Goal: Information Seeking & Learning: Learn about a topic

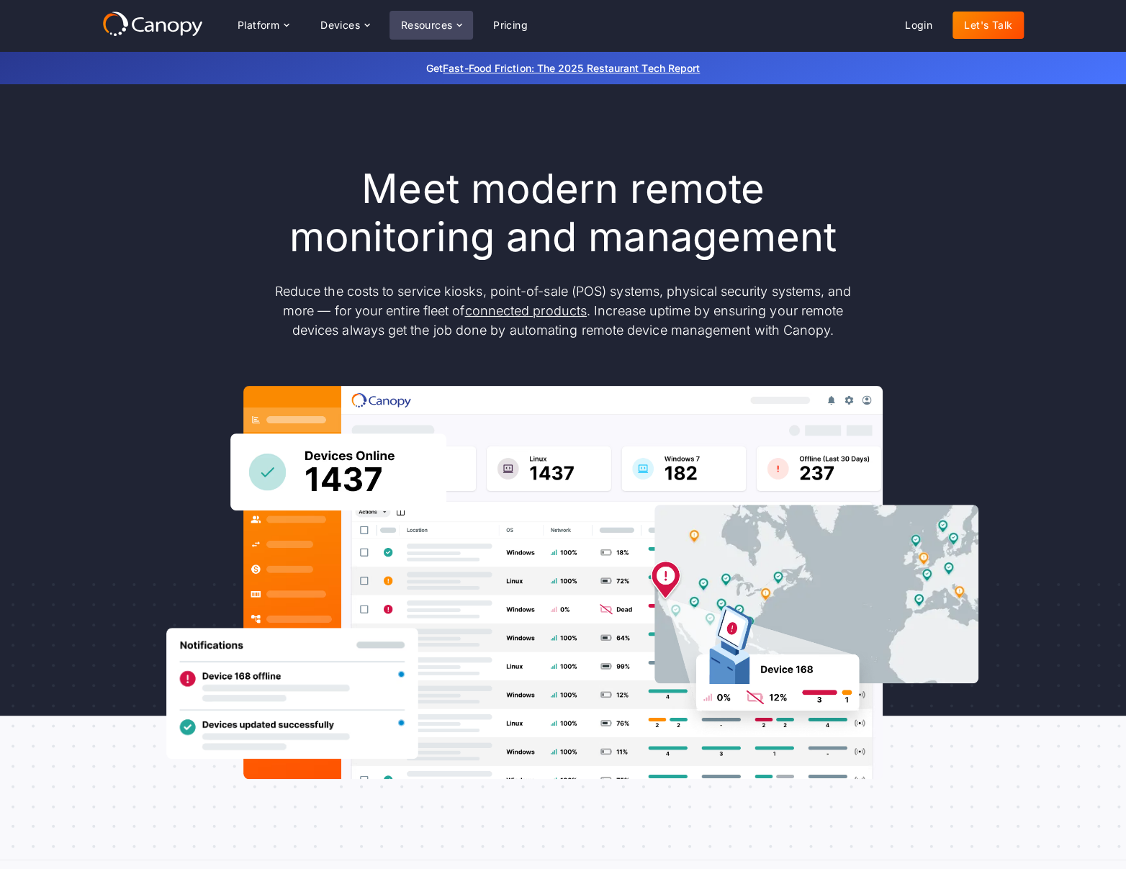
click at [448, 28] on div "Resources" at bounding box center [427, 25] width 52 height 10
click at [590, 66] on link "Fast-Food Friction: The 2025 Restaurant Tech Report" at bounding box center [571, 68] width 257 height 12
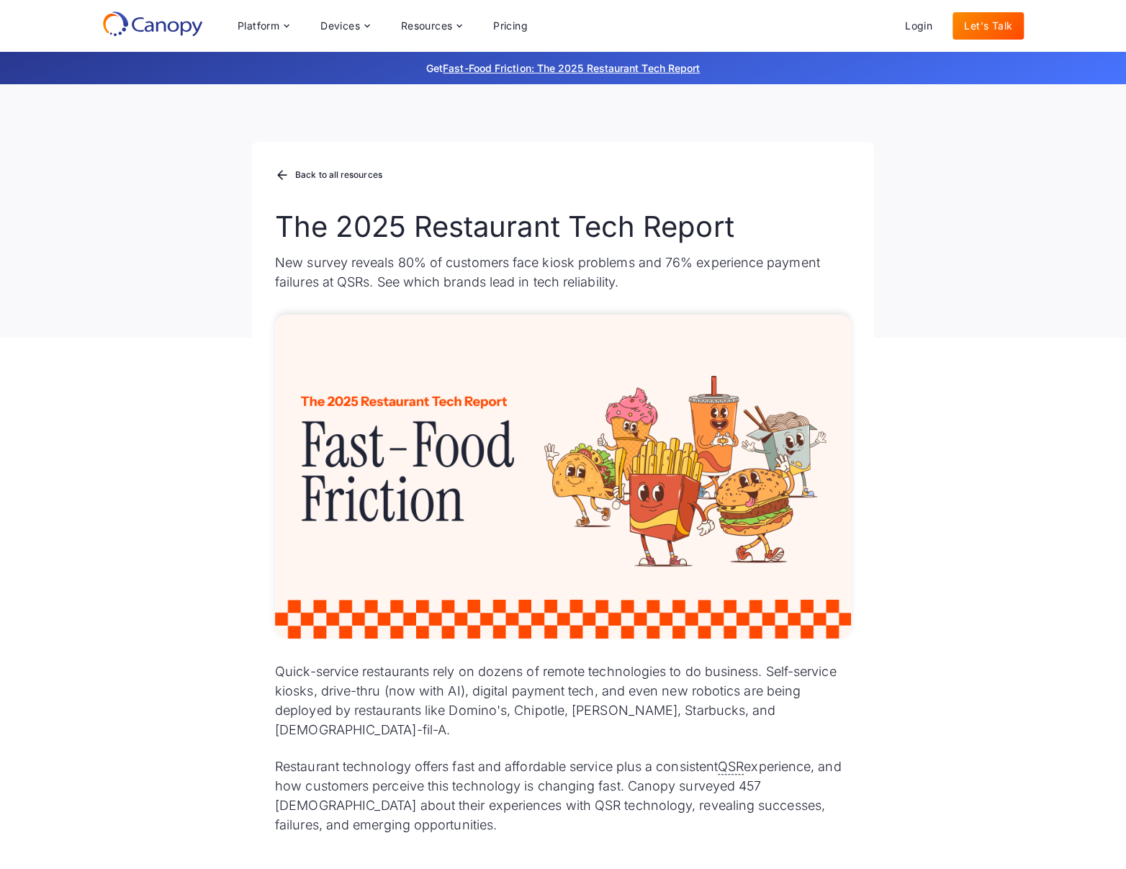
drag, startPoint x: 497, startPoint y: 232, endPoint x: 486, endPoint y: 227, distance: 12.2
click at [496, 232] on h1 "The 2025 Restaurant Tech Report" at bounding box center [563, 226] width 576 height 35
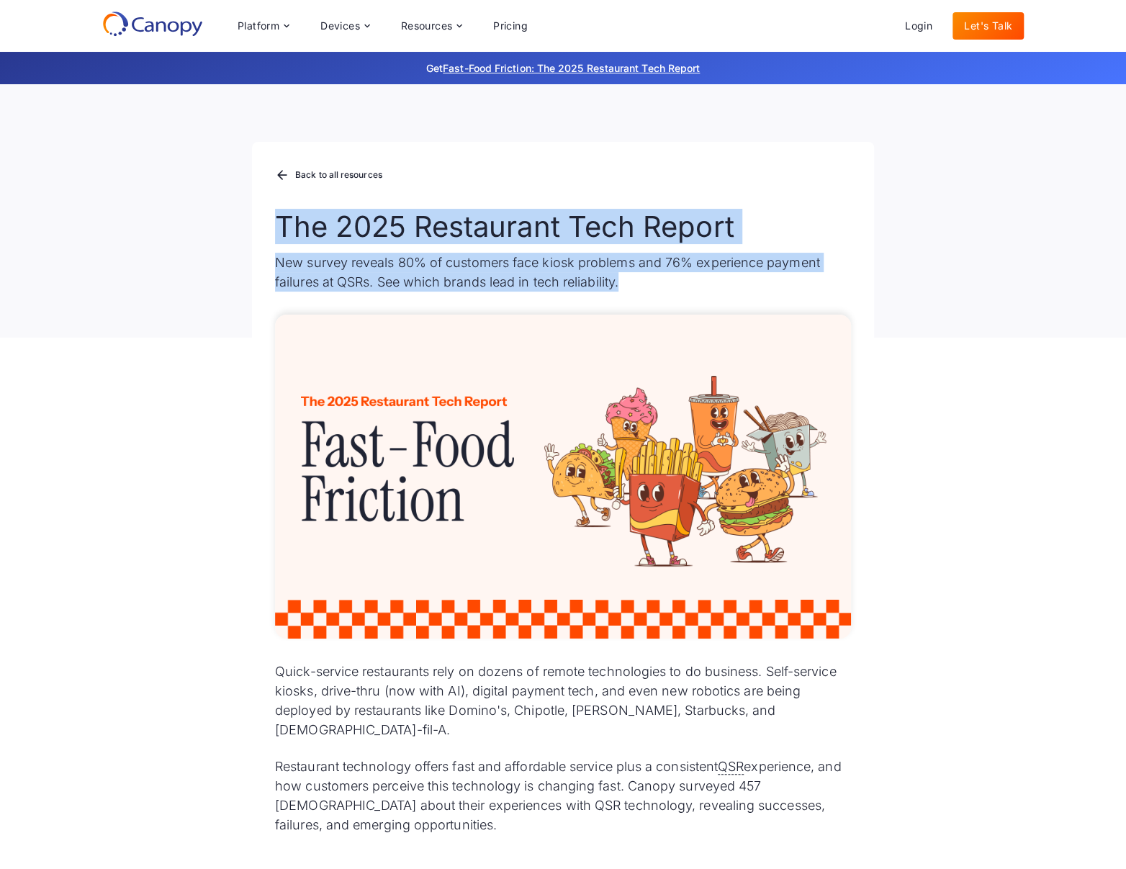
drag, startPoint x: 292, startPoint y: 232, endPoint x: 633, endPoint y: 299, distance: 347.8
click at [633, 299] on div "Back to all resources The 2025 Restaurant Tech Report New survey reveals 80% of…" at bounding box center [563, 240] width 622 height 196
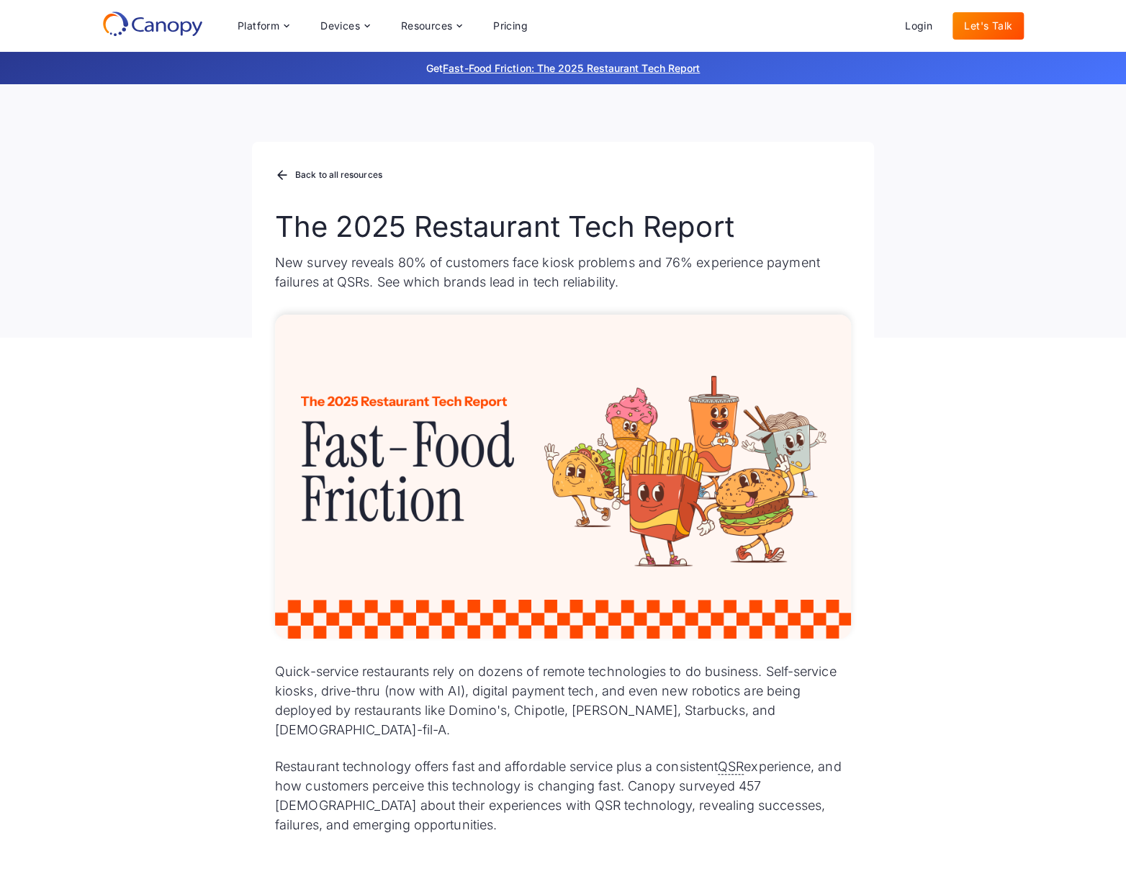
click at [633, 299] on div "Back to all resources The 2025 Restaurant Tech Report New survey reveals 80% of…" at bounding box center [563, 240] width 622 height 196
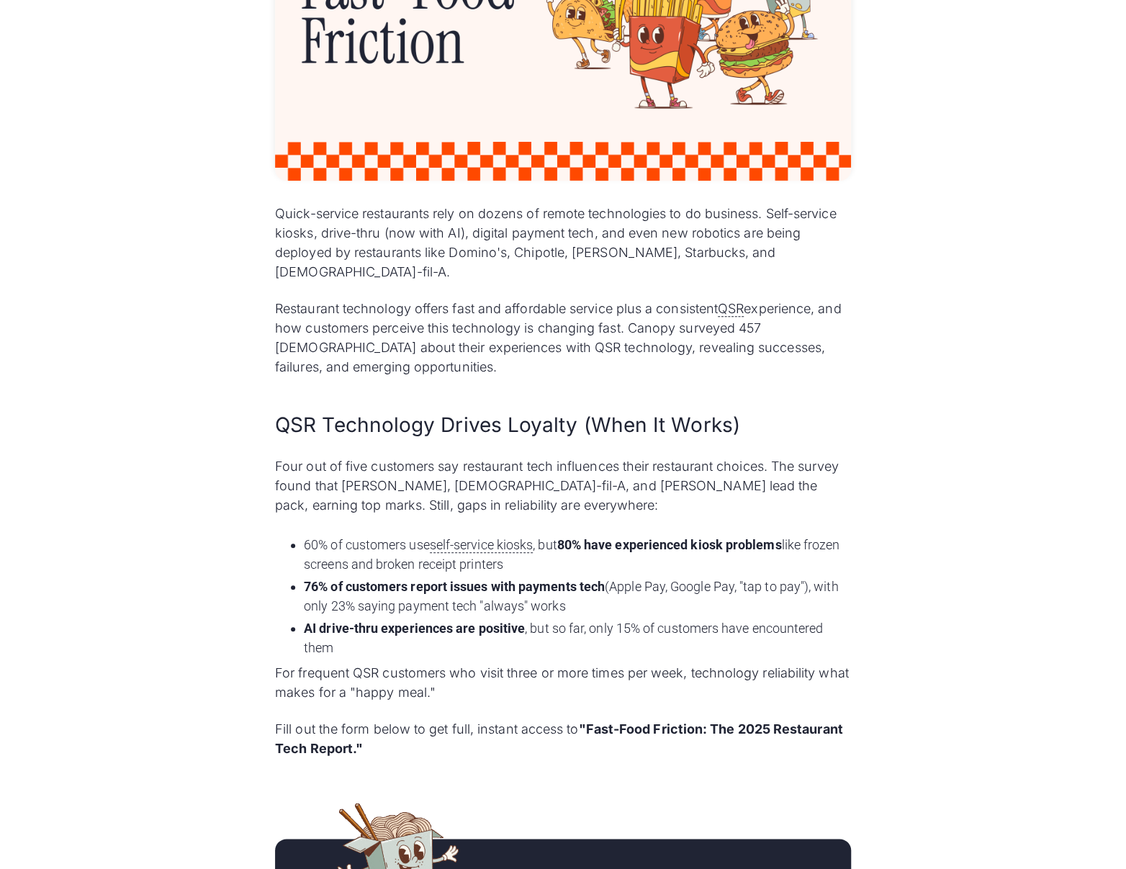
scroll to position [620, 0]
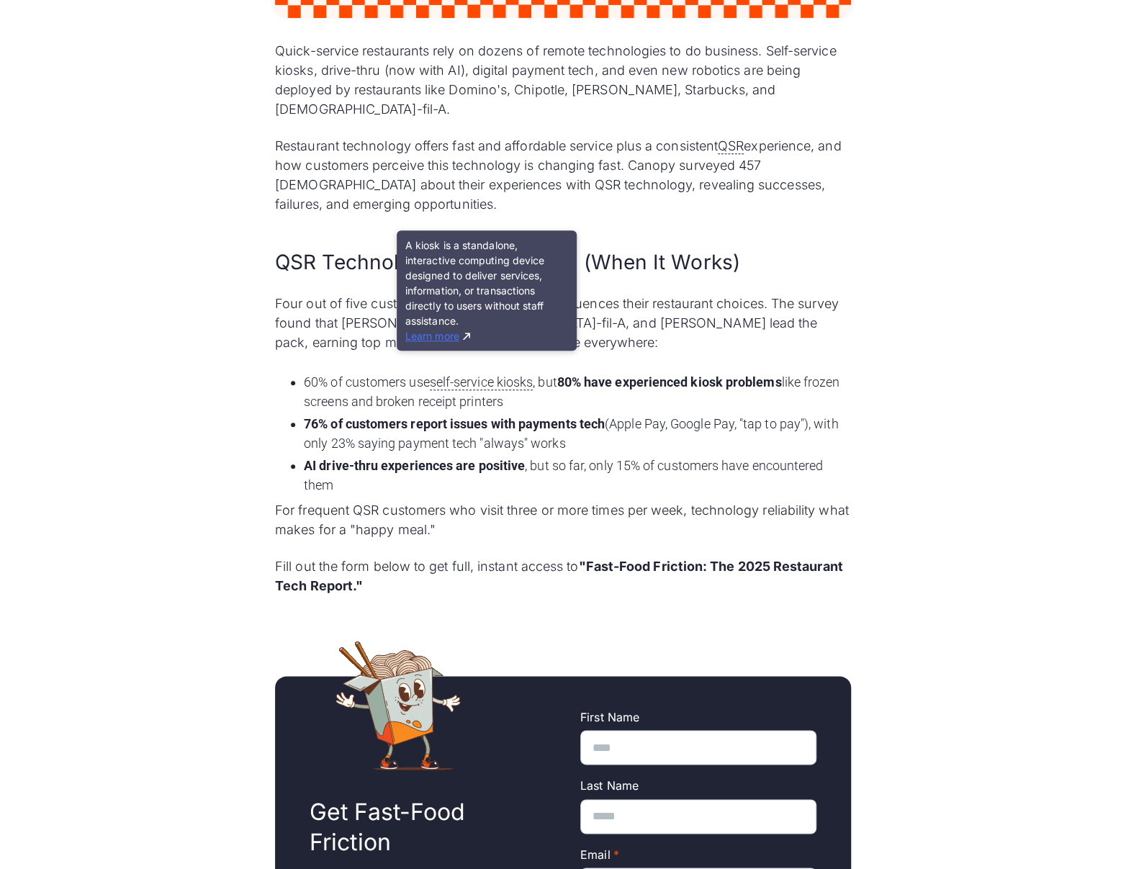
click at [446, 335] on link "Learn more" at bounding box center [437, 336] width 65 height 12
click at [455, 339] on link "Learn more" at bounding box center [437, 336] width 65 height 12
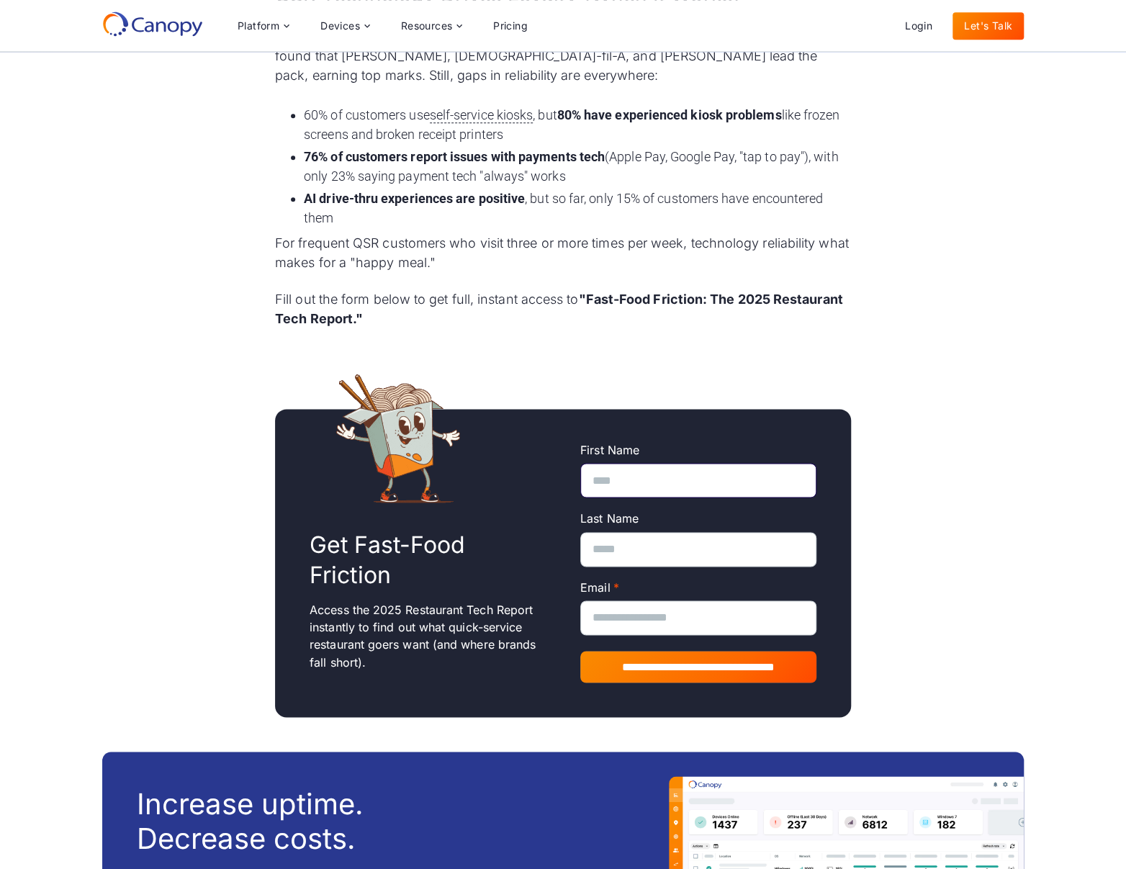
scroll to position [821, 0]
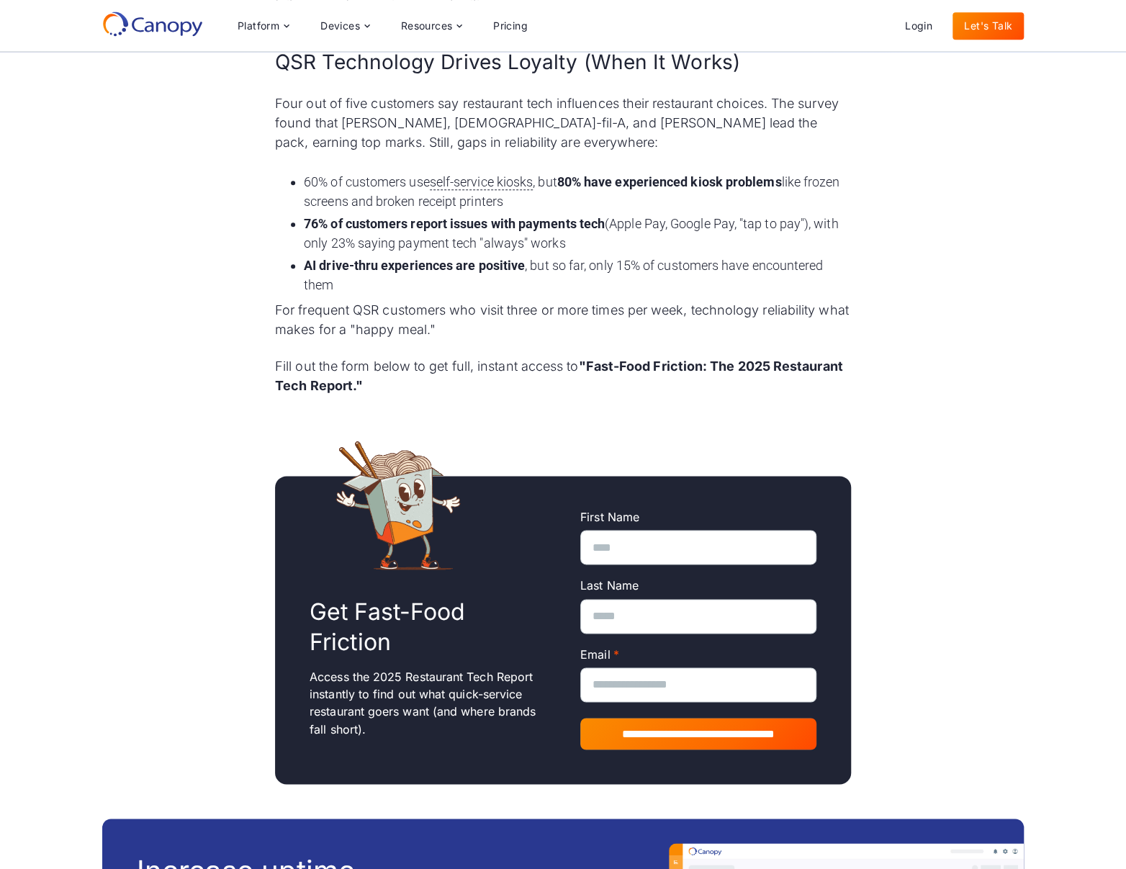
click at [520, 397] on div "Quick-service restaurants rely on dozens of remote technologies to do business.…" at bounding box center [563, 156] width 622 height 1324
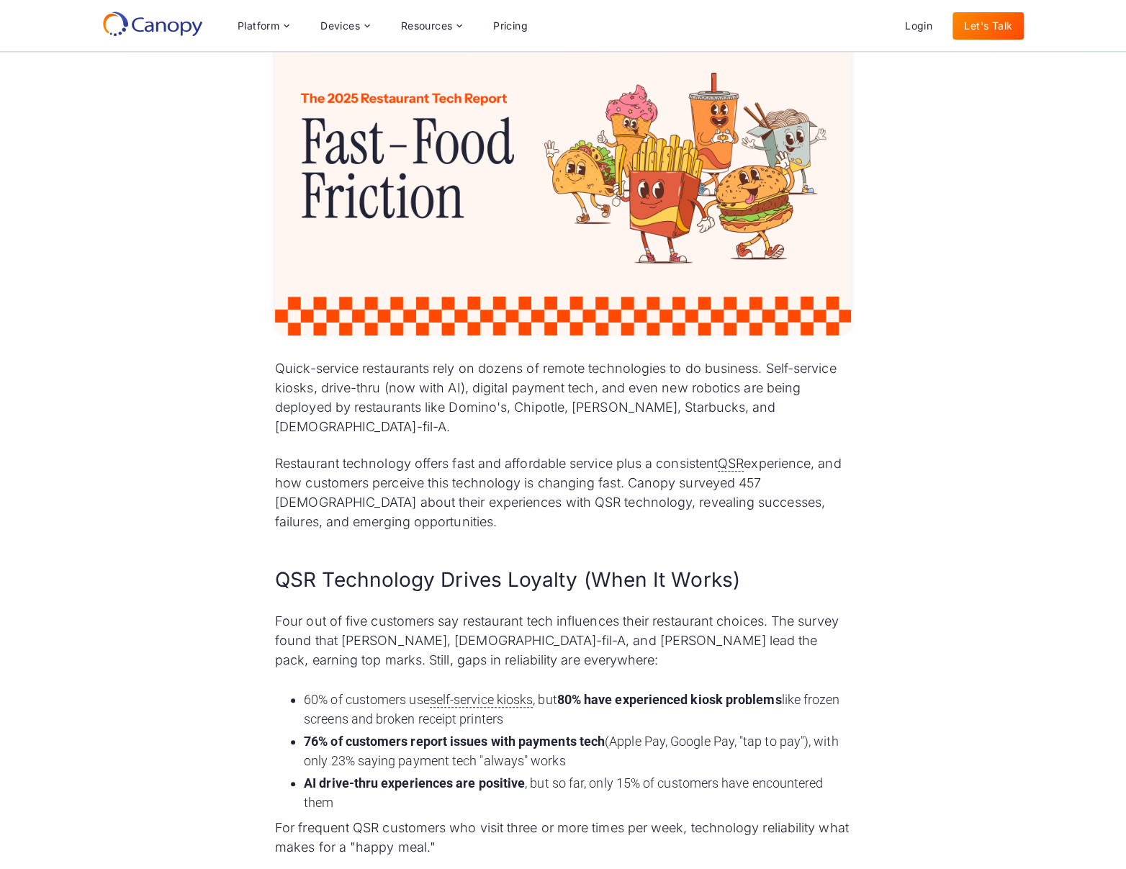
scroll to position [0, 0]
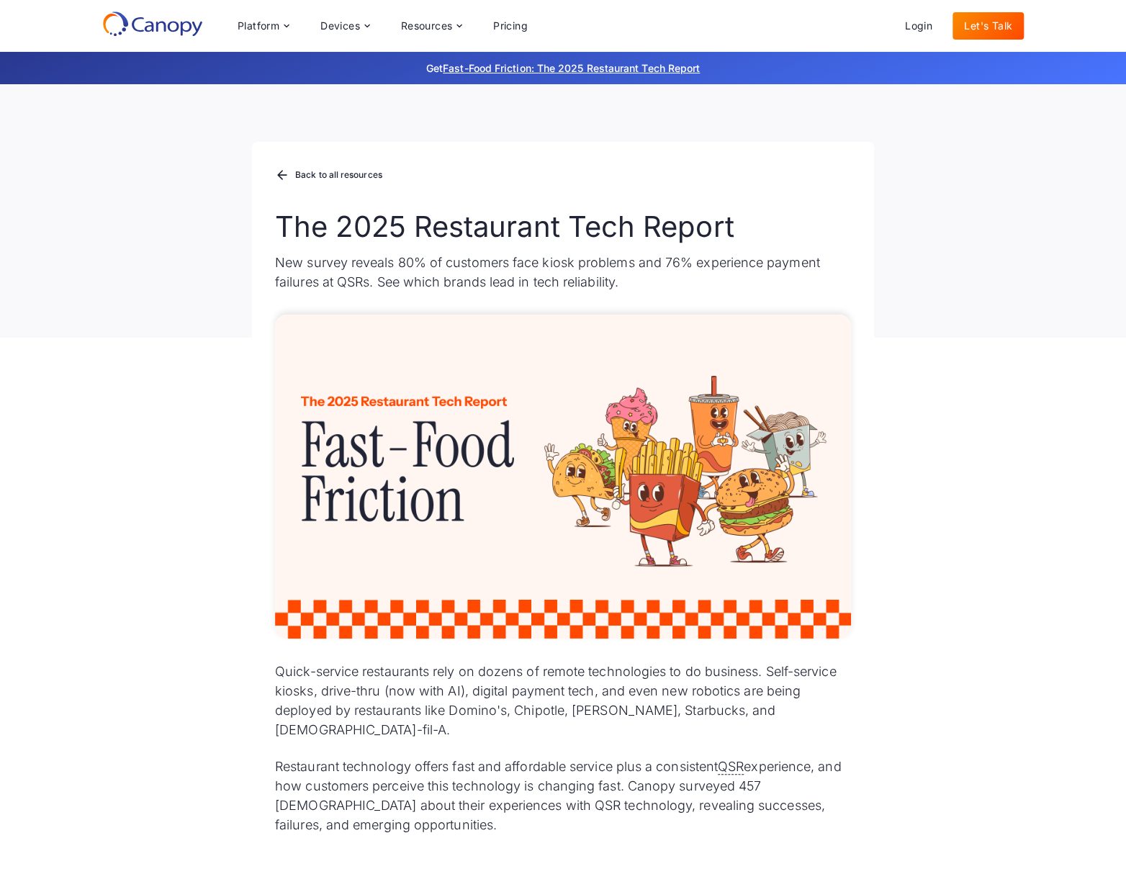
click at [989, 237] on div "Back to all resources The 2025 Restaurant Tech Report New survey reveals 80% of…" at bounding box center [563, 210] width 1126 height 253
click at [1053, 267] on div "Back to all resources The 2025 Restaurant Tech Report New survey reveals 80% of…" at bounding box center [563, 210] width 1126 height 253
click at [996, 206] on div "Back to all resources The 2025 Restaurant Tech Report New survey reveals 80% of…" at bounding box center [563, 210] width 1126 height 253
click at [991, 309] on div "Back to all resources The 2025 Restaurant Tech Report New survey reveals 80% of…" at bounding box center [563, 210] width 1126 height 253
click at [965, 261] on div "Back to all resources The 2025 Restaurant Tech Report New survey reveals 80% of…" at bounding box center [563, 210] width 1126 height 253
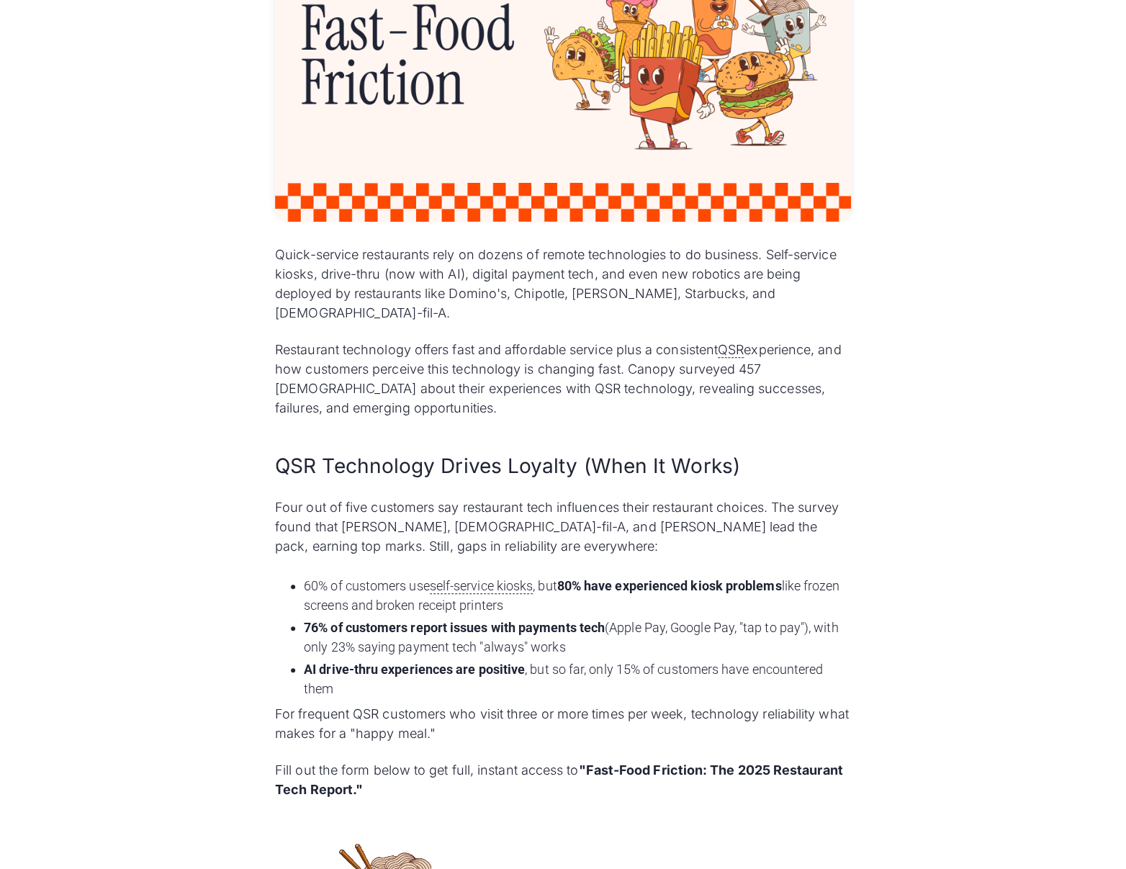
scroll to position [551, 0]
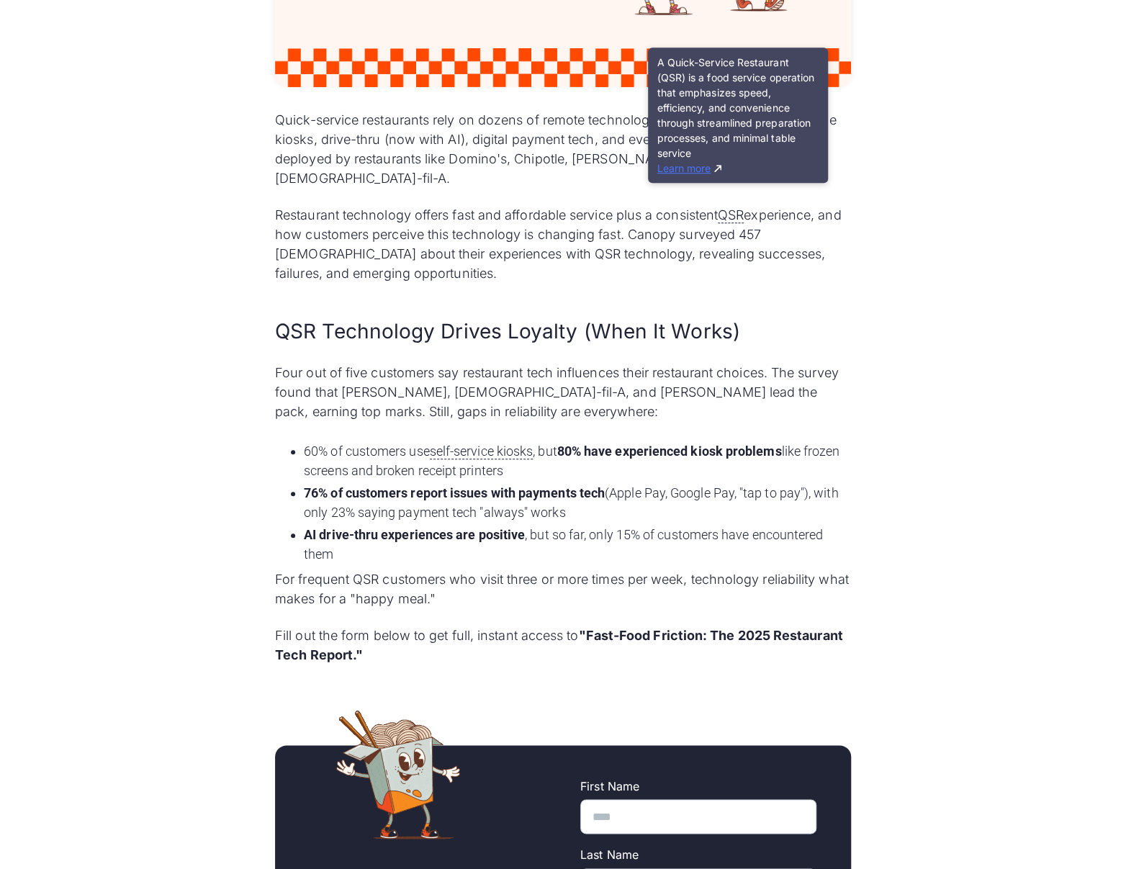
click at [689, 166] on link "Learn more" at bounding box center [688, 168] width 65 height 12
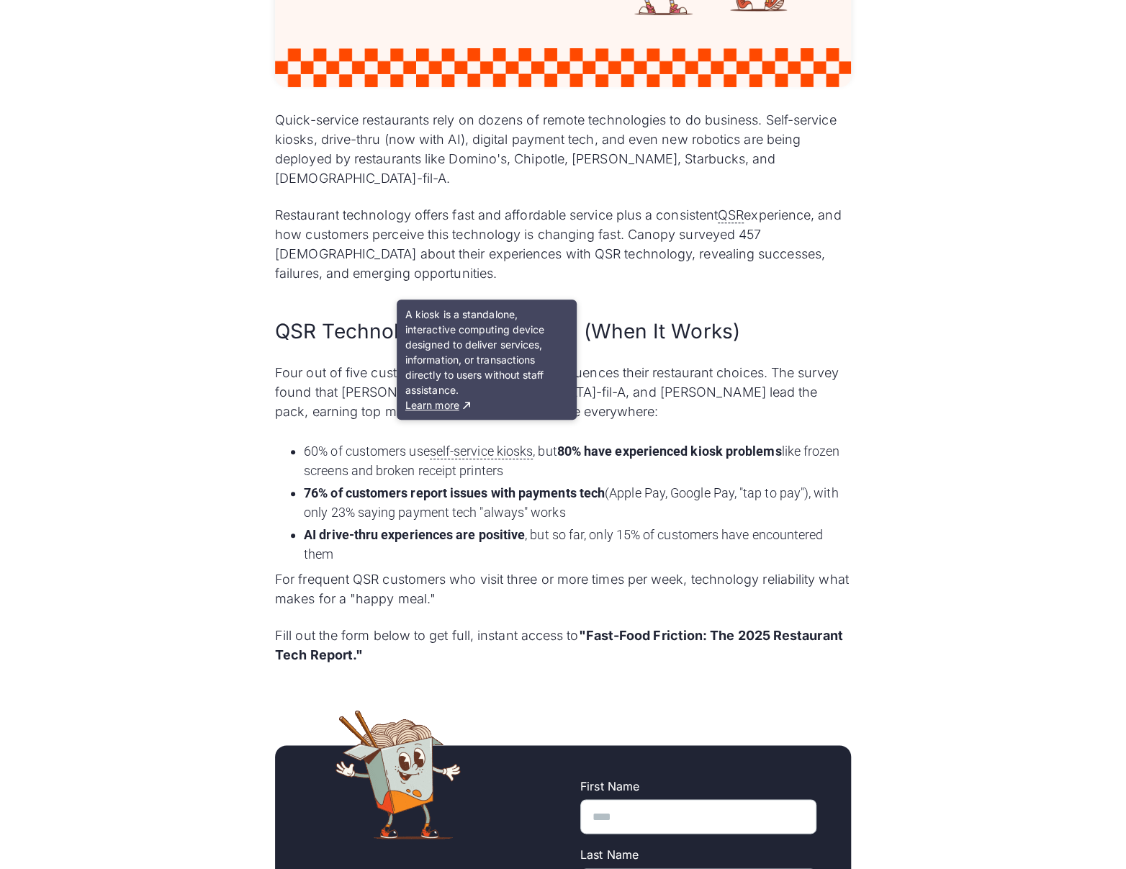
click at [739, 317] on h2 "QSR Technology Drives Loyalty (When It Works)" at bounding box center [563, 331] width 576 height 28
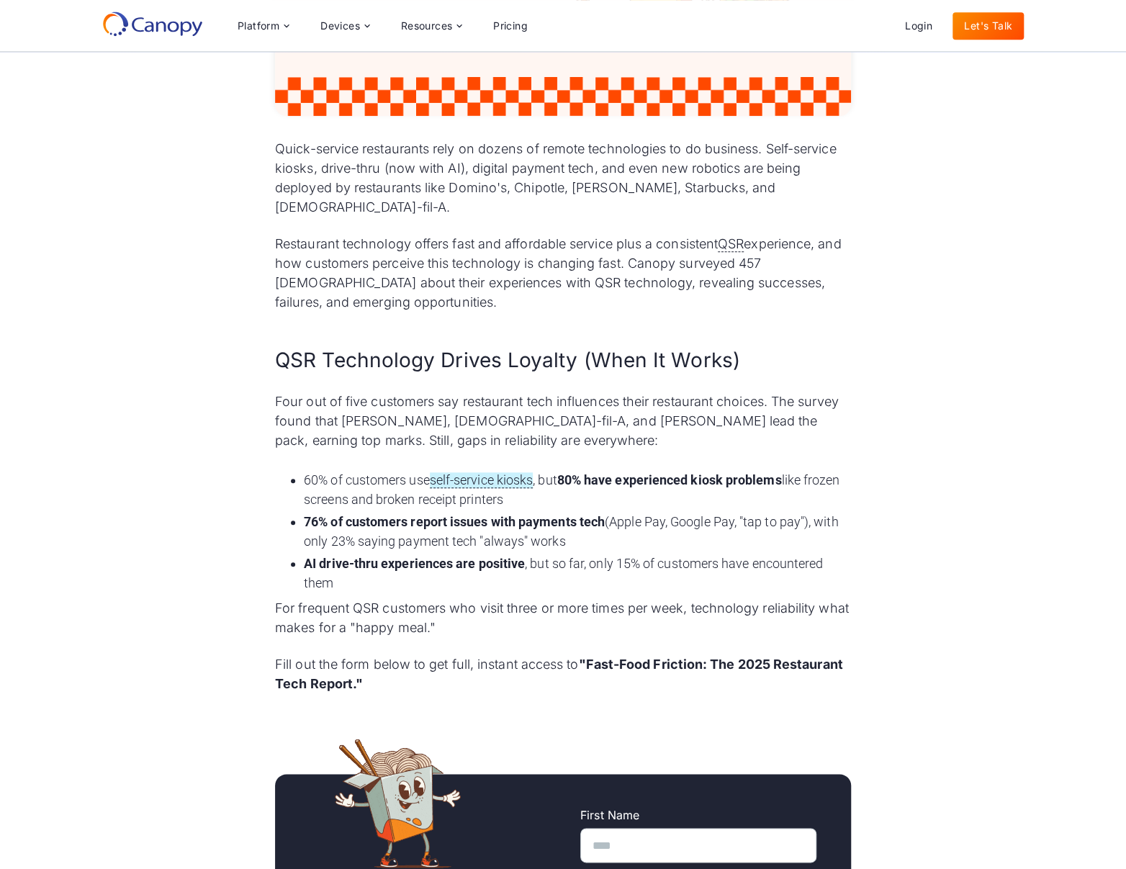
scroll to position [271, 0]
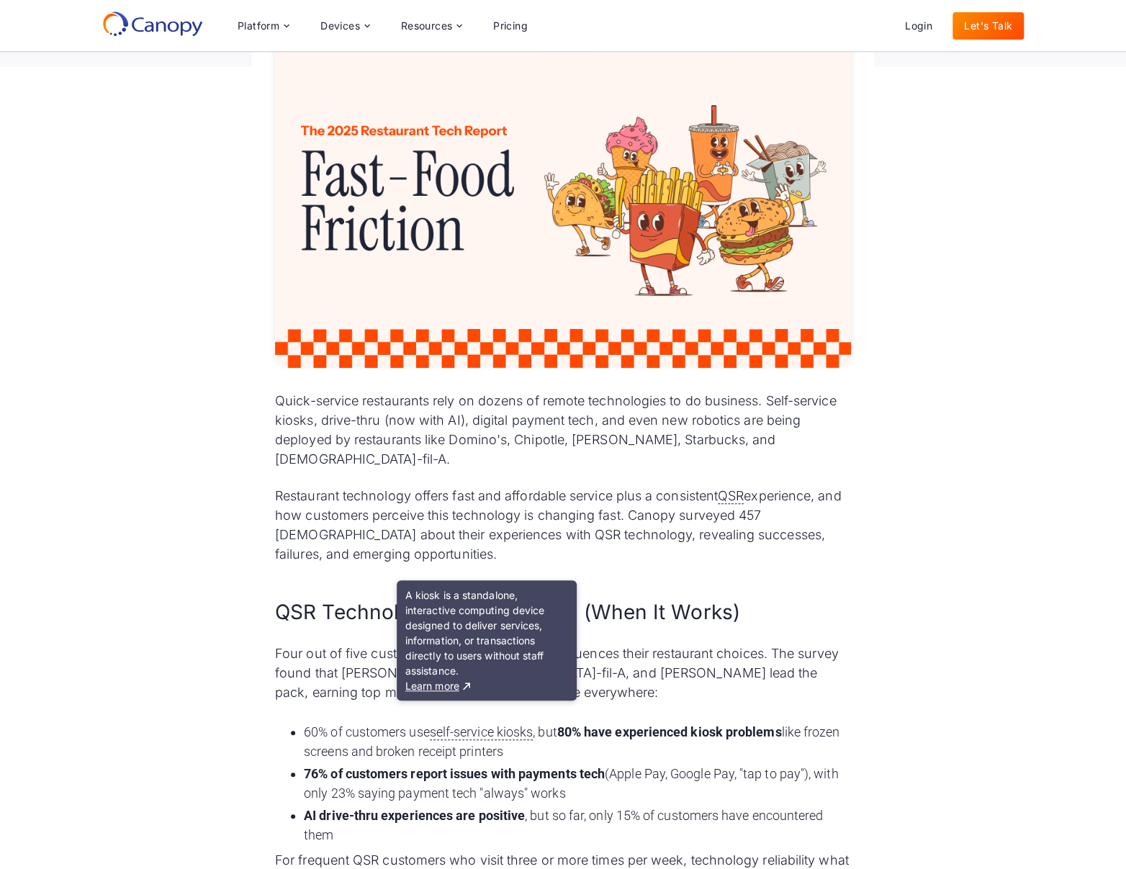
click at [957, 305] on div "Quick-service restaurants rely on dozens of remote technologies to do business.…" at bounding box center [563, 706] width 1126 height 1324
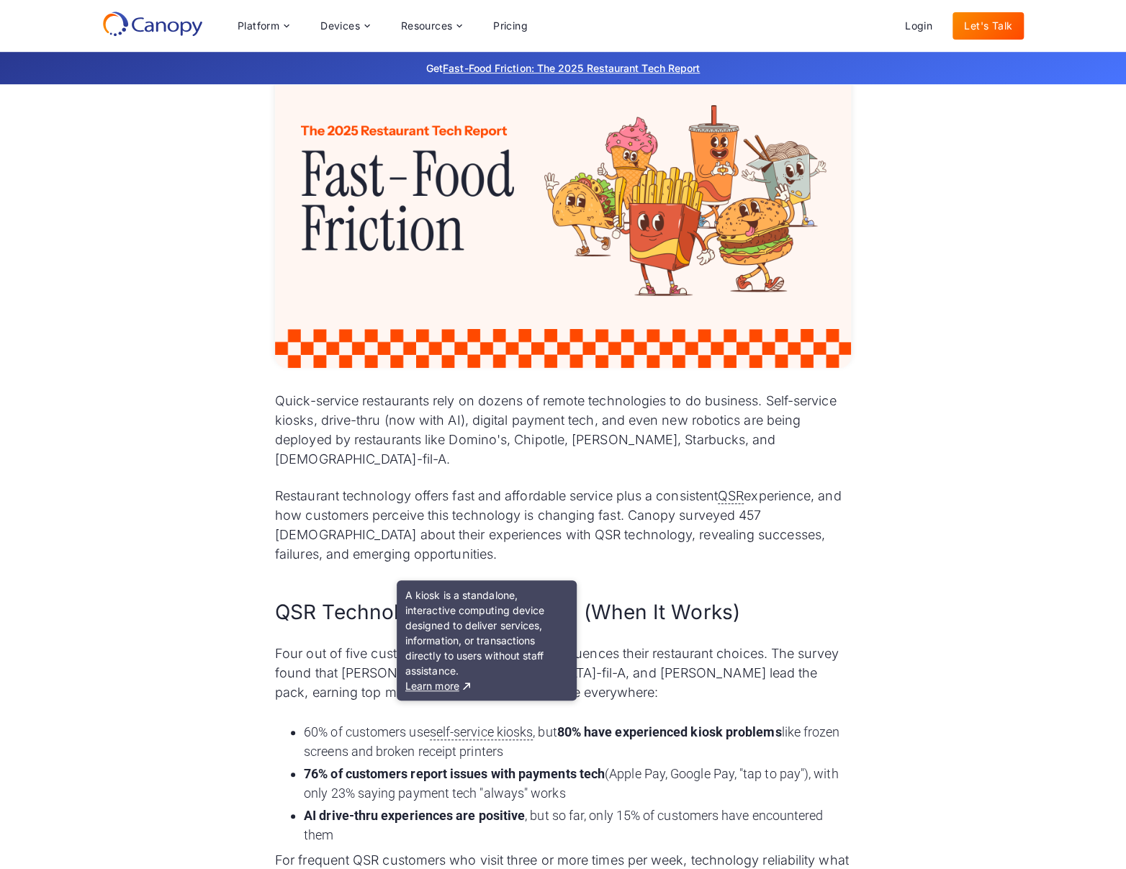
scroll to position [0, 0]
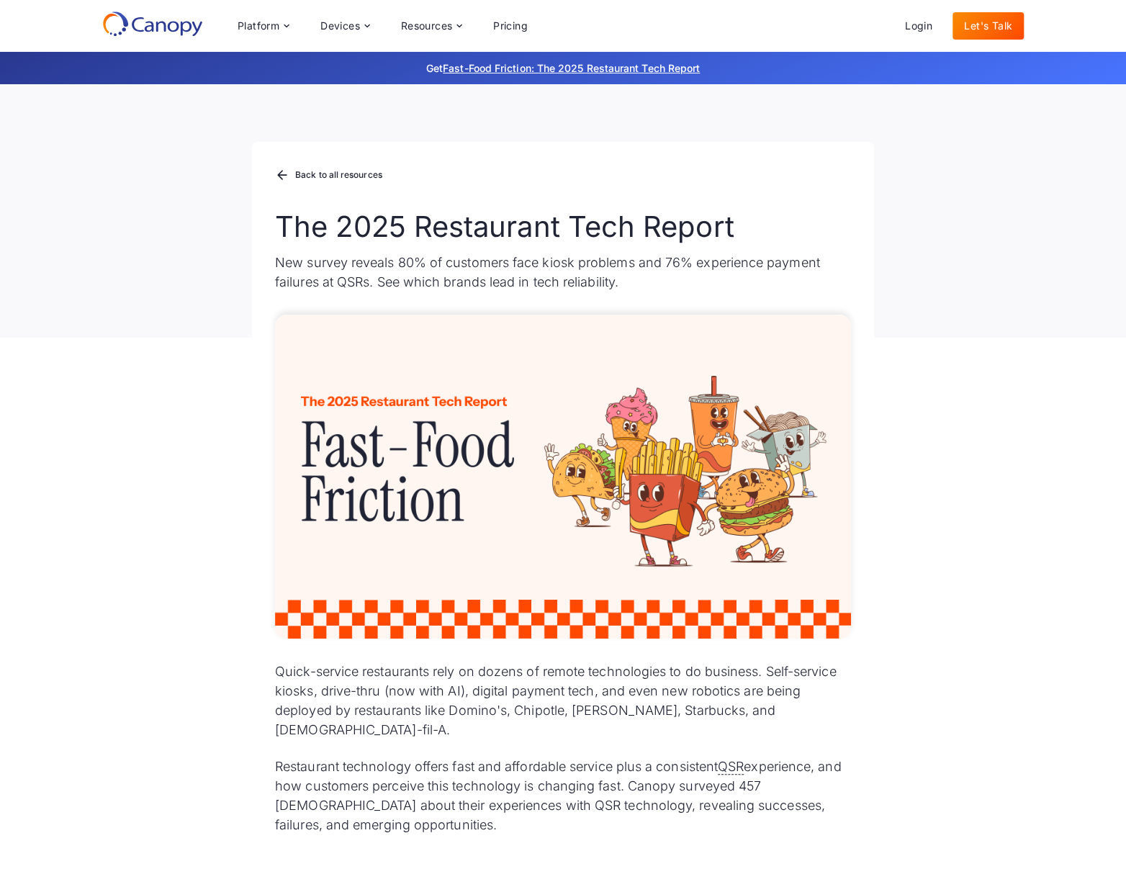
click at [63, 155] on div "Back to all resources The 2025 Restaurant Tech Report New survey reveals 80% of…" at bounding box center [563, 210] width 1126 height 253
click at [63, 28] on div "Platform Platform Monitor A centralized view of your entire fleet Manage Remote…" at bounding box center [563, 26] width 1126 height 52
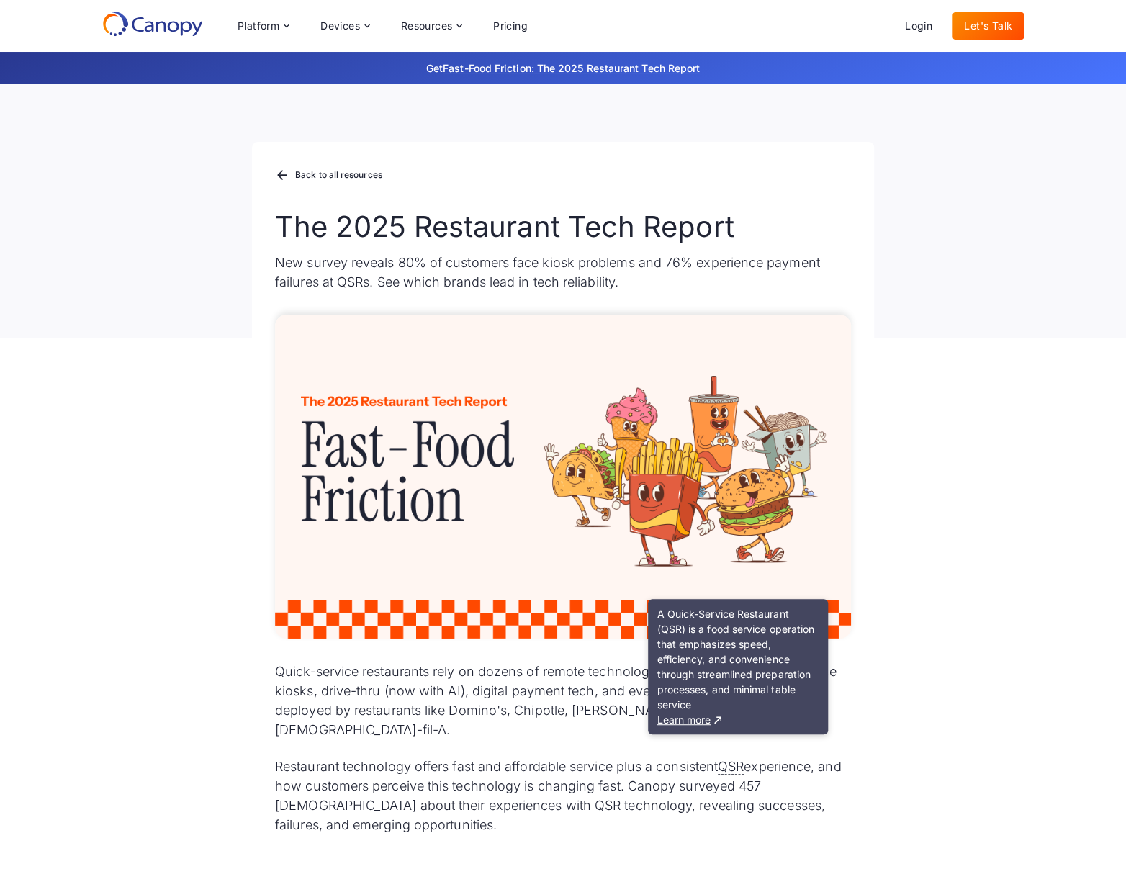
scroll to position [548, 0]
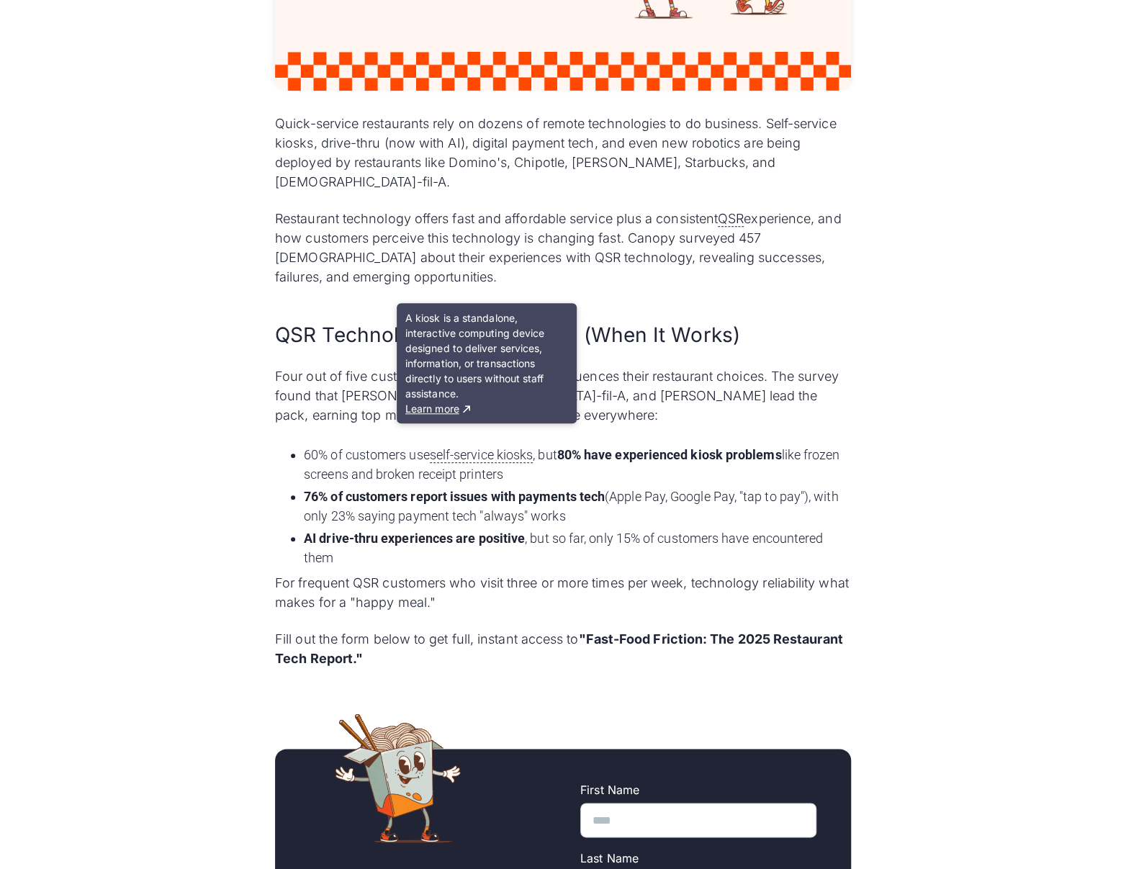
click at [248, 226] on div "Quick-service restaurants rely on dozens of remote technologies to do business.…" at bounding box center [563, 429] width 1126 height 1324
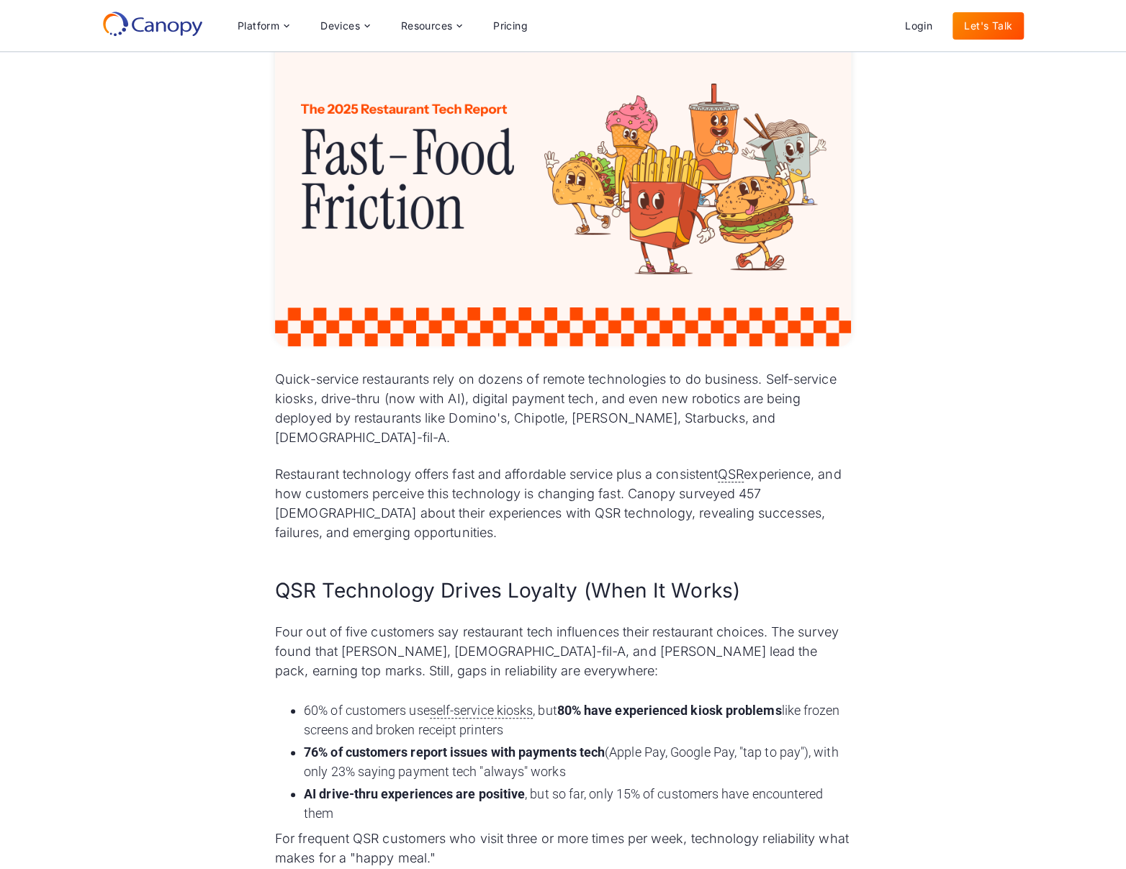
scroll to position [0, 0]
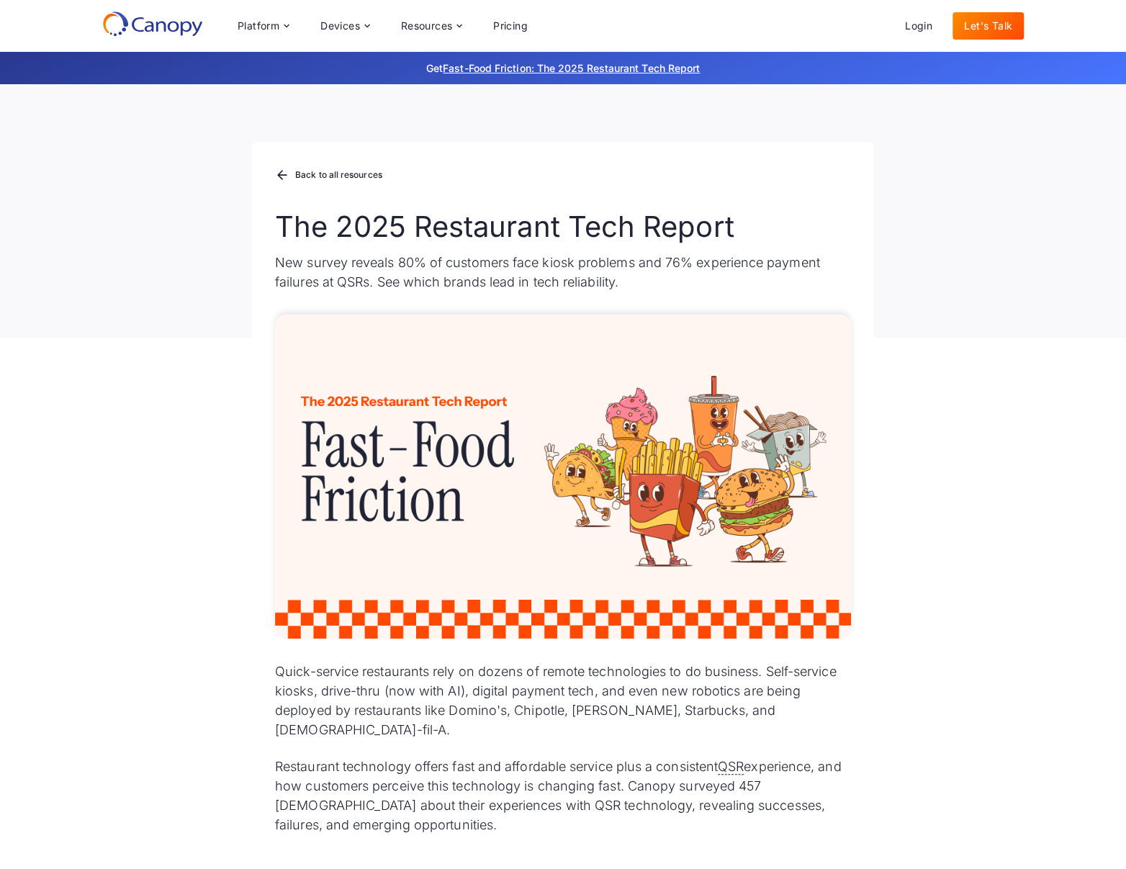
click at [51, 21] on div "Platform Platform Monitor A centralized view of your entire fleet Manage Remote…" at bounding box center [563, 26] width 1126 height 52
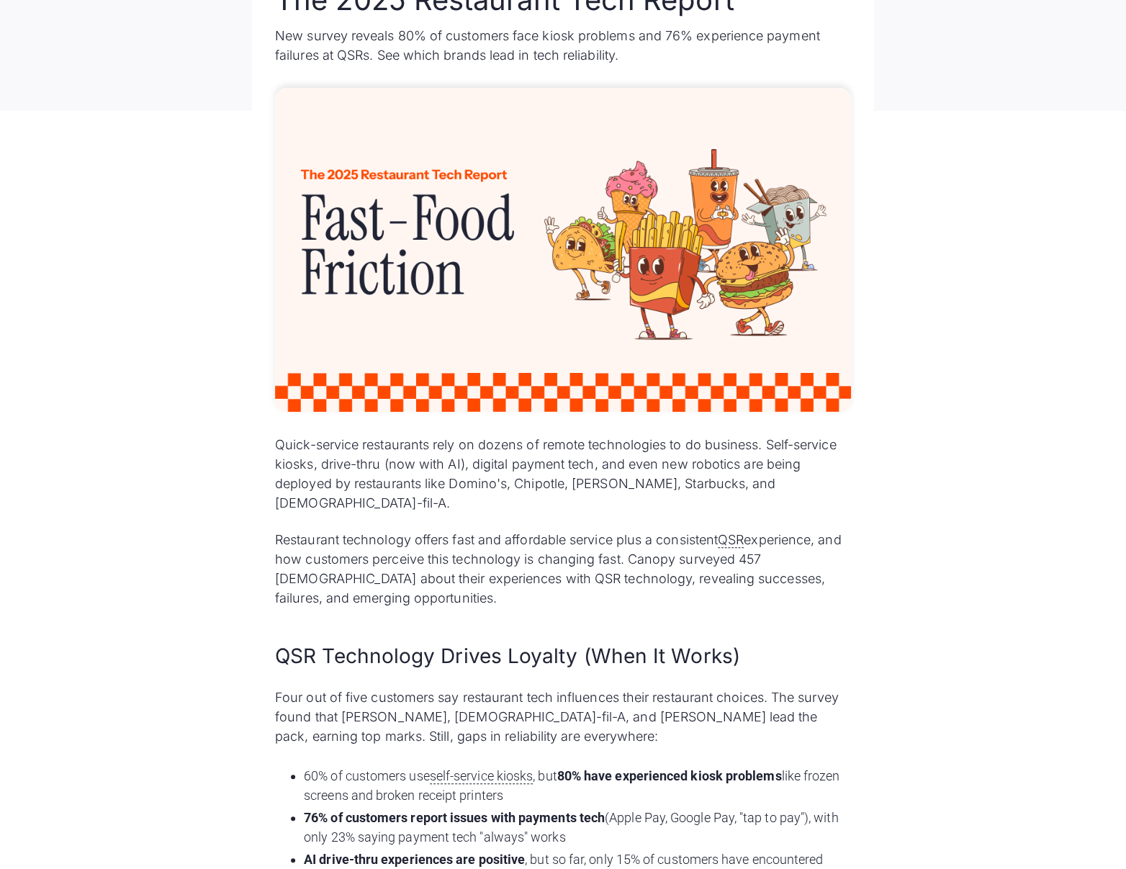
scroll to position [219, 0]
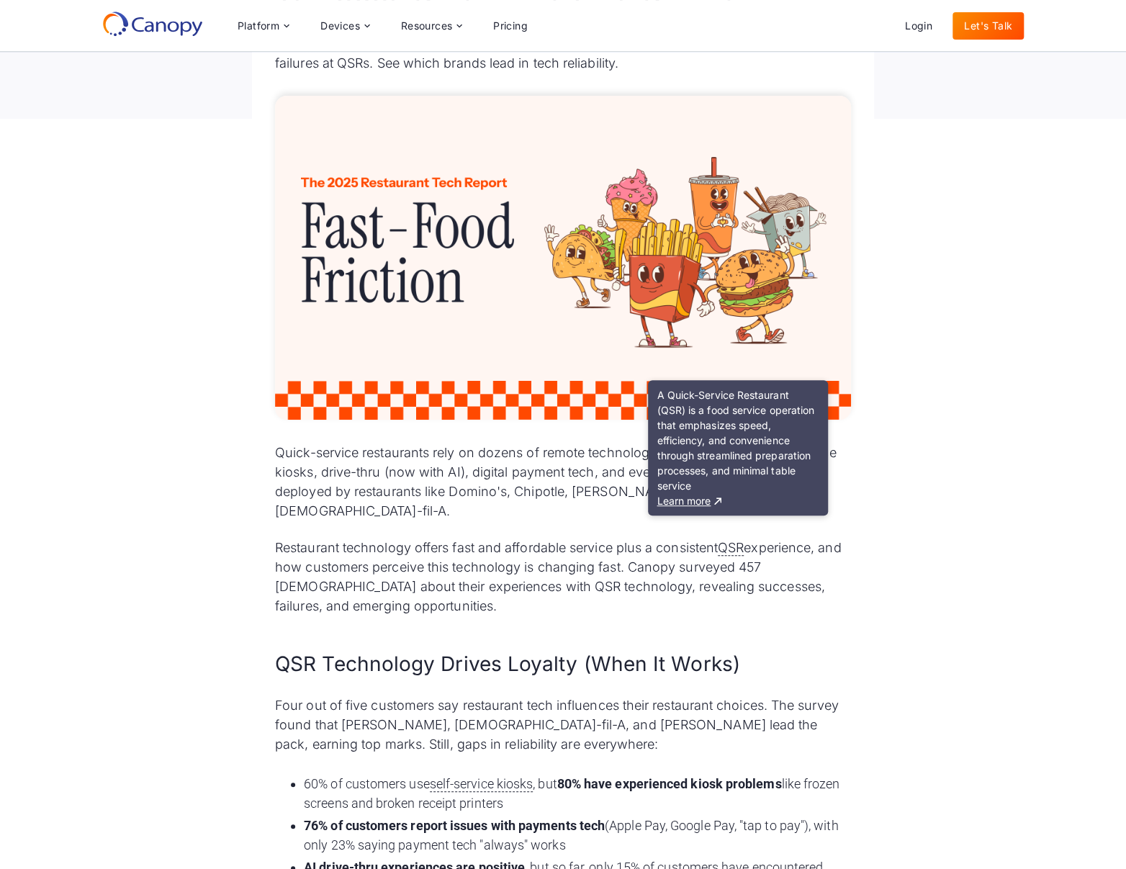
drag, startPoint x: 592, startPoint y: 505, endPoint x: 600, endPoint y: 505, distance: 7.2
click at [600, 505] on div "Quick-service restaurants rely on dozens of remote technologies to do business.…" at bounding box center [563, 720] width 576 height 554
click at [714, 607] on div "Quick-service restaurants rely on dozens of remote technologies to do business.…" at bounding box center [563, 720] width 576 height 554
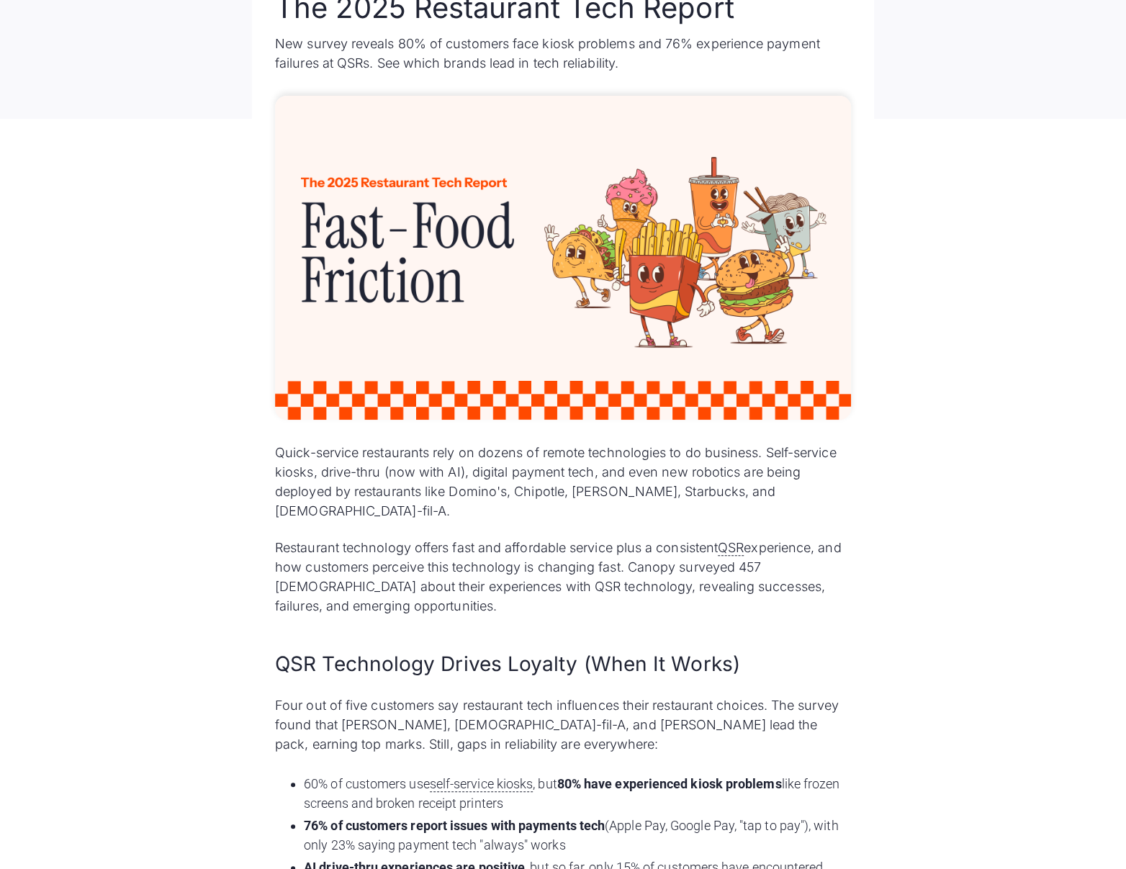
scroll to position [303, 0]
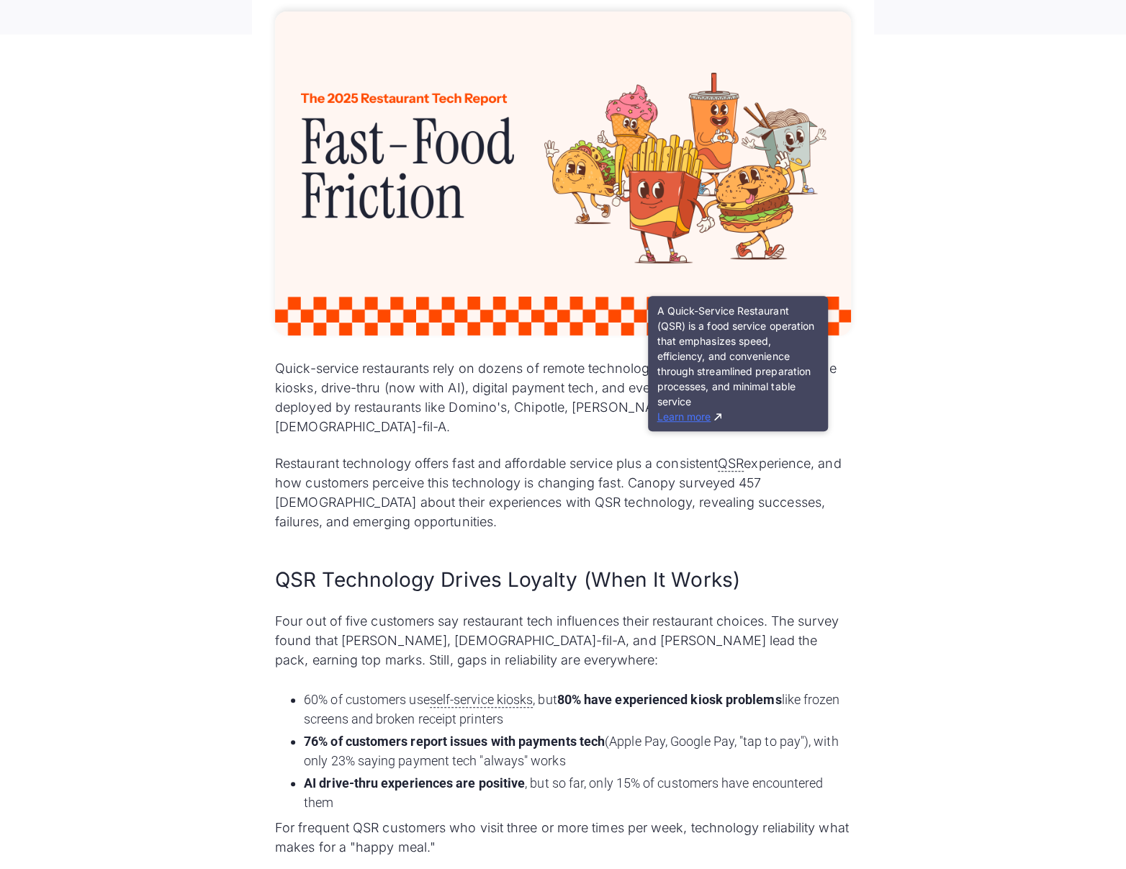
click at [702, 417] on link "Learn more" at bounding box center [688, 416] width 65 height 12
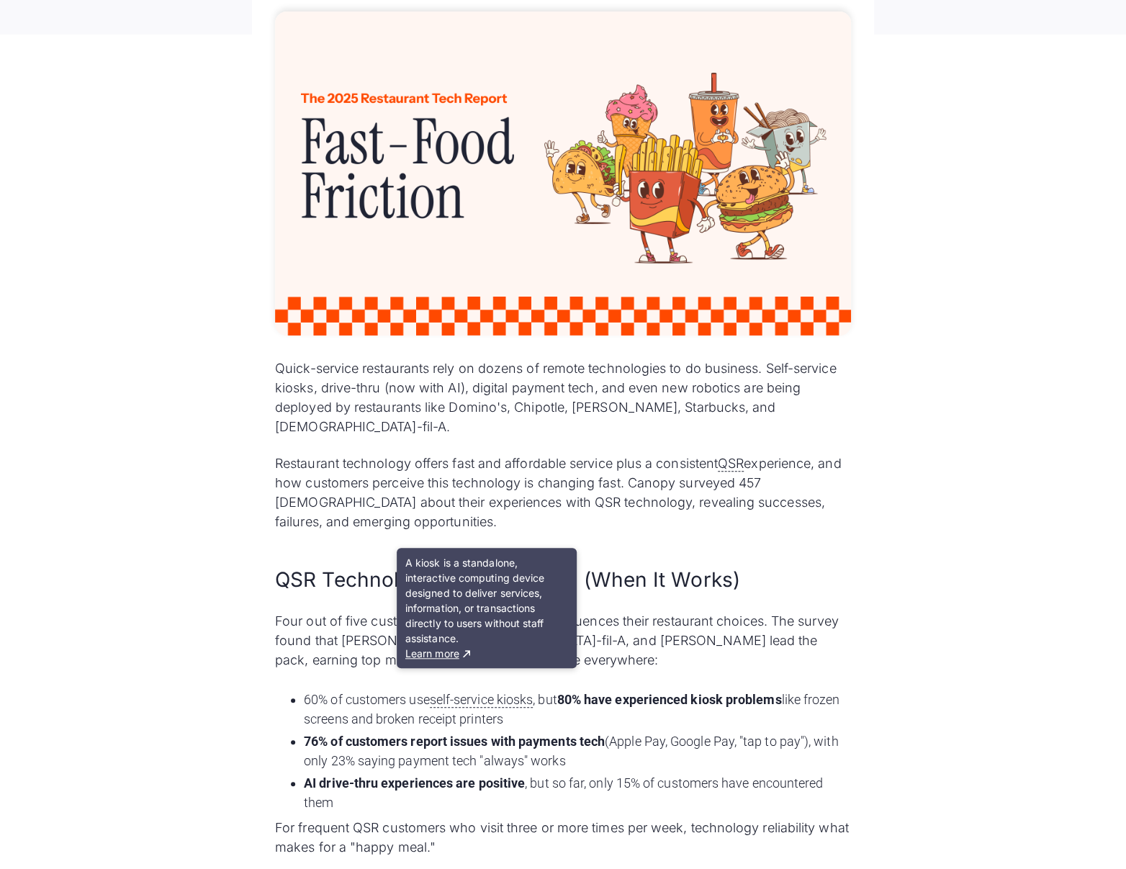
click at [701, 459] on p "Restaurant technology offers fast and affordable service plus a consistent QSR …" at bounding box center [563, 492] width 576 height 78
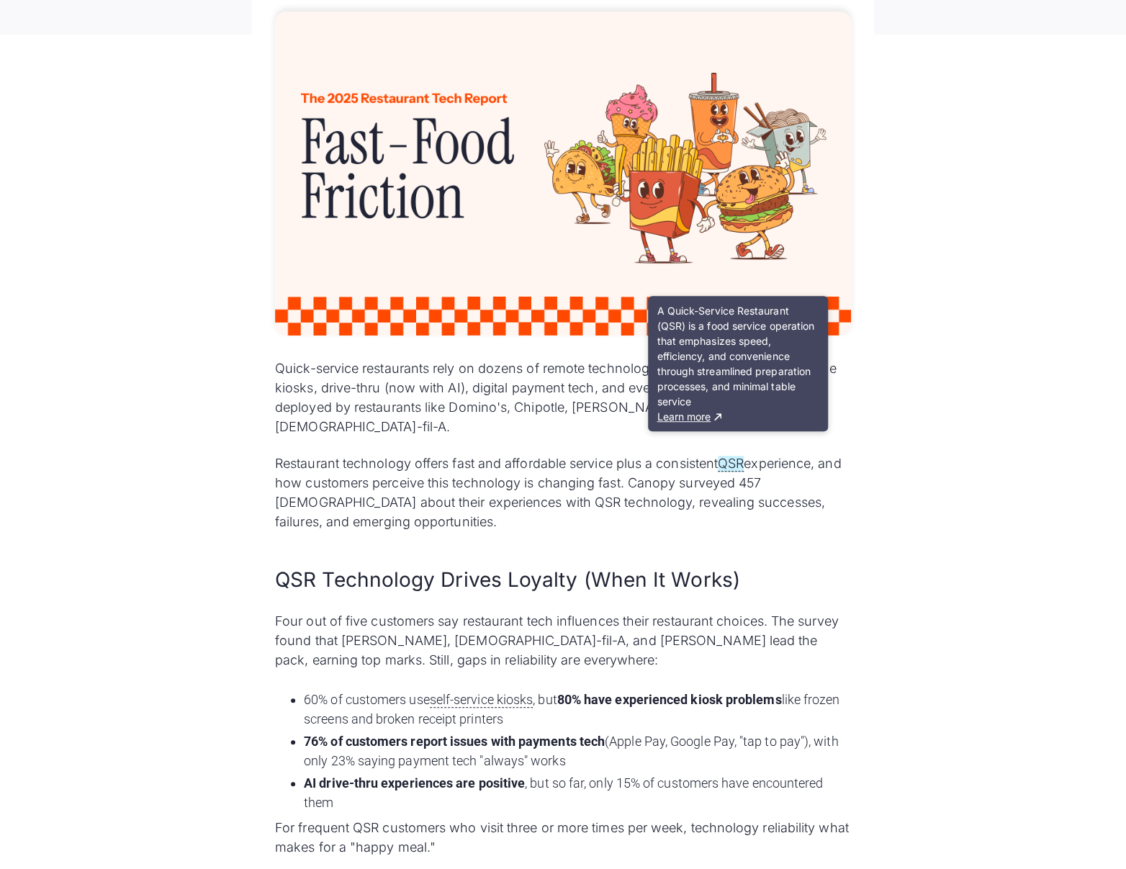
click at [740, 456] on span "QSR" at bounding box center [731, 464] width 26 height 16
click at [681, 412] on link "Learn more" at bounding box center [688, 416] width 65 height 12
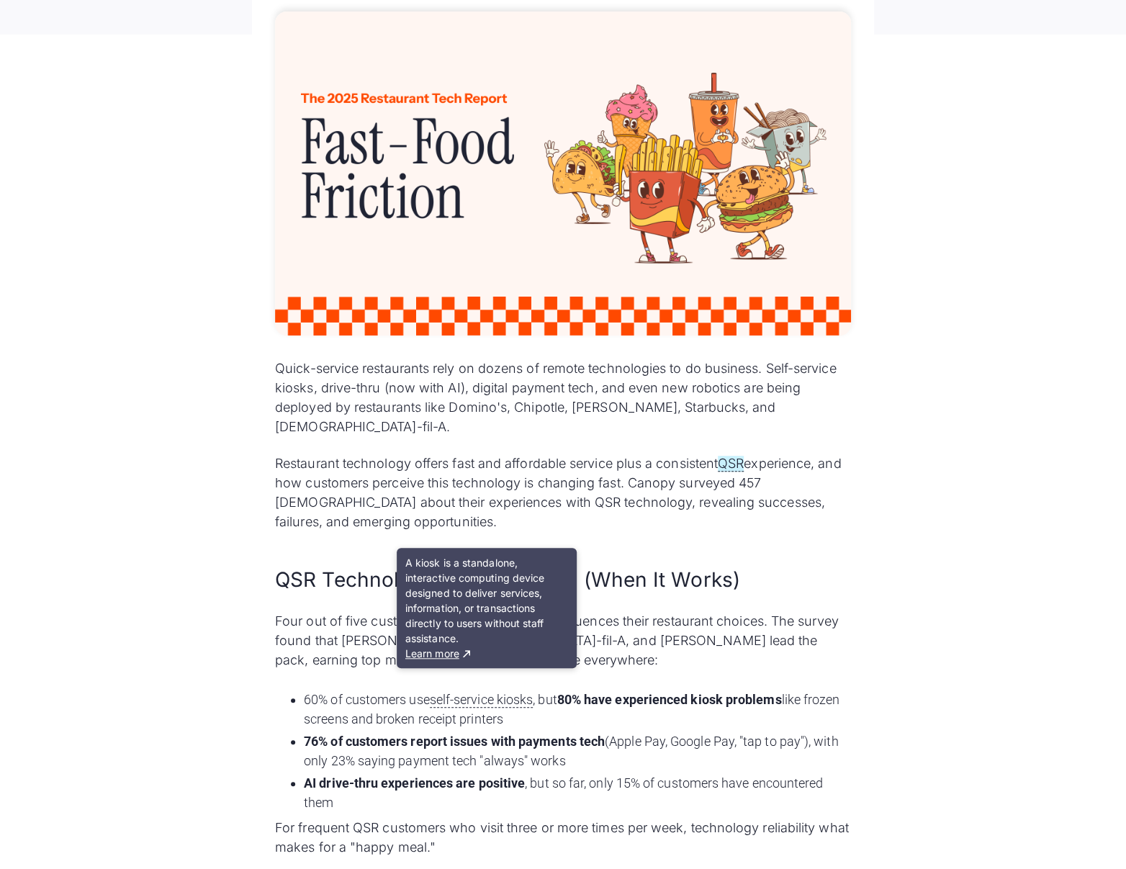
drag, startPoint x: 700, startPoint y: 469, endPoint x: 743, endPoint y: 445, distance: 49.6
click at [700, 469] on p "Restaurant technology offers fast and affordable service plus a consistent QSR …" at bounding box center [563, 492] width 576 height 78
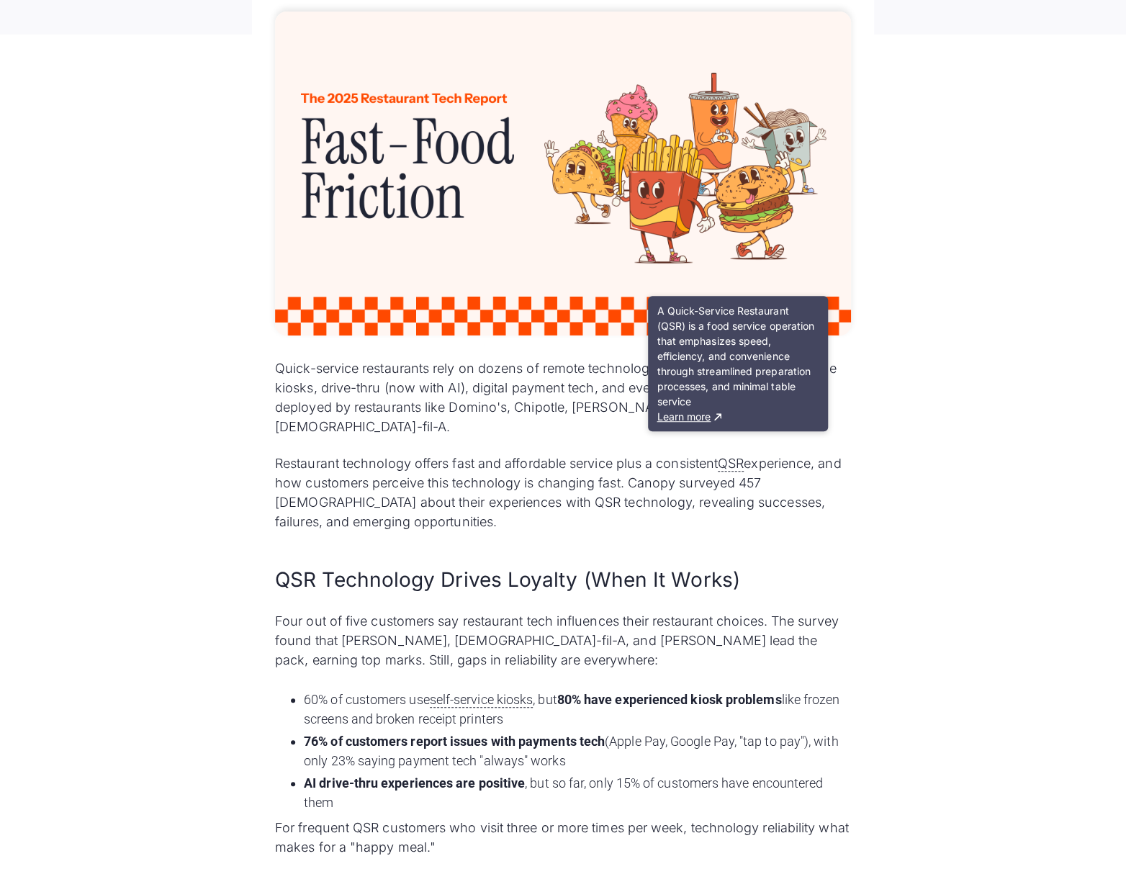
click at [625, 514] on div "Quick-service restaurants rely on dozens of remote technologies to do business.…" at bounding box center [563, 635] width 576 height 554
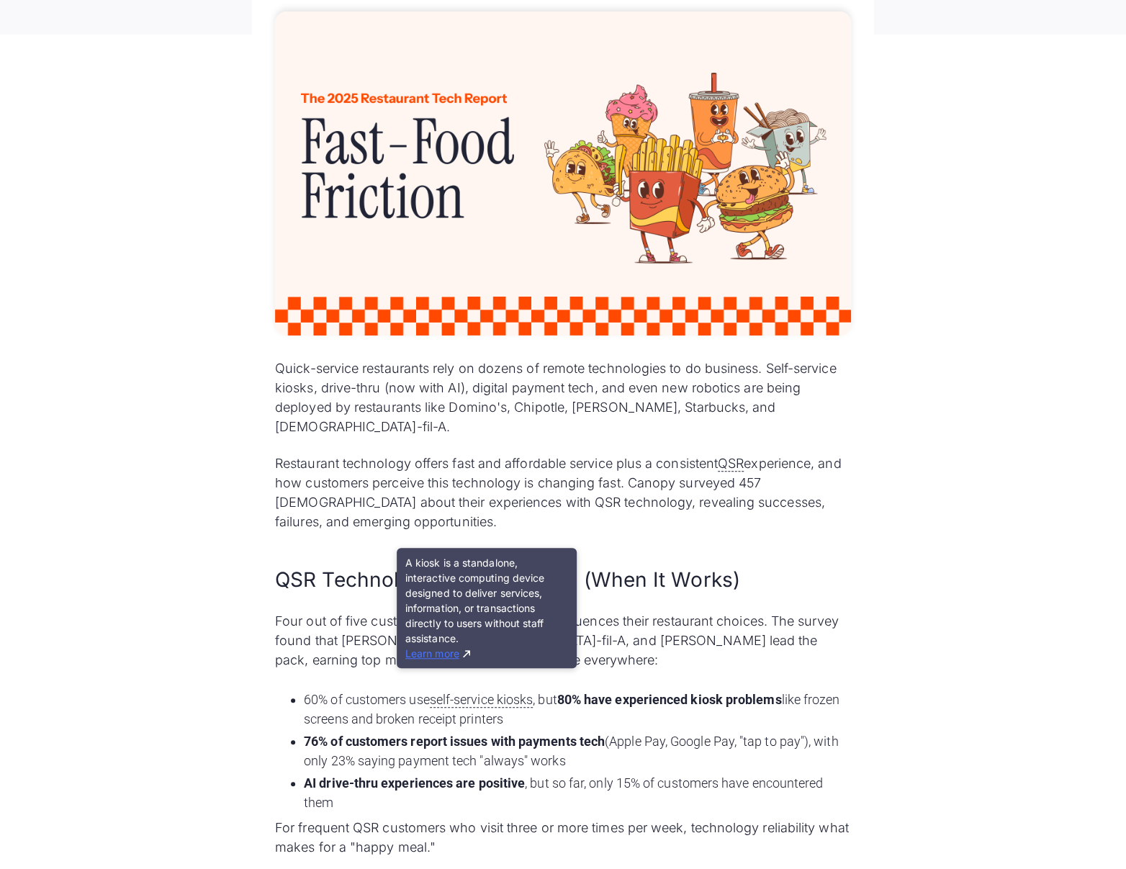
click at [446, 651] on link "Learn more" at bounding box center [437, 653] width 65 height 12
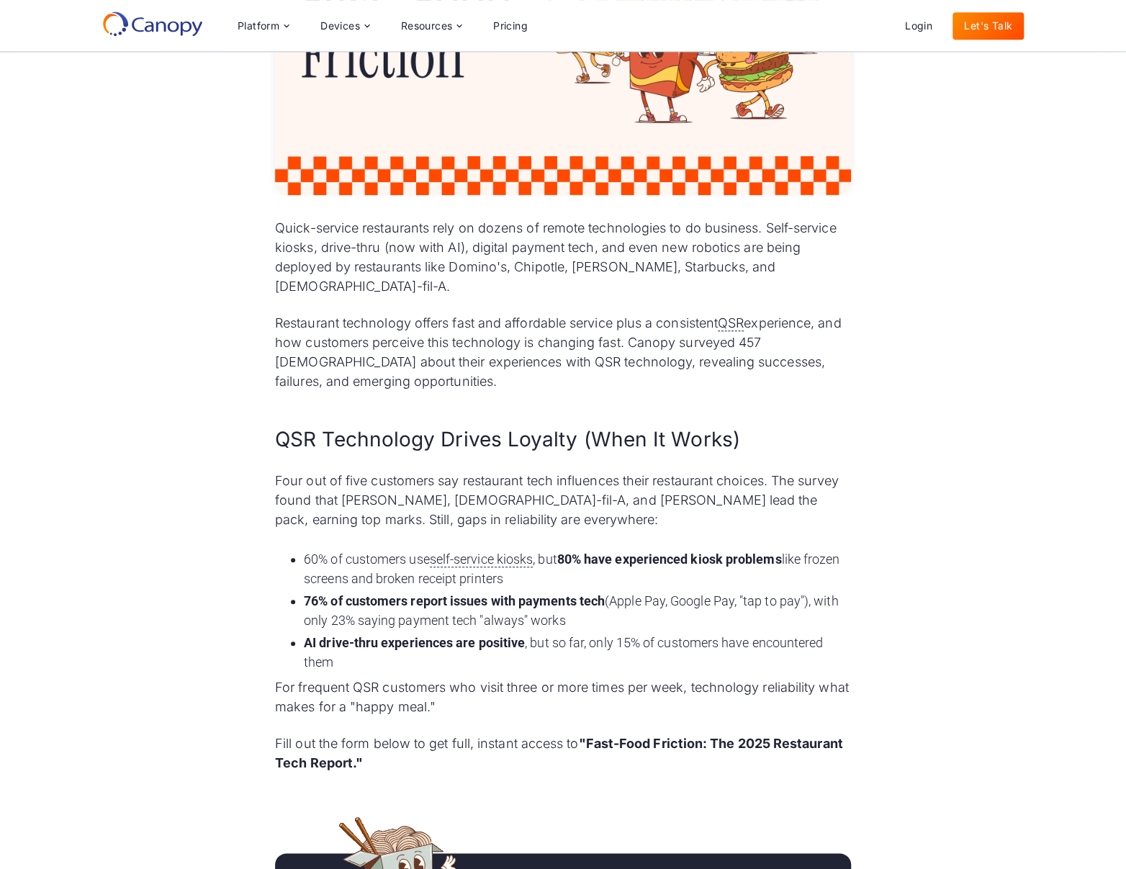
scroll to position [376, 0]
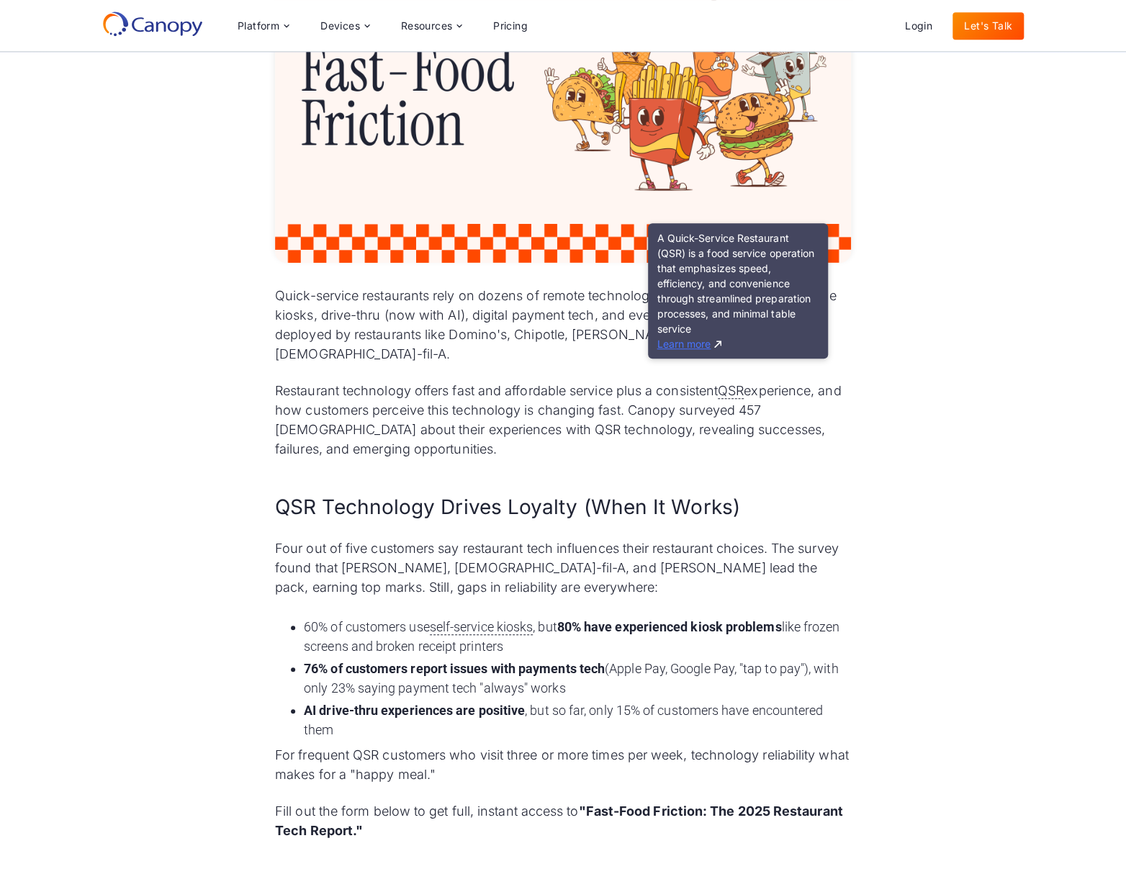
click at [688, 340] on link "Learn more" at bounding box center [688, 344] width 65 height 12
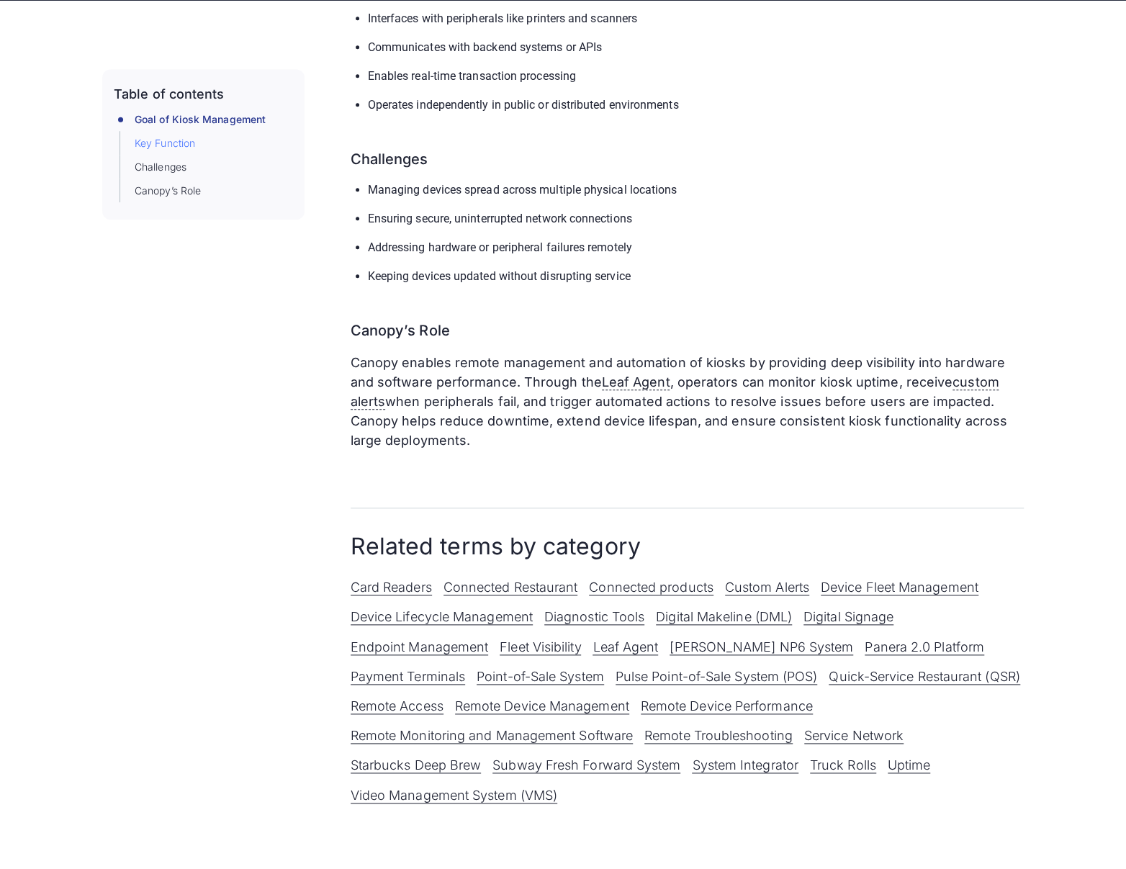
click at [147, 146] on link "Key Function" at bounding box center [165, 143] width 60 height 15
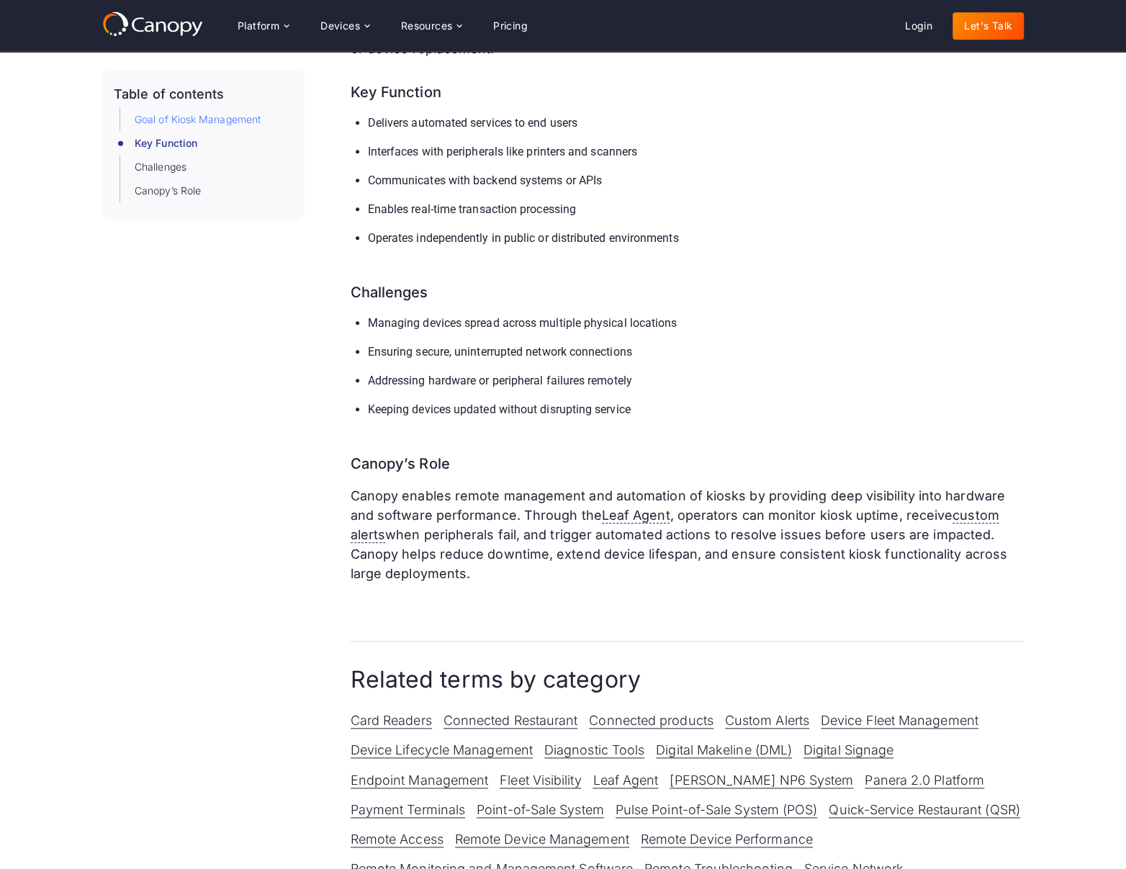
click at [166, 125] on link "Goal of Kiosk Management" at bounding box center [198, 119] width 126 height 15
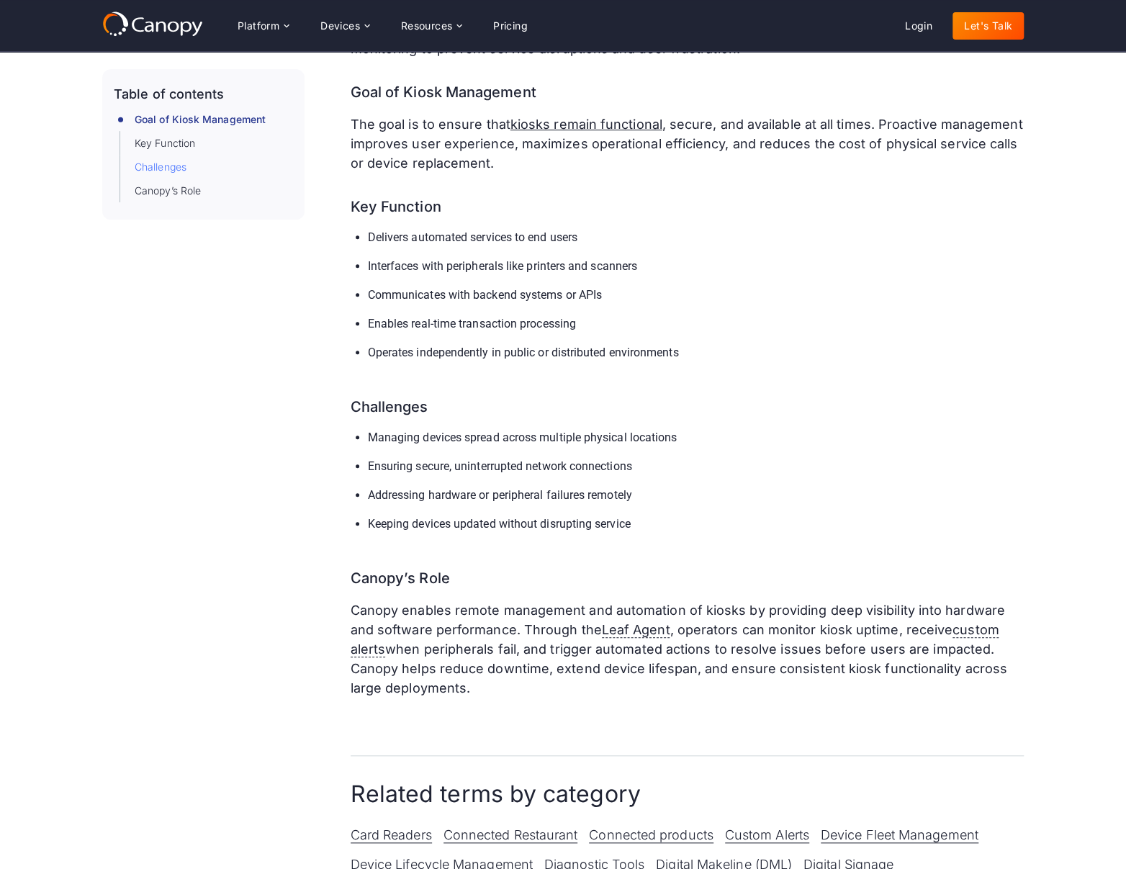
click at [162, 161] on link "Challenges" at bounding box center [161, 167] width 52 height 15
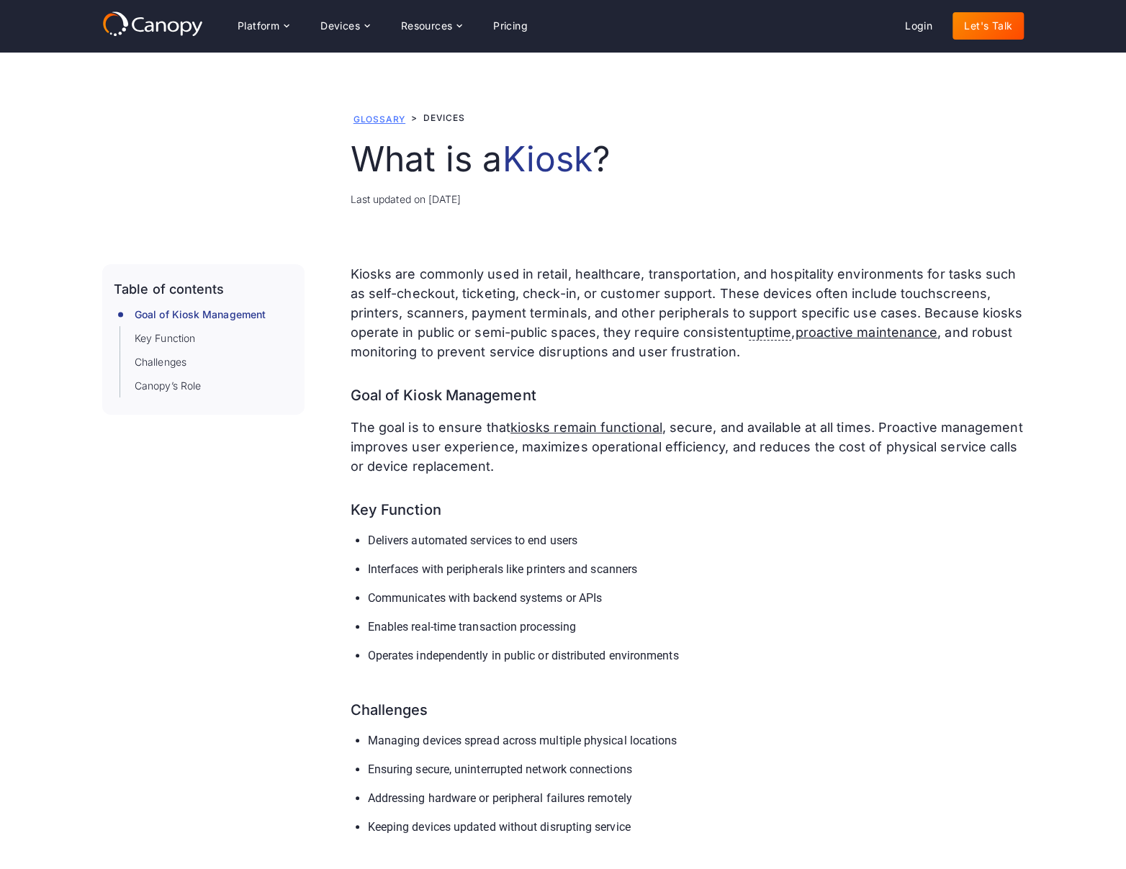
click at [384, 119] on link "Glossary" at bounding box center [379, 119] width 52 height 11
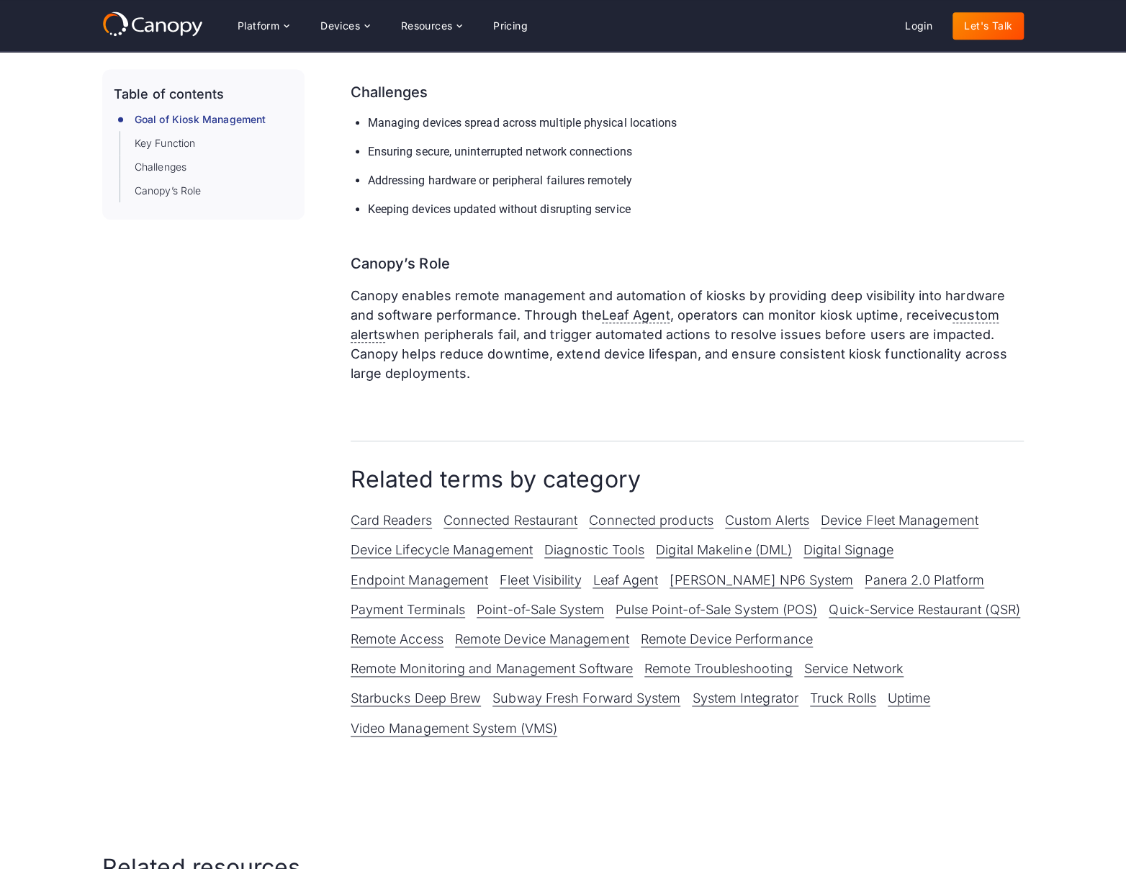
scroll to position [303, 0]
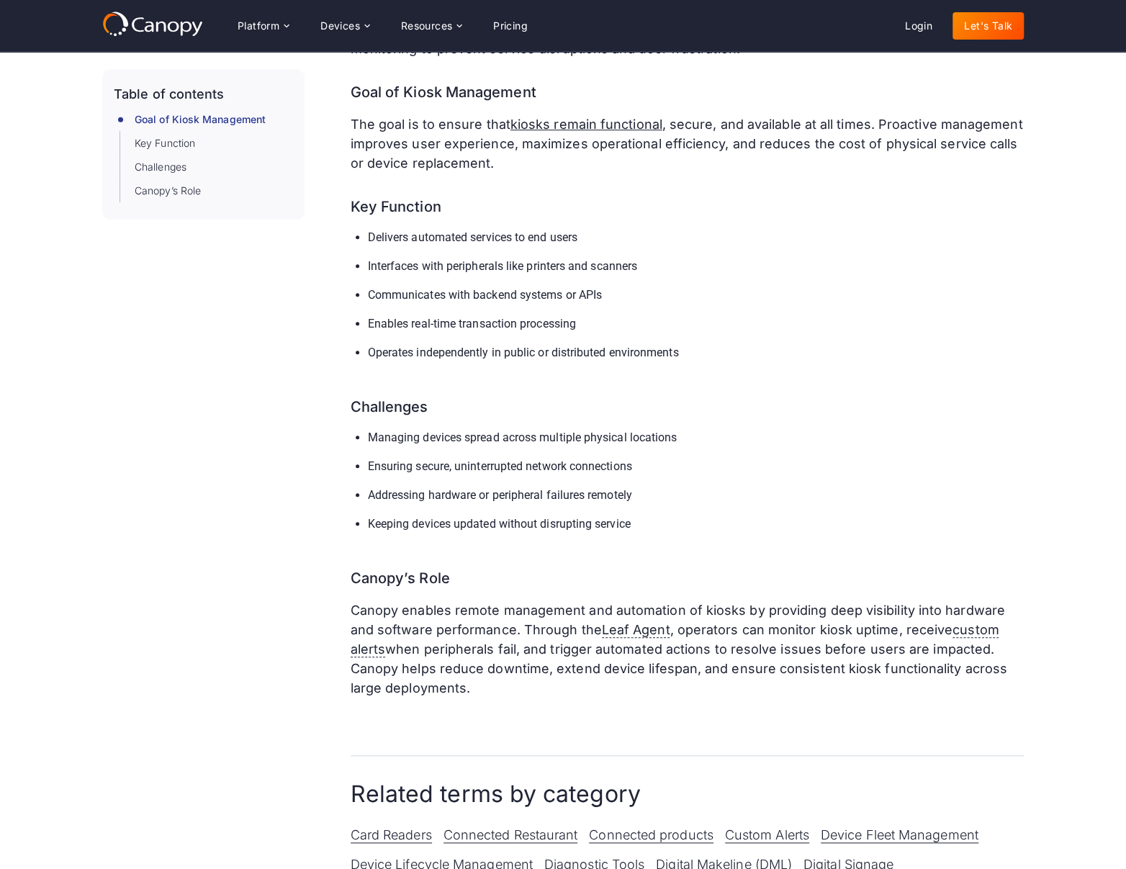
scroll to position [417, 0]
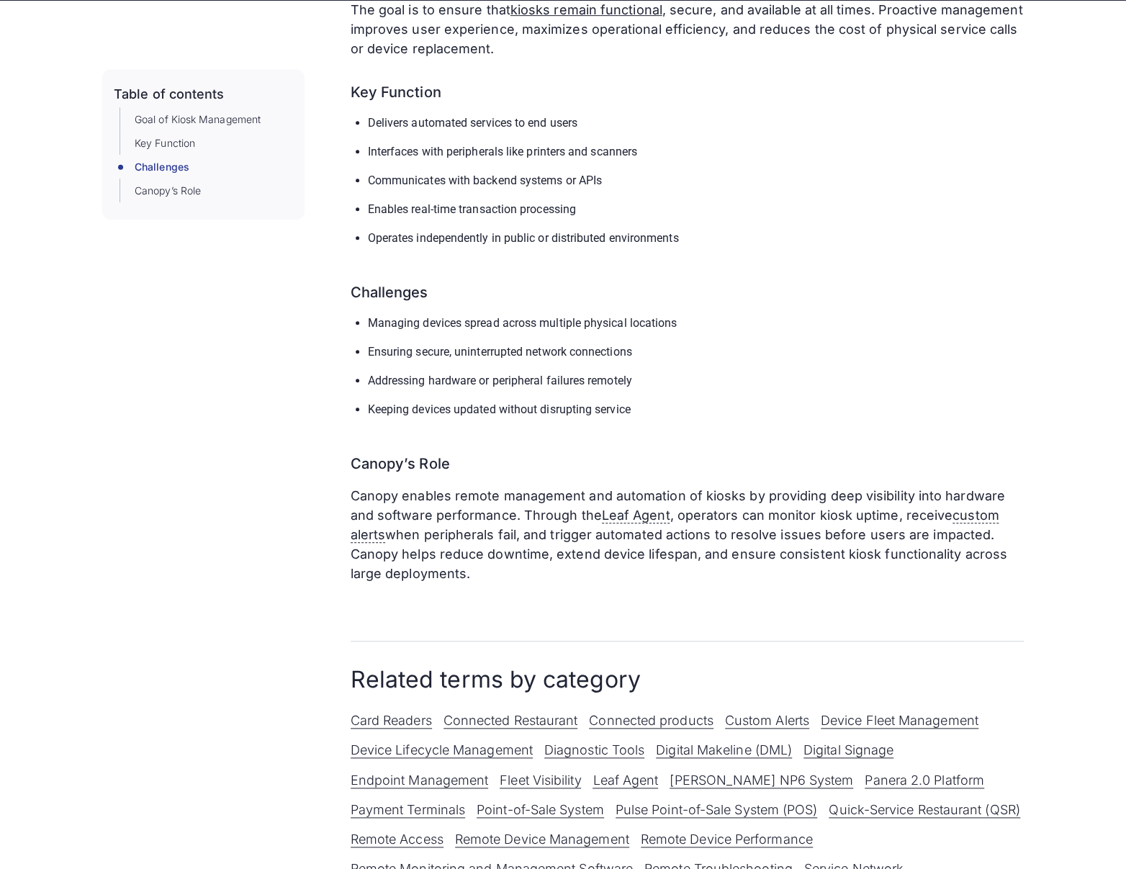
scroll to position [551, 0]
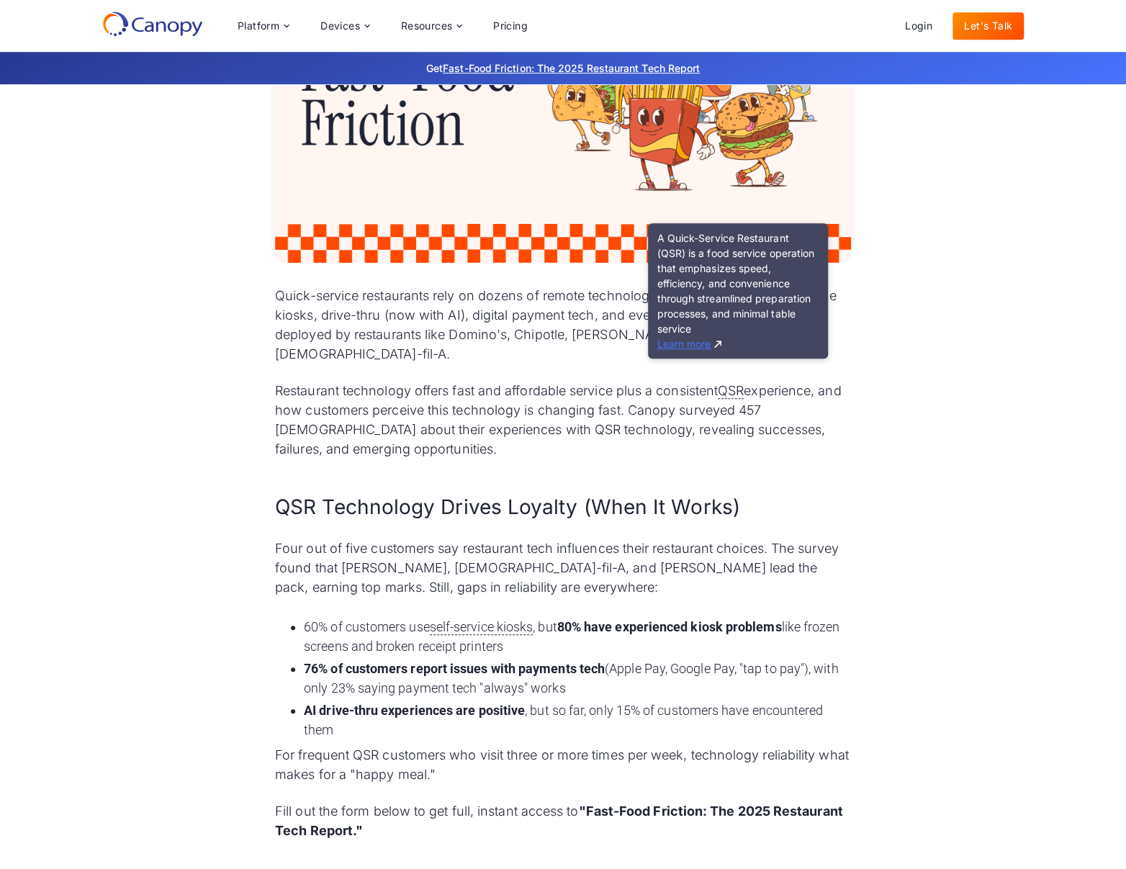
click at [672, 347] on link "Learn more" at bounding box center [688, 344] width 65 height 12
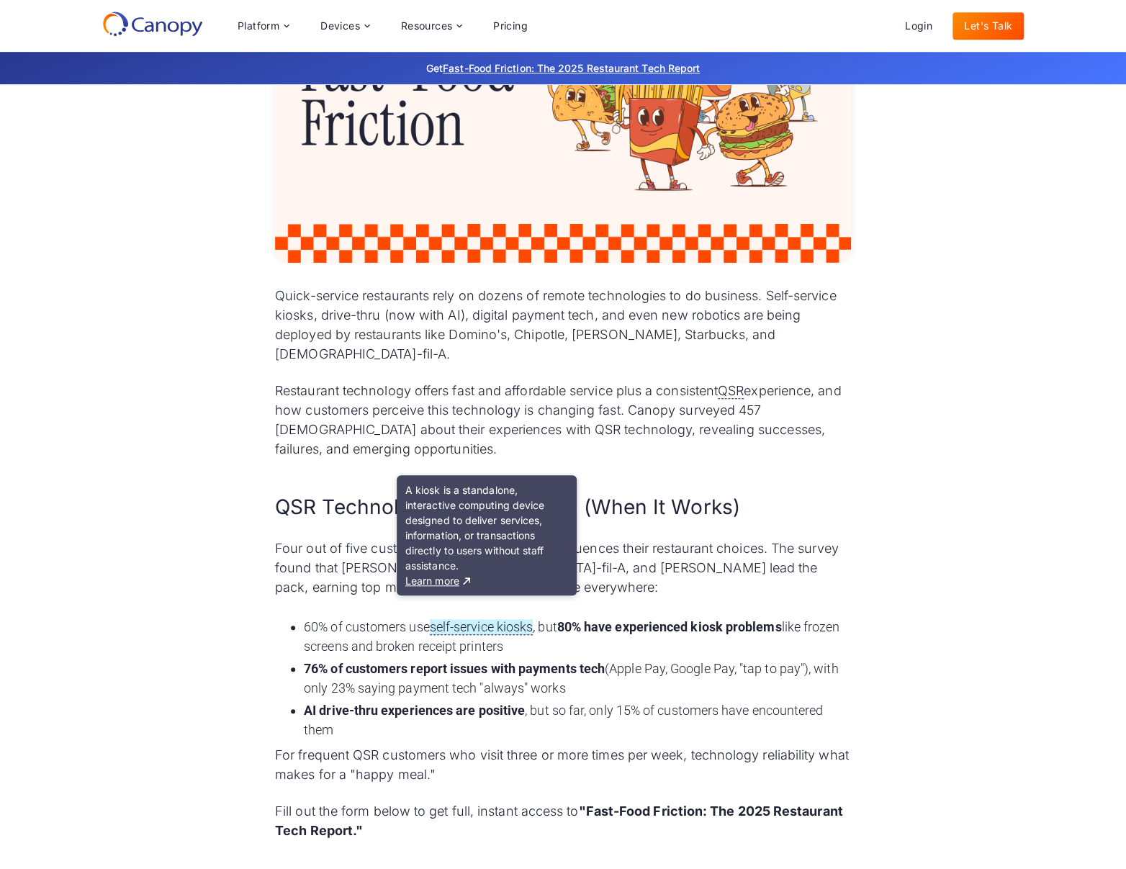
scroll to position [174, 0]
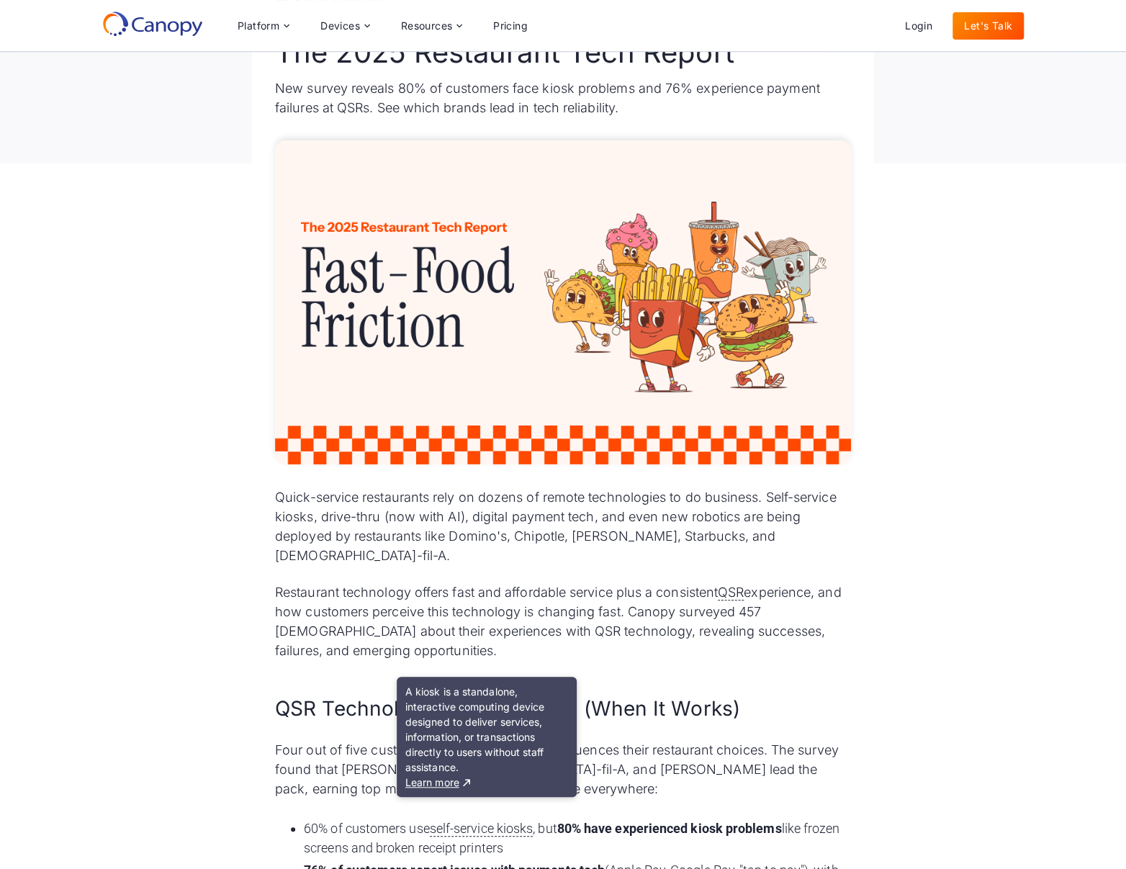
click at [793, 582] on p "Restaurant technology offers fast and affordable service plus a consistent QSR …" at bounding box center [563, 621] width 576 height 78
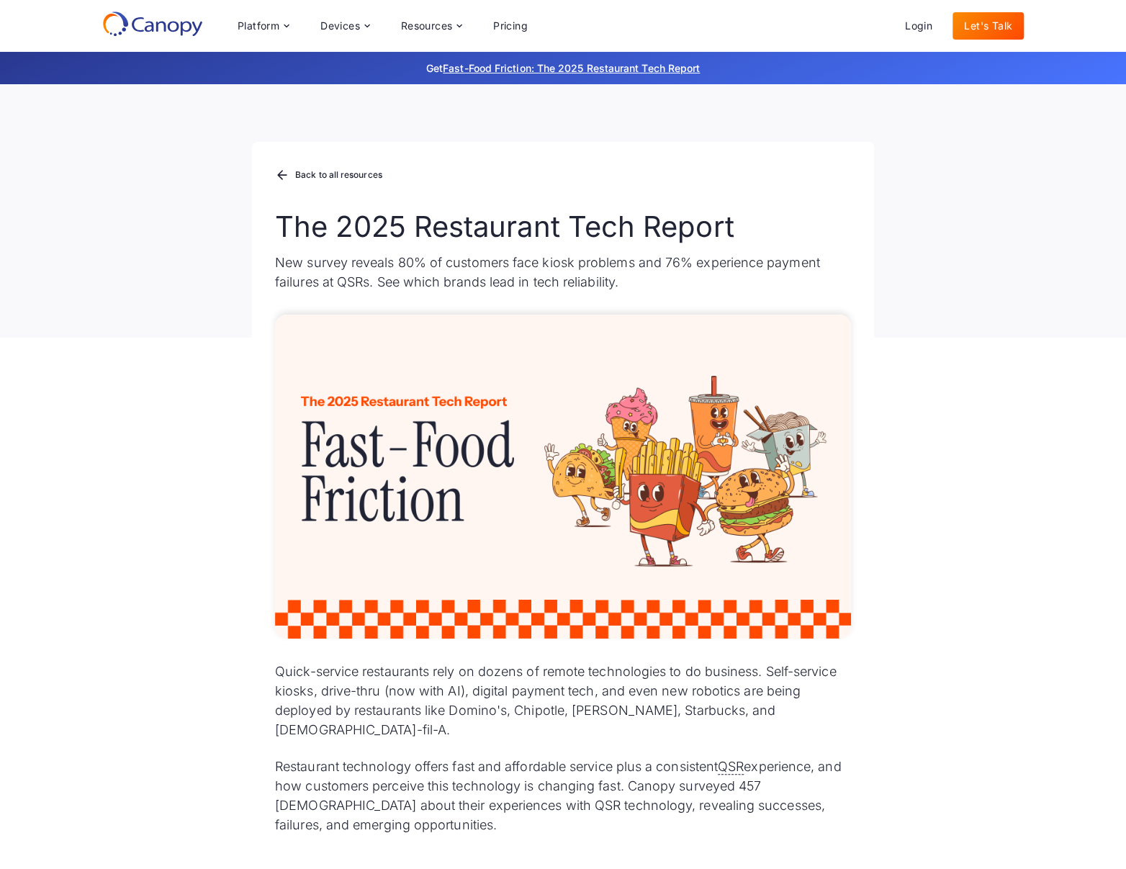
click at [62, 37] on div "Platform Platform Monitor A centralized view of your entire fleet Manage Remote…" at bounding box center [563, 26] width 1126 height 52
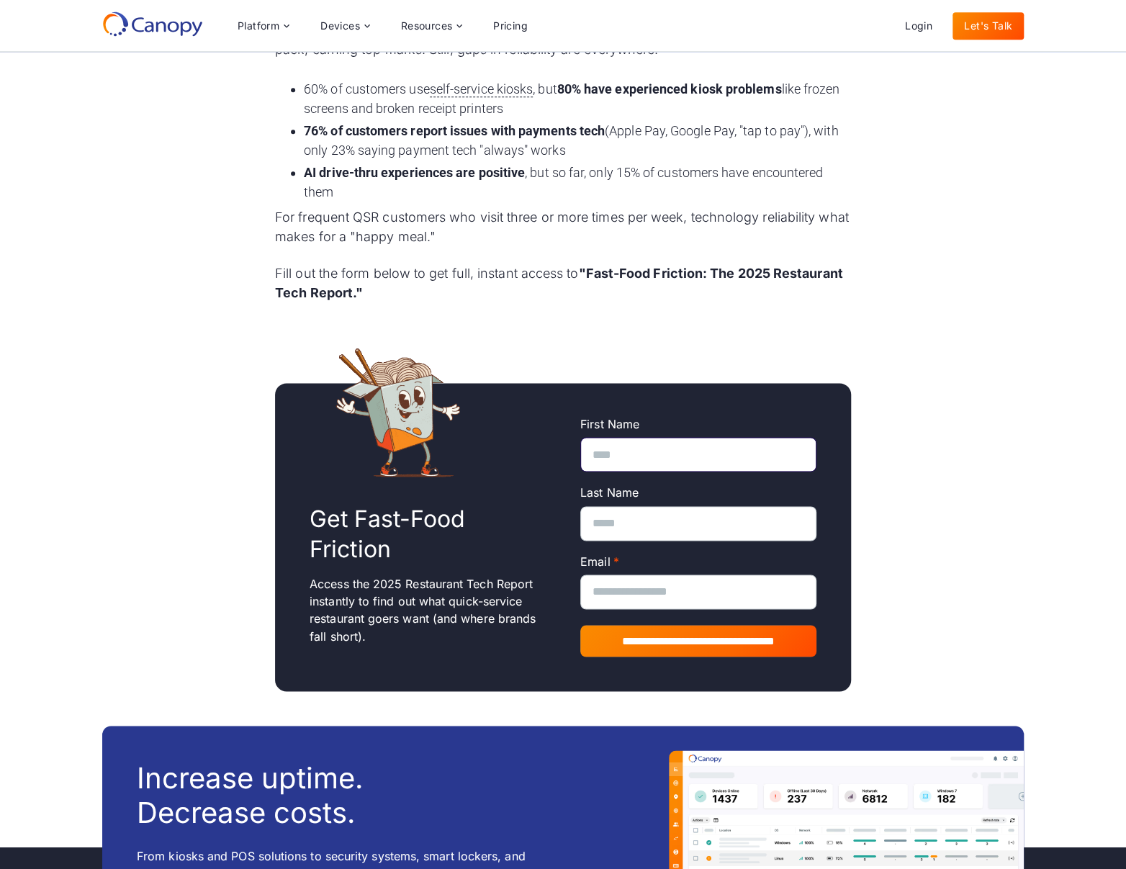
scroll to position [887, 0]
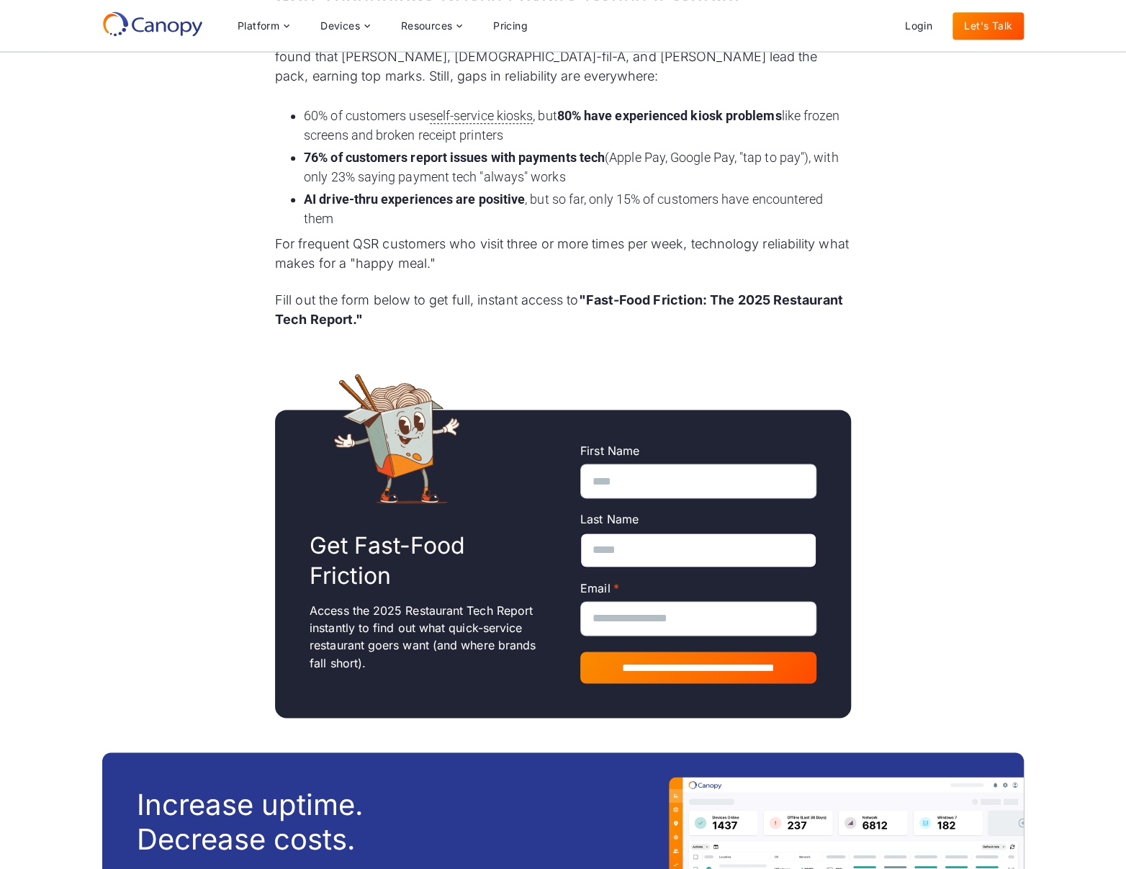
click at [638, 533] on input "Last Name" at bounding box center [698, 550] width 236 height 35
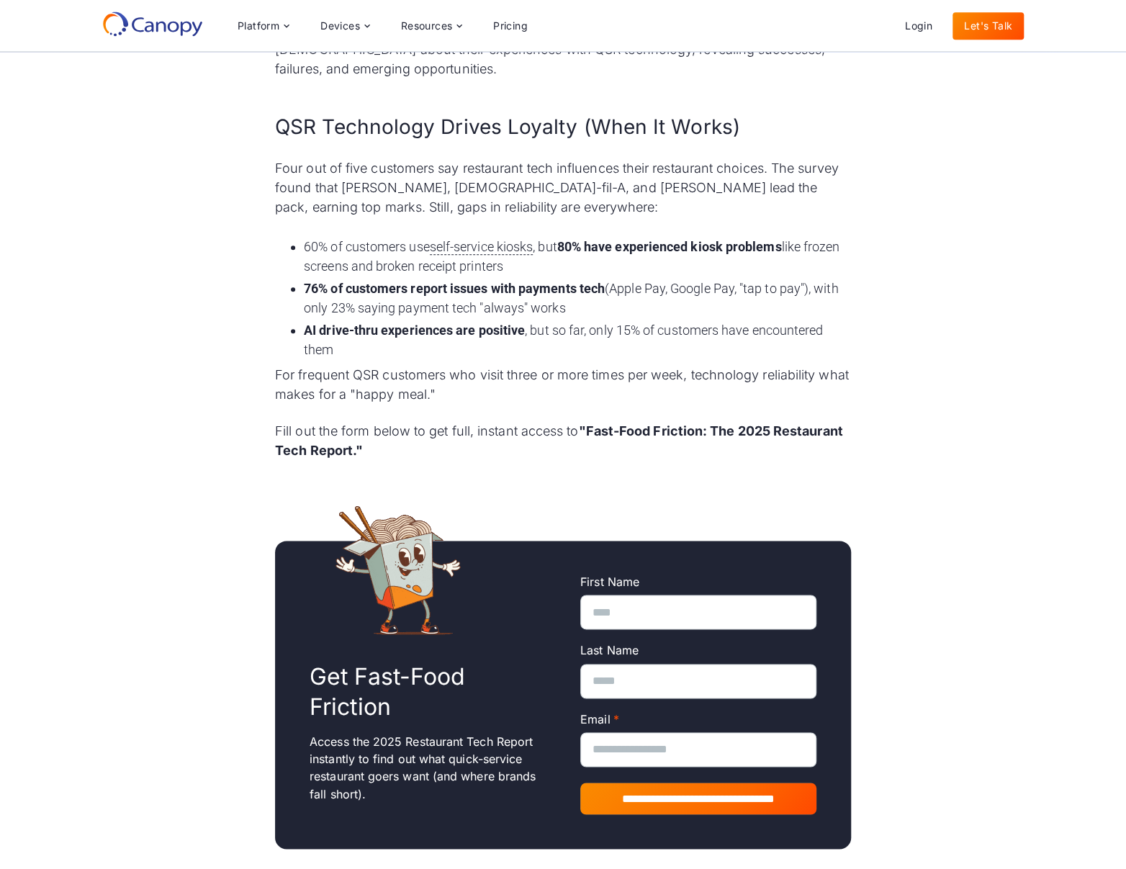
click at [593, 375] on p "For frequent QSR customers who visit three or more times per week, technology r…" at bounding box center [563, 384] width 576 height 39
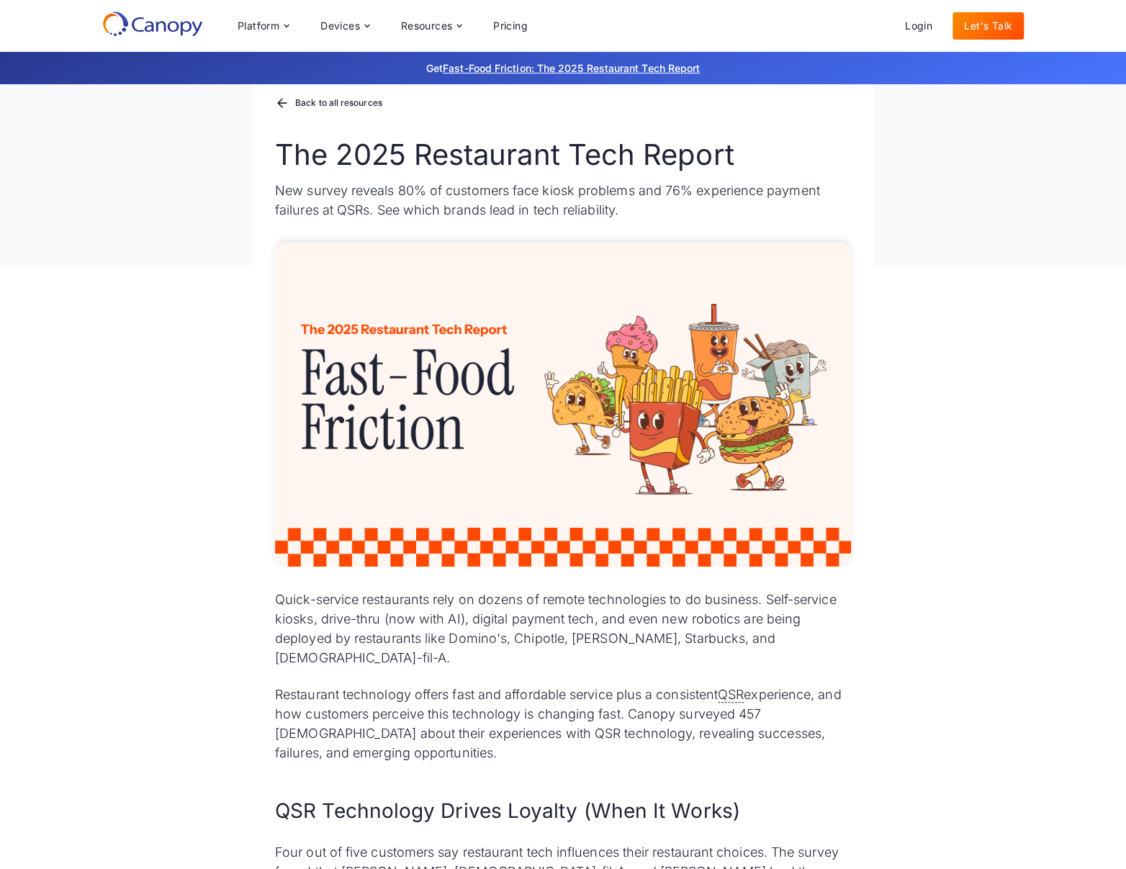
scroll to position [0, 0]
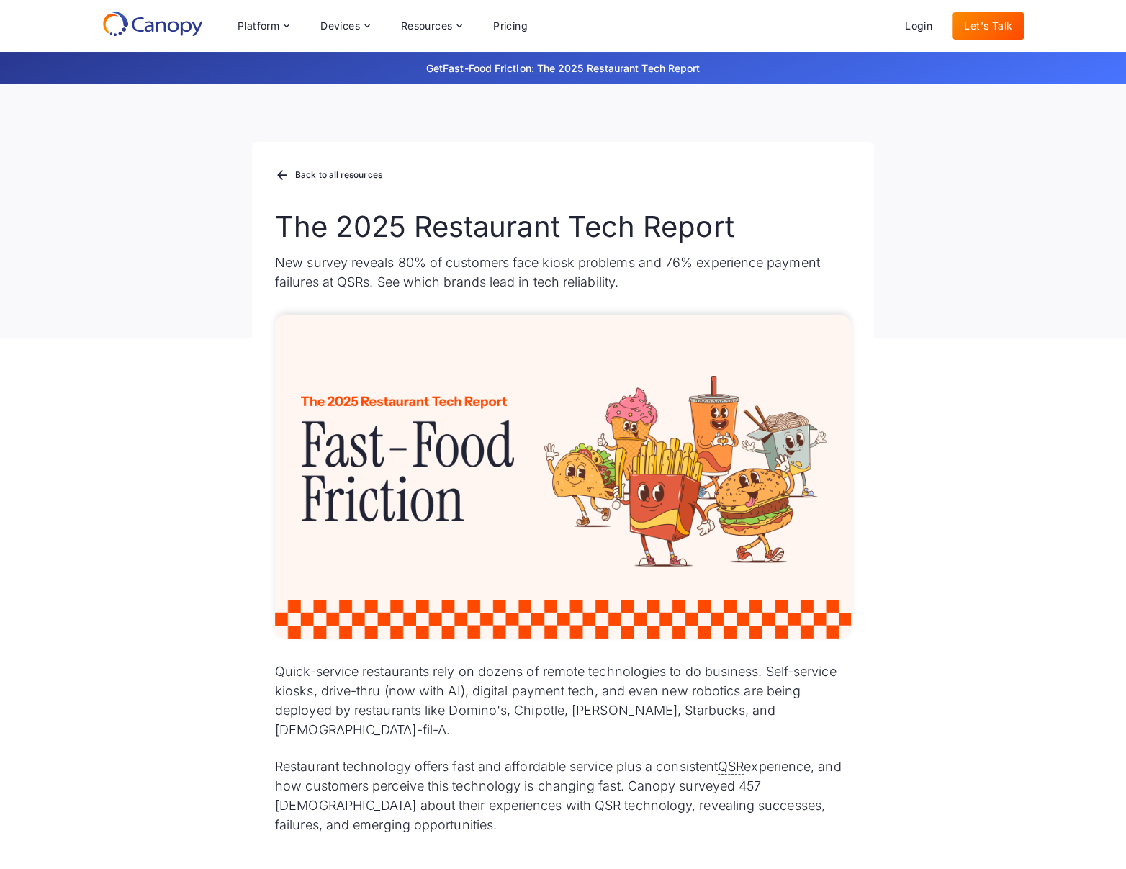
click at [146, 300] on div "Back to all resources The 2025 Restaurant Tech Report New survey reveals 80% of…" at bounding box center [563, 210] width 1126 height 253
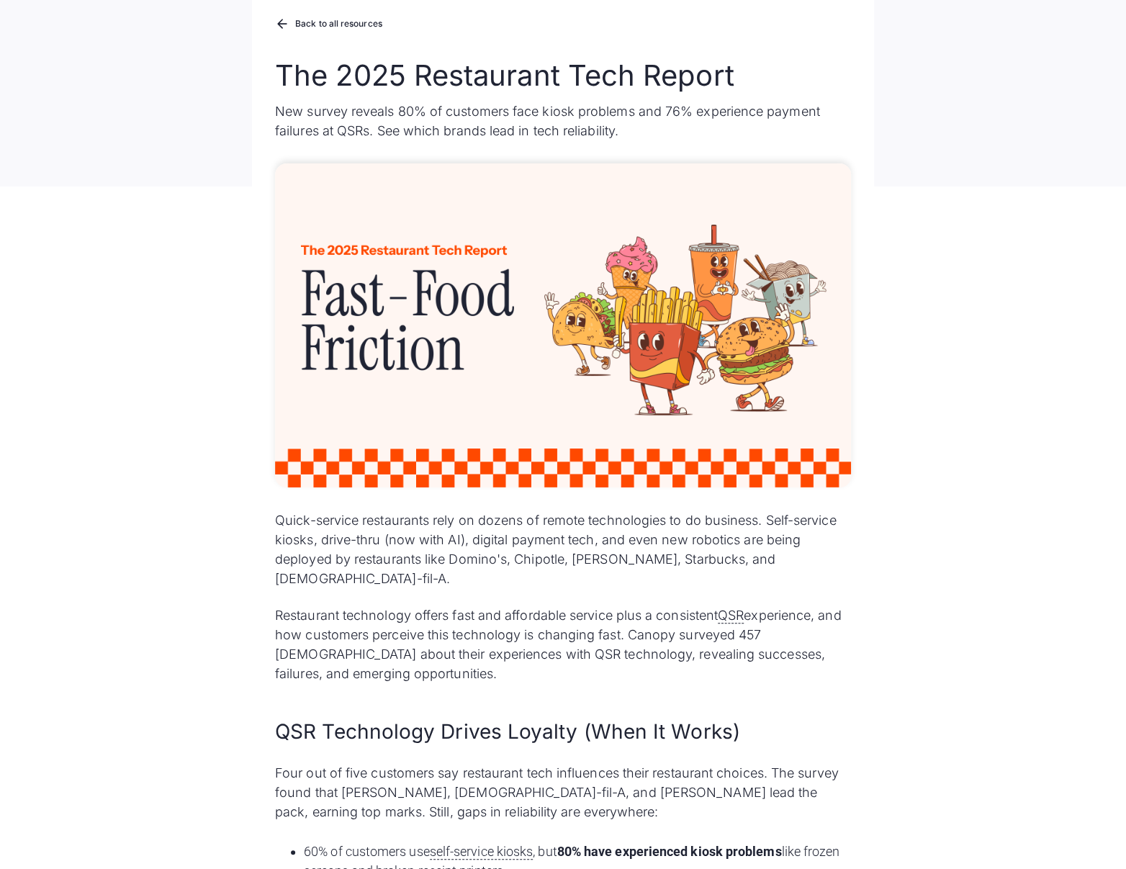
scroll to position [285, 0]
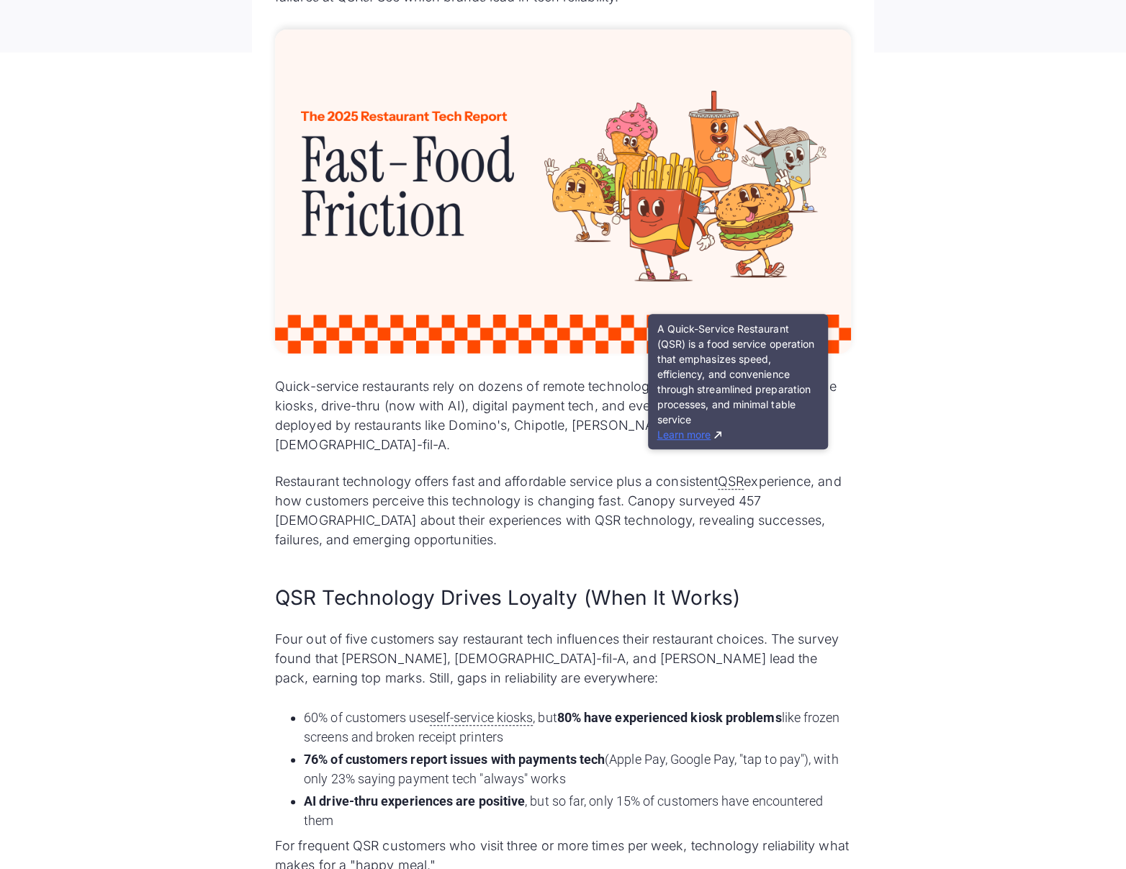
click at [689, 434] on link "Learn more" at bounding box center [688, 434] width 65 height 12
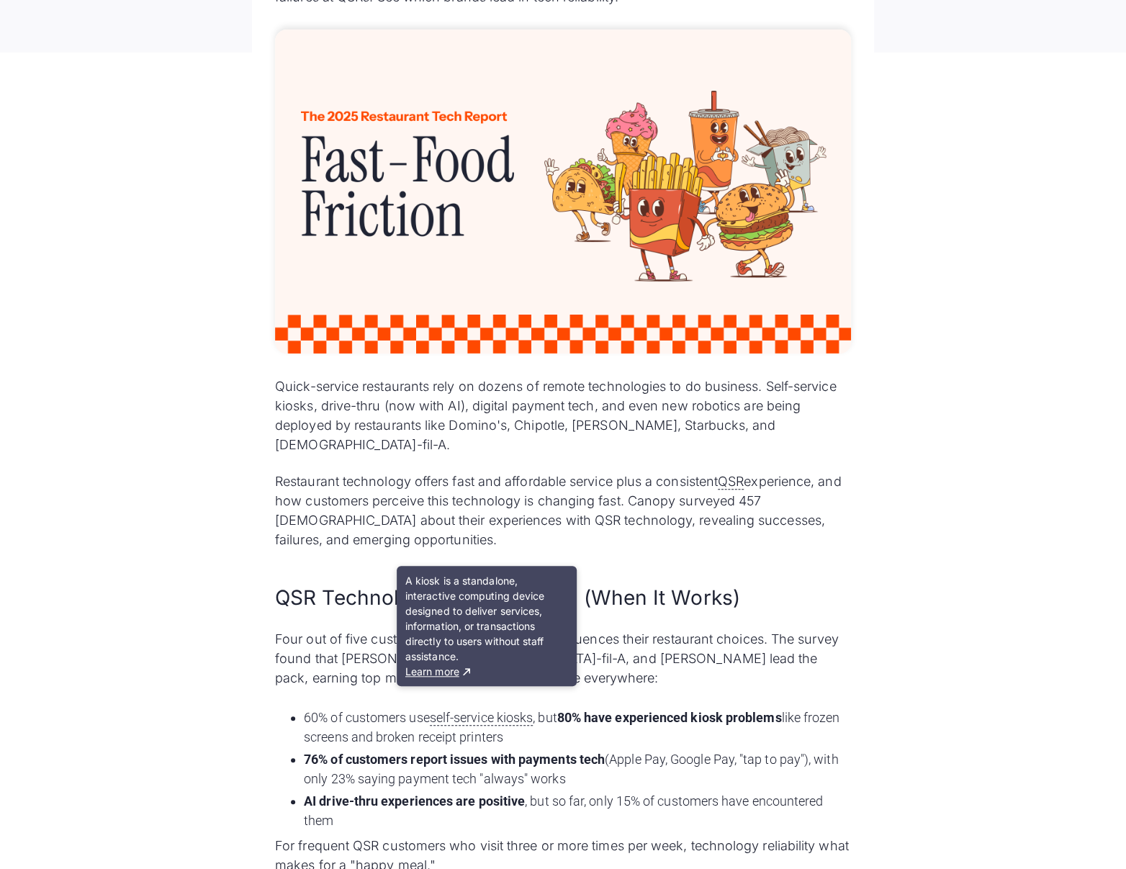
click at [595, 484] on p "Restaurant technology offers fast and affordable service plus a consistent QSR …" at bounding box center [563, 510] width 576 height 78
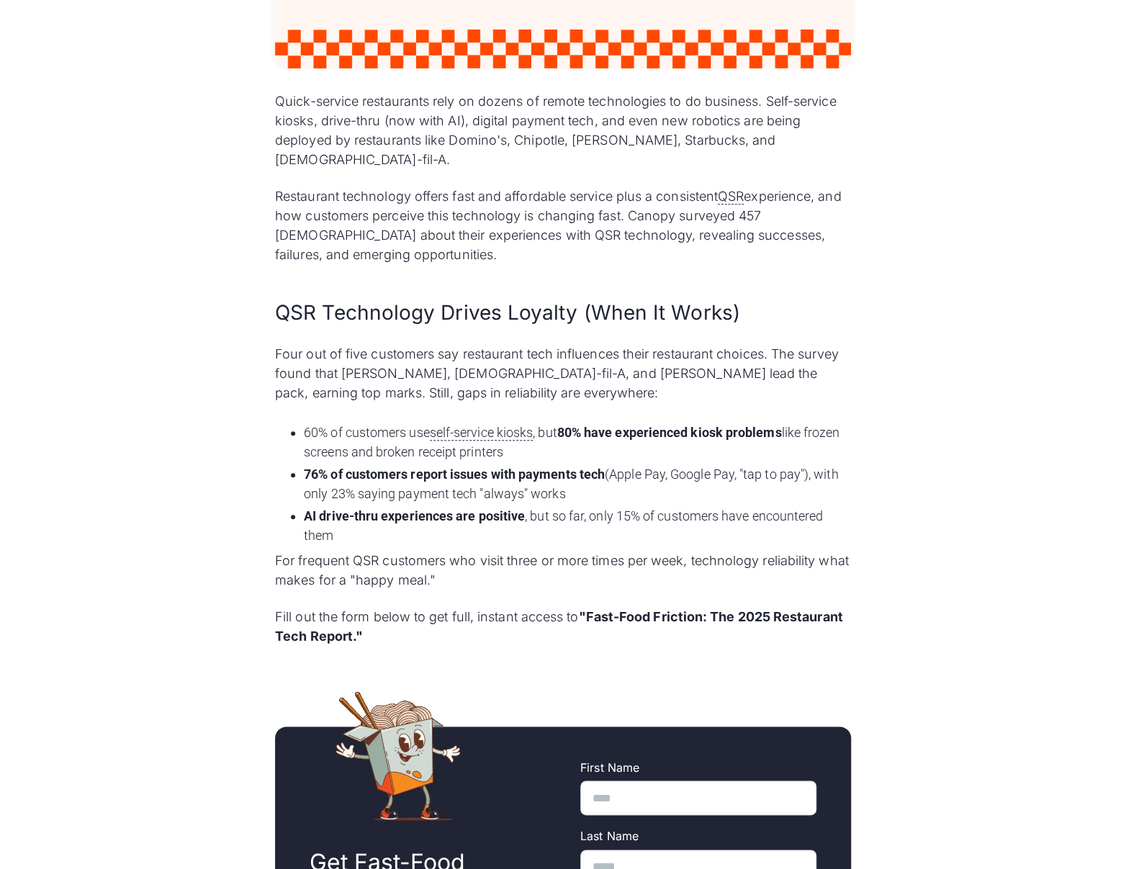
scroll to position [638, 0]
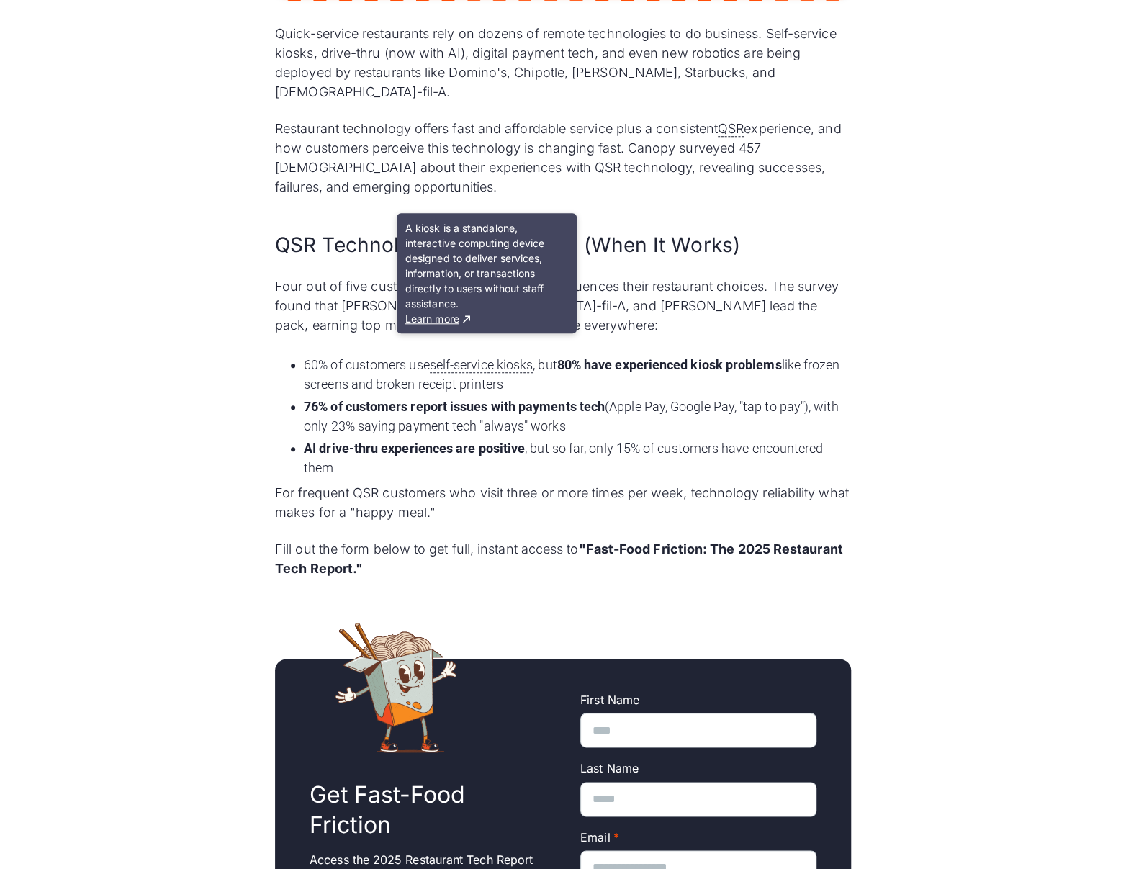
click at [544, 446] on li "AI drive-thru experiences are positive , but so far, only 15% of customers have…" at bounding box center [577, 457] width 547 height 39
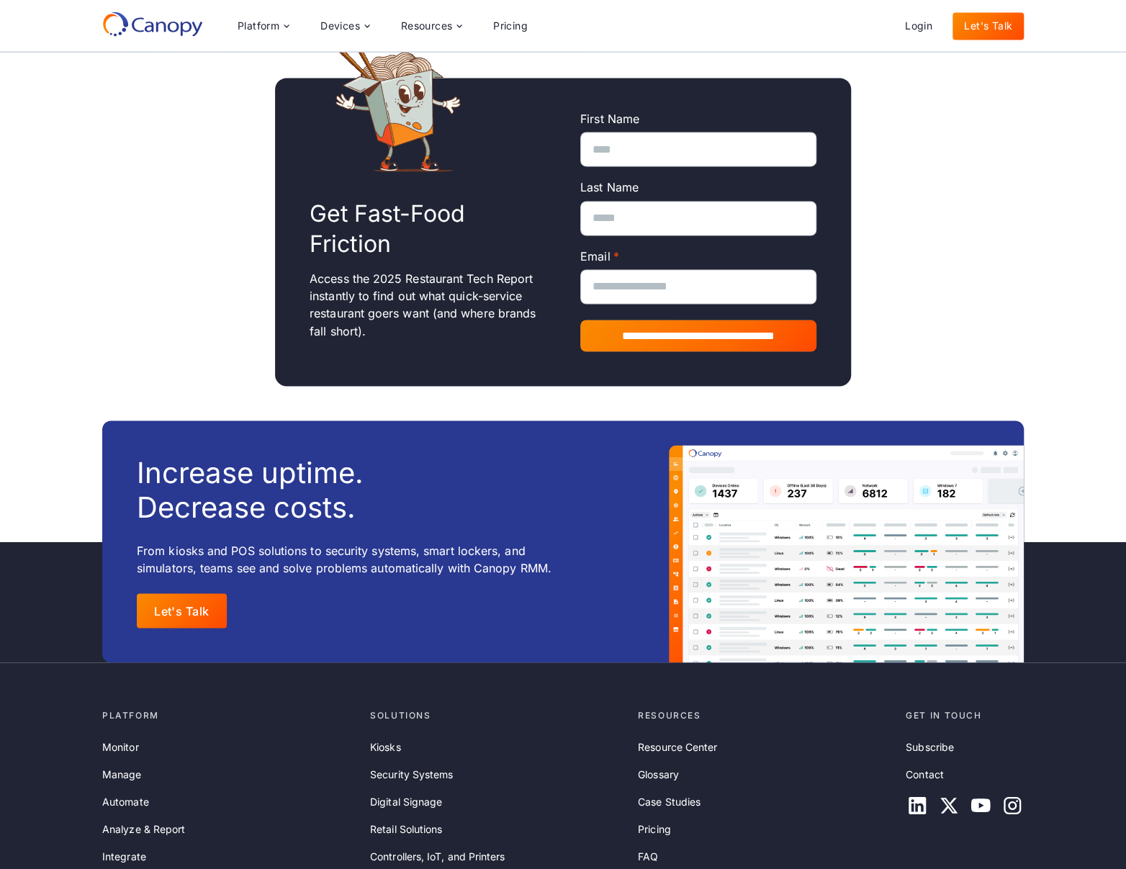
scroll to position [1001, 0]
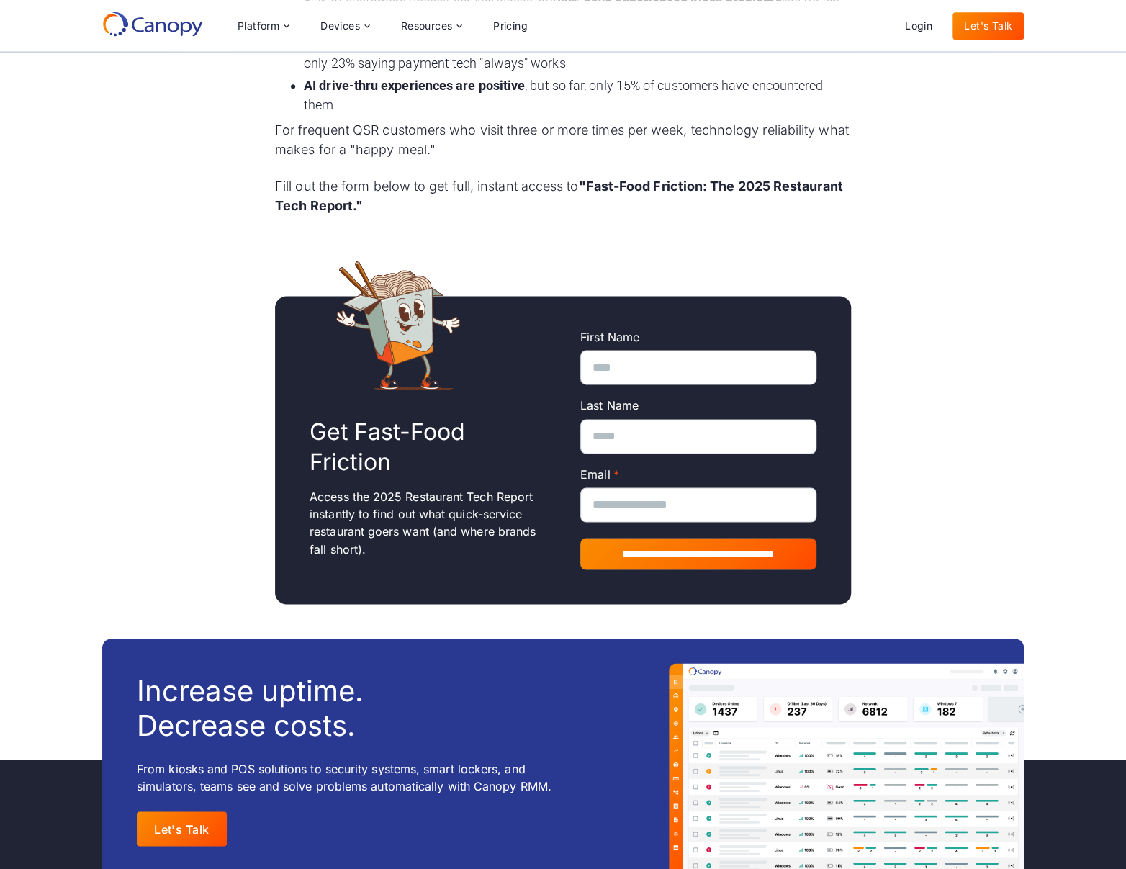
click at [759, 359] on input "First Name" at bounding box center [698, 367] width 236 height 35
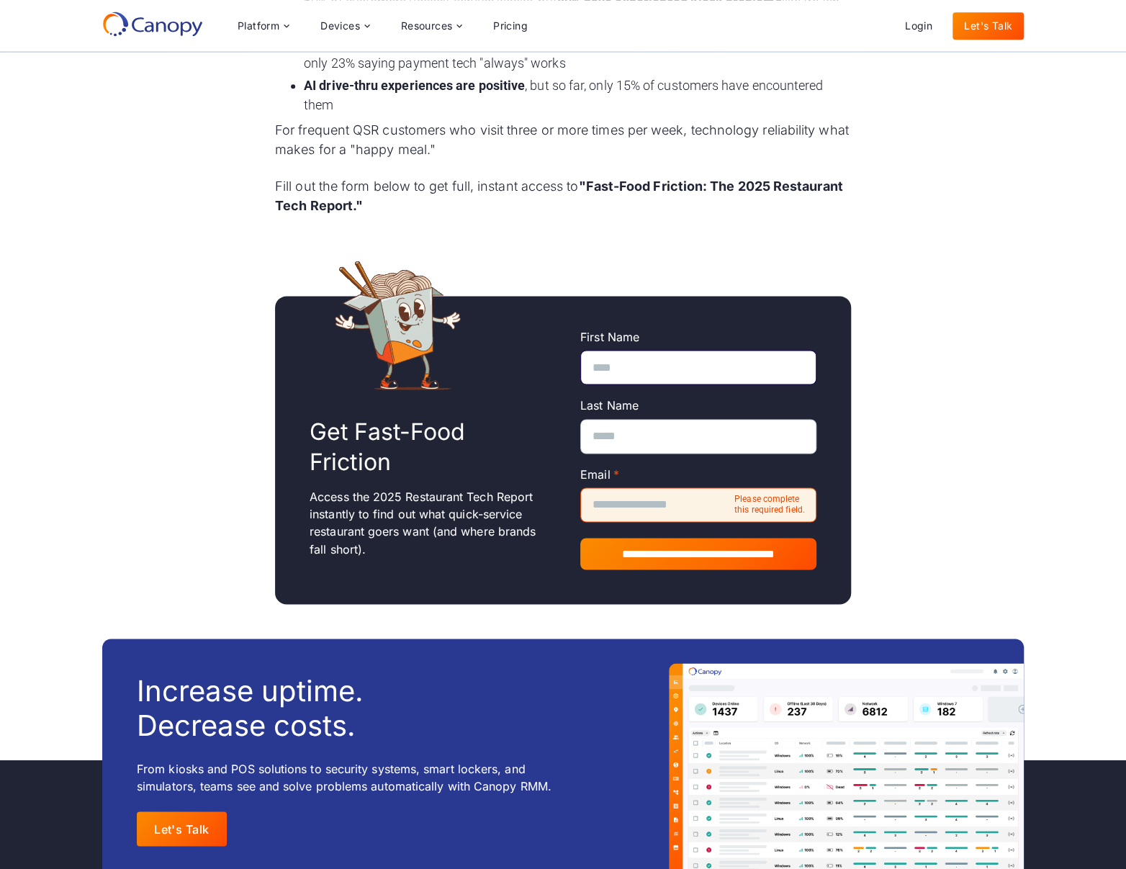
click at [632, 350] on input "First Name" at bounding box center [698, 367] width 236 height 35
click at [625, 350] on input "First Name" at bounding box center [698, 367] width 236 height 35
click at [522, 492] on p "Access the 2025 Restaurant Tech Report instantly to find out what quick-service…" at bounding box center [428, 522] width 236 height 69
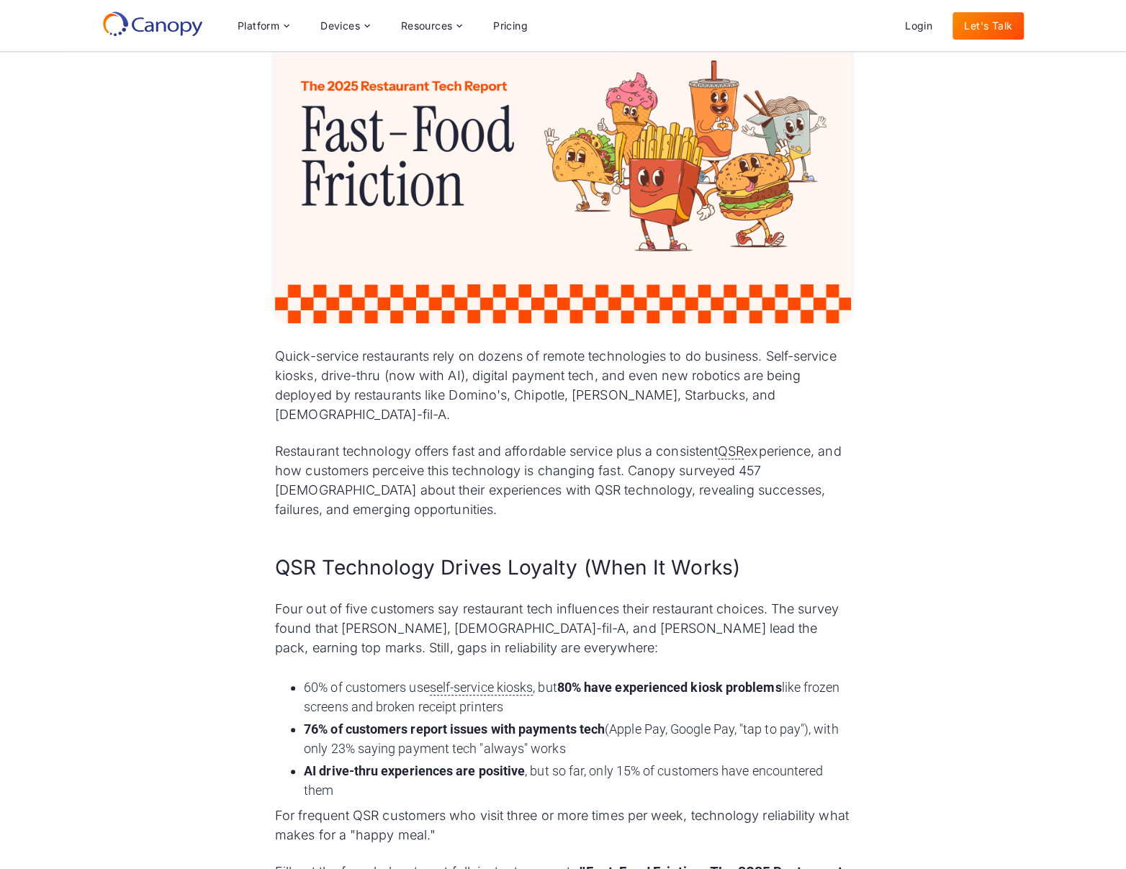
scroll to position [0, 0]
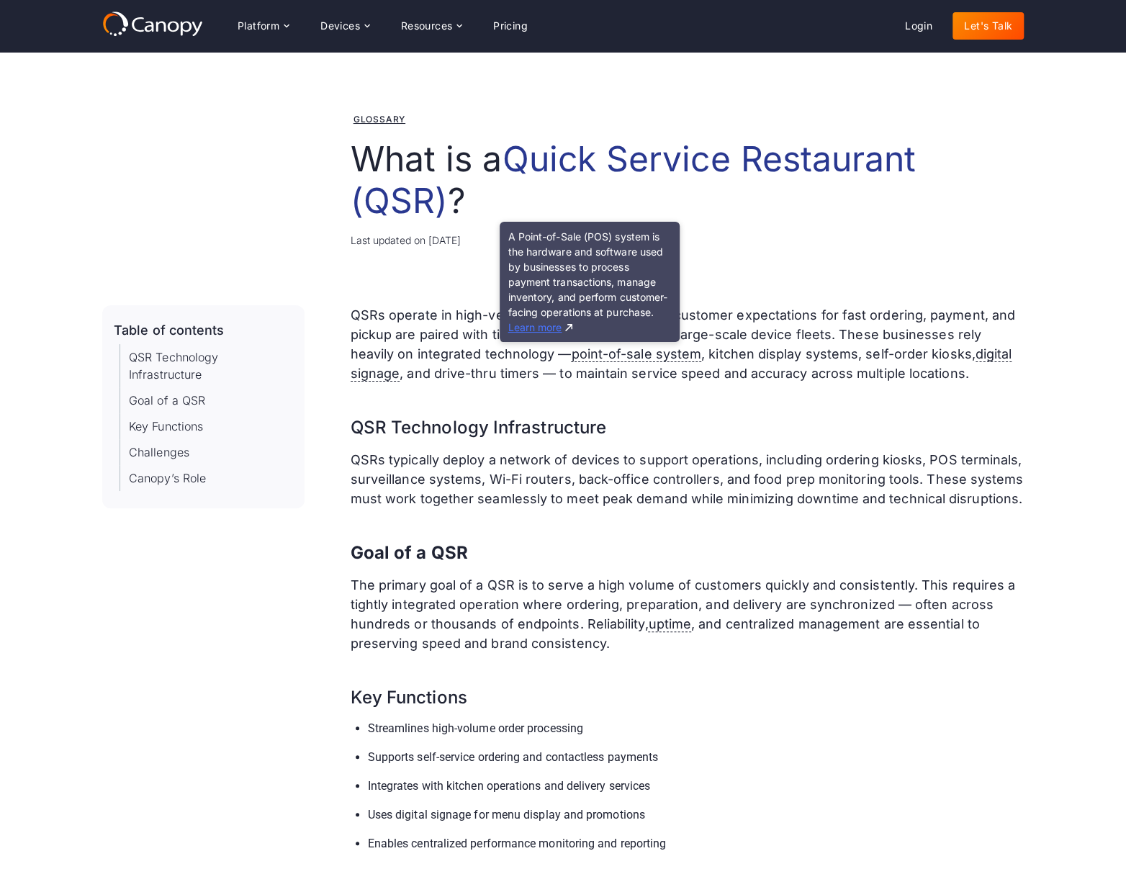
click at [550, 323] on link "Learn more" at bounding box center [540, 327] width 65 height 12
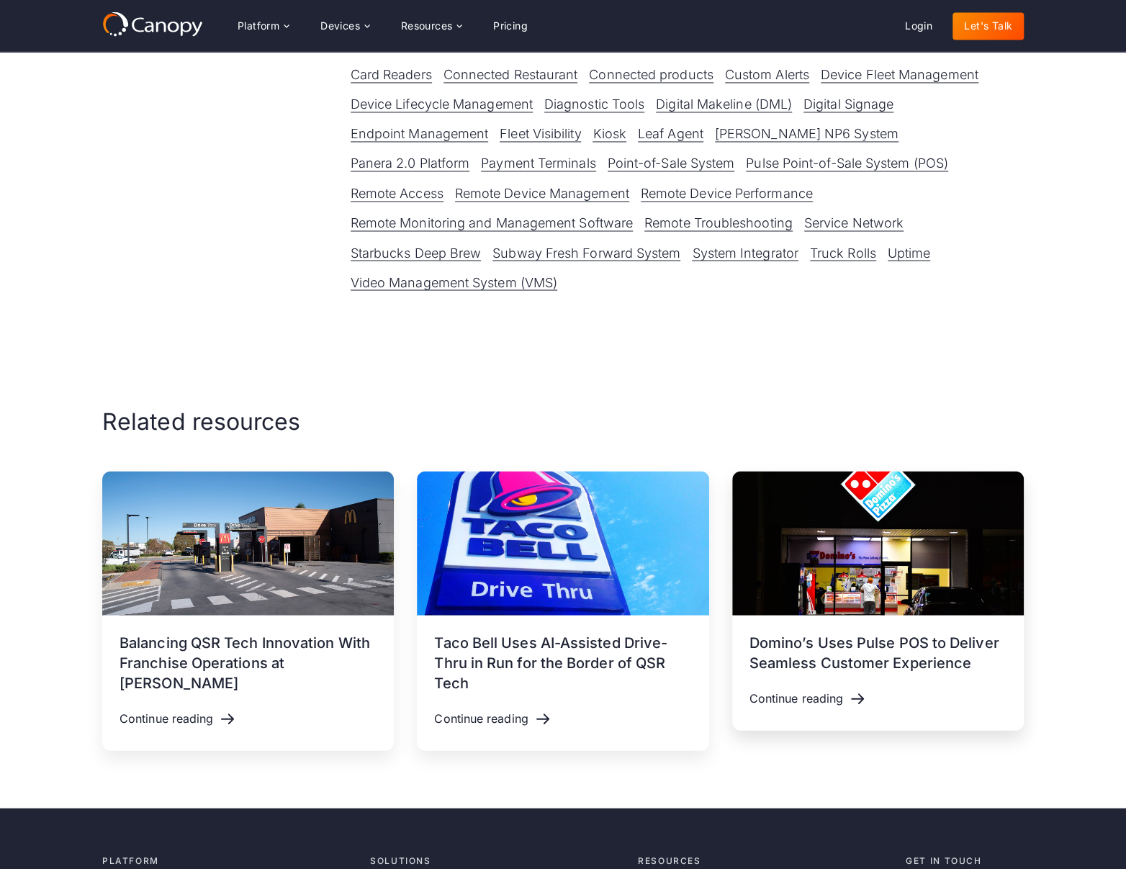
scroll to position [1234, 0]
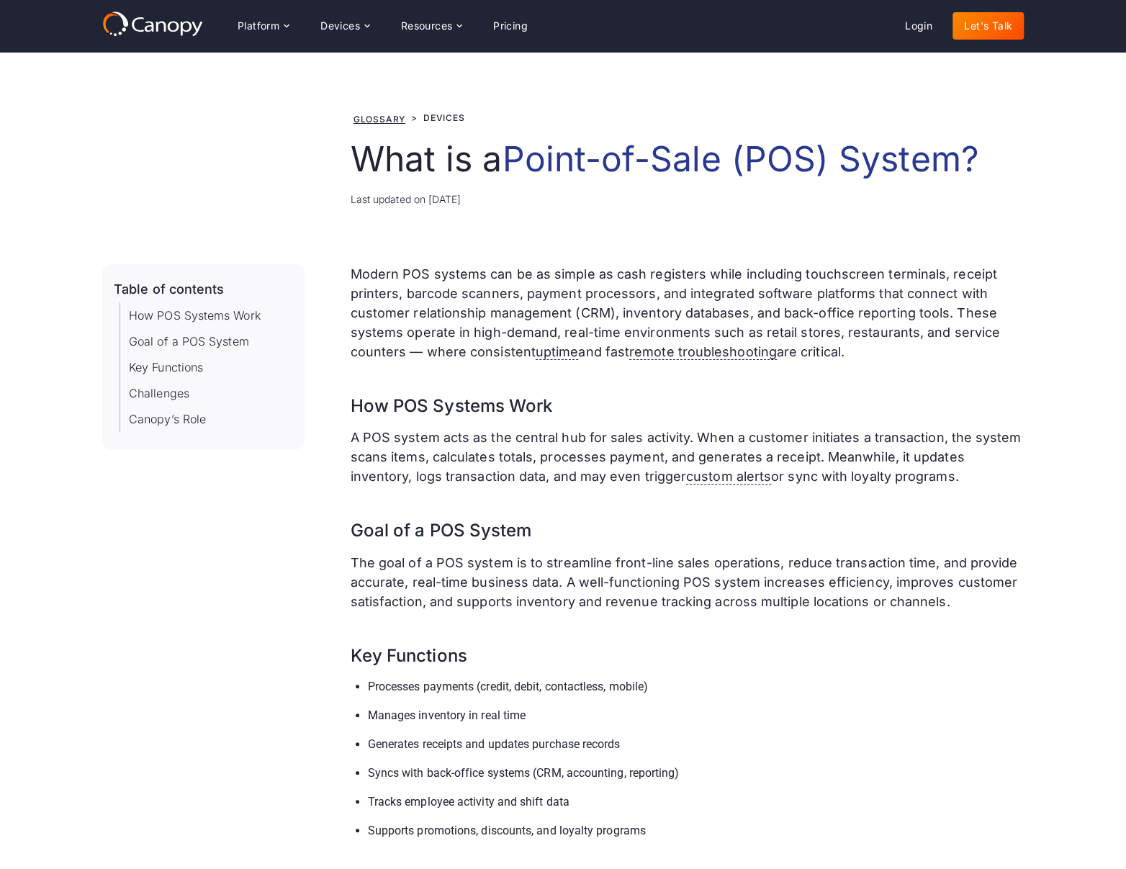
click at [720, 152] on em "Point-of-Sale (POS) System?" at bounding box center [740, 158] width 477 height 42
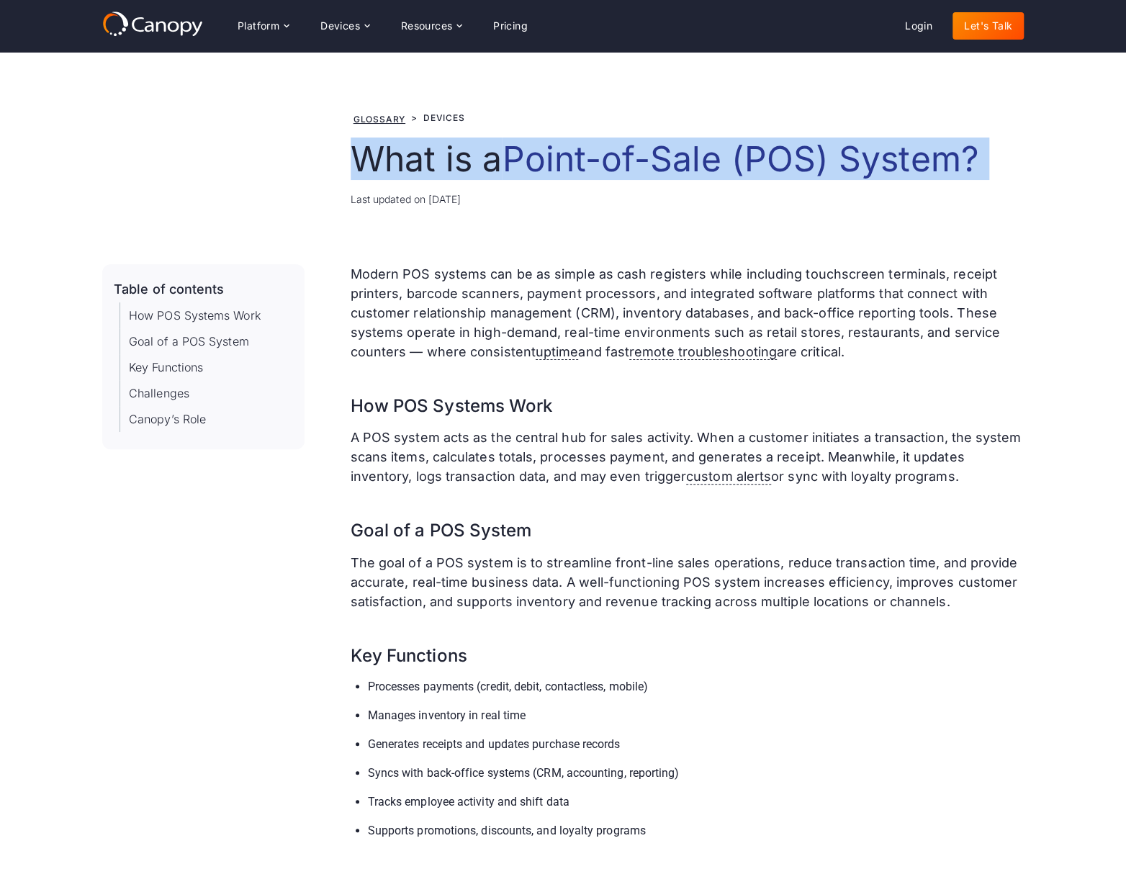
click at [720, 152] on em "Point-of-Sale (POS) System?" at bounding box center [740, 158] width 477 height 42
click at [845, 184] on div "Glossary > Devices What is Point-of-Sale System What is a Point-of-Sale (POS) S…" at bounding box center [687, 157] width 673 height 97
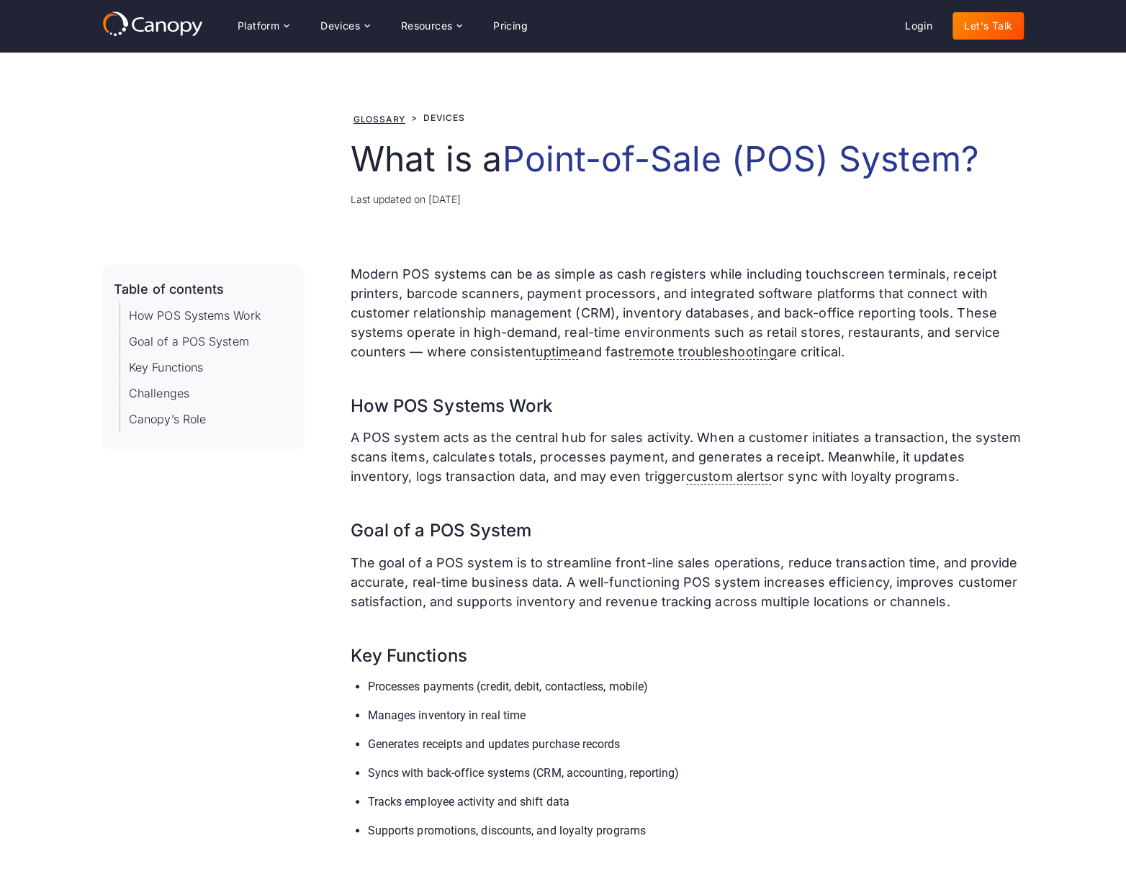
click at [663, 150] on em "Point-of-Sale (POS) System?" at bounding box center [740, 158] width 477 height 42
click at [887, 230] on div "Glossary > Devices What is Point-of-Sale System What is a Point-of-Sale (POS) S…" at bounding box center [562, 158] width 921 height 212
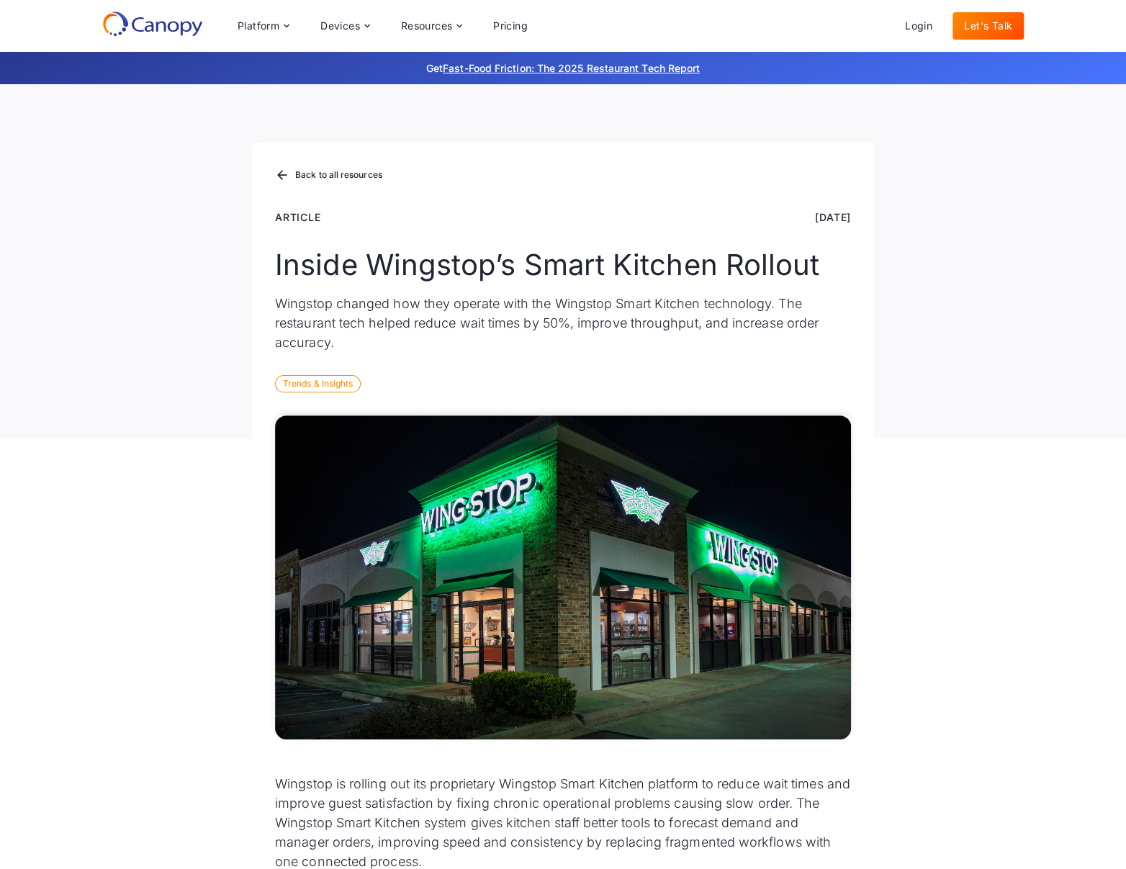
click at [313, 382] on div "Trends & Insights" at bounding box center [318, 383] width 86 height 17
click at [298, 351] on div "Back to all resources Article [DATE] Inside Wingstop’s Smart Kitchen Rollout Wi…" at bounding box center [563, 290] width 622 height 297
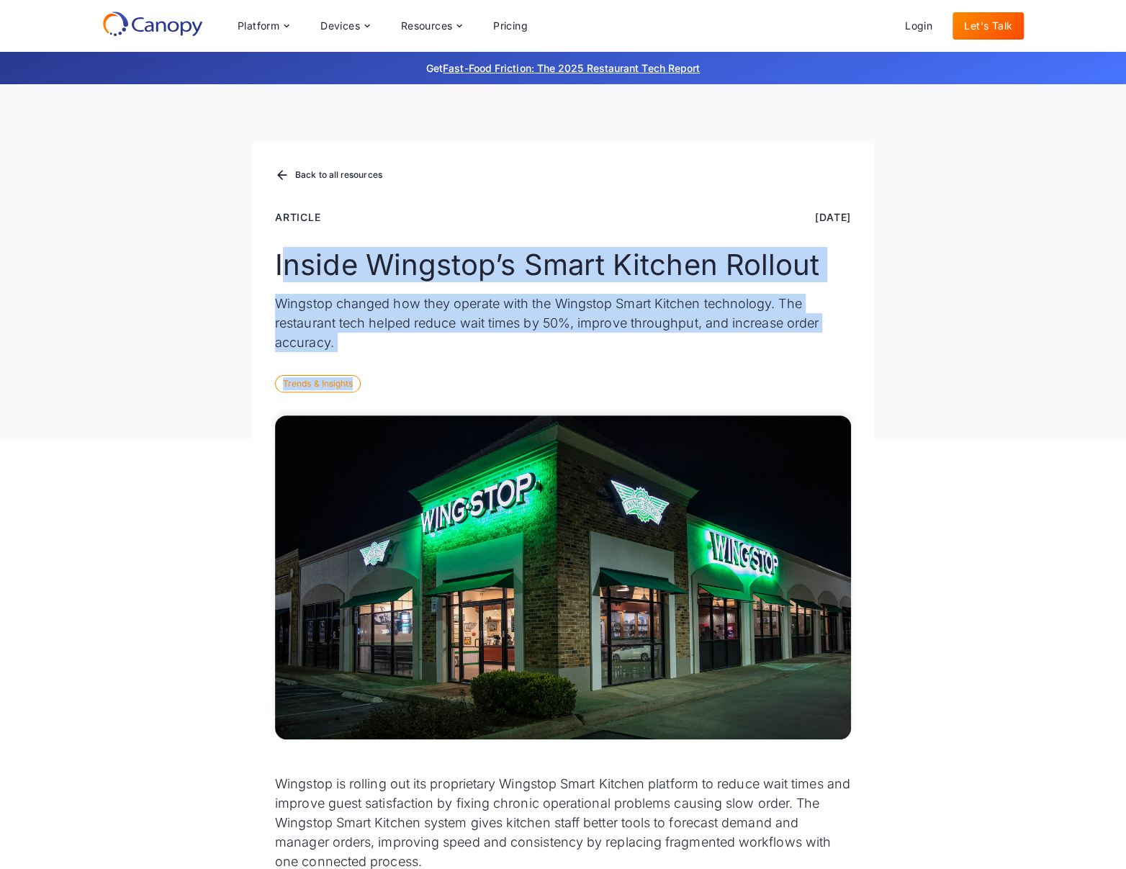
drag, startPoint x: 280, startPoint y: 263, endPoint x: 530, endPoint y: 402, distance: 285.5
click at [530, 402] on div "Back to all resources Article [DATE] Inside Wingstop’s Smart Kitchen Rollout Wi…" at bounding box center [563, 290] width 622 height 297
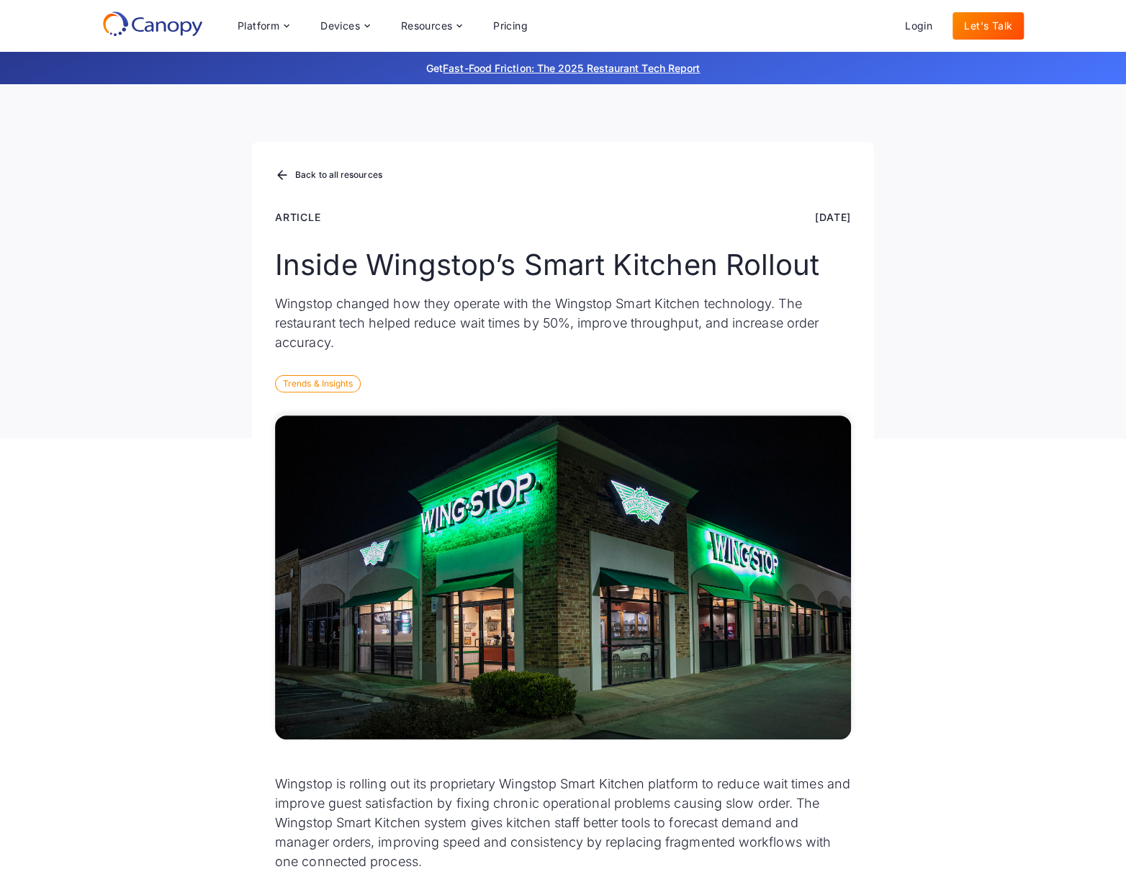
click at [529, 401] on div "Back to all resources Article [DATE] Inside Wingstop’s Smart Kitchen Rollout Wi…" at bounding box center [563, 290] width 622 height 297
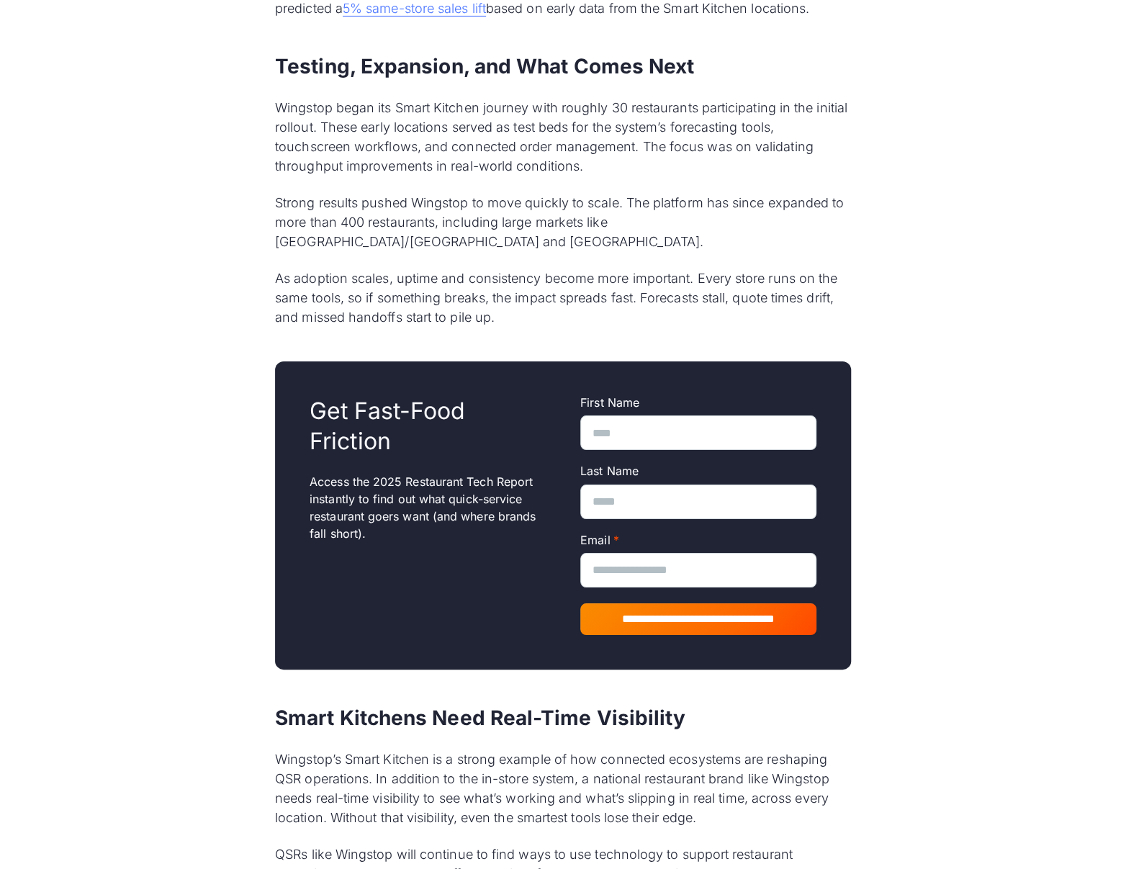
scroll to position [2894, 0]
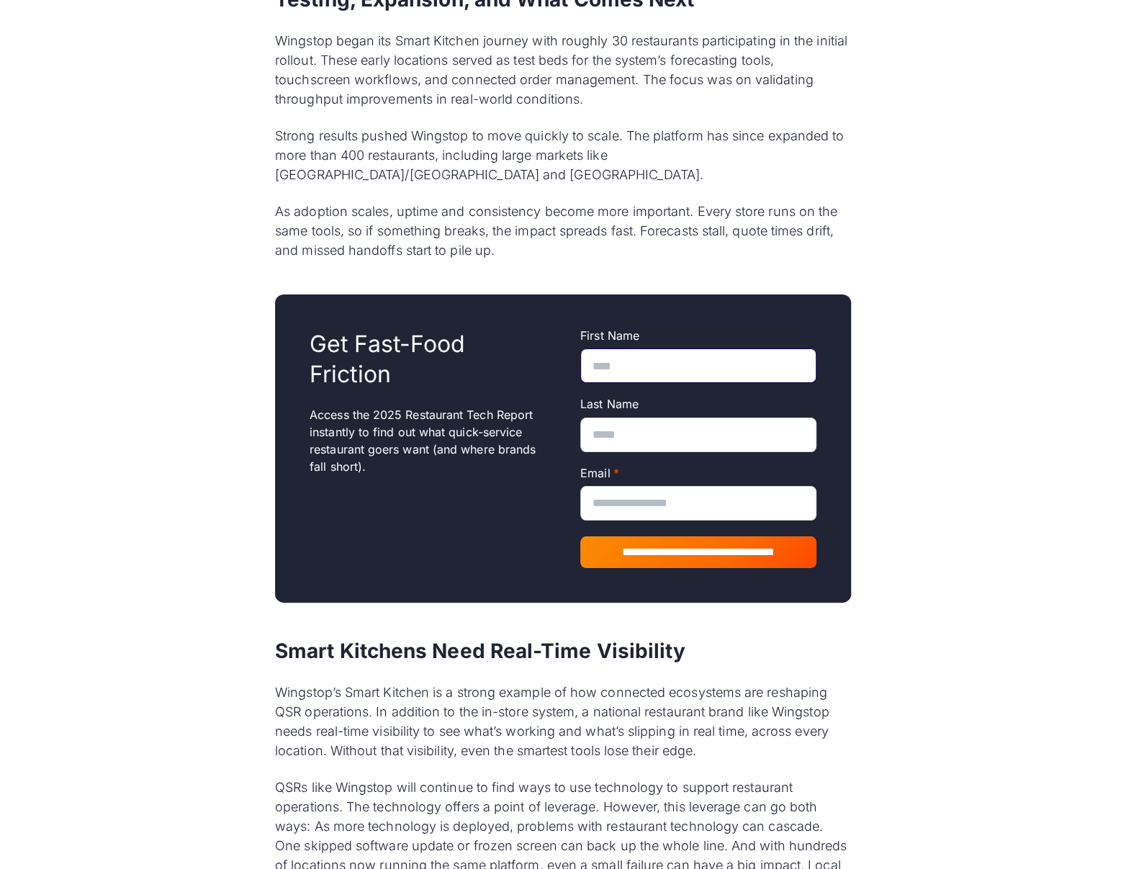
click at [627, 348] on input "First Name" at bounding box center [698, 365] width 236 height 35
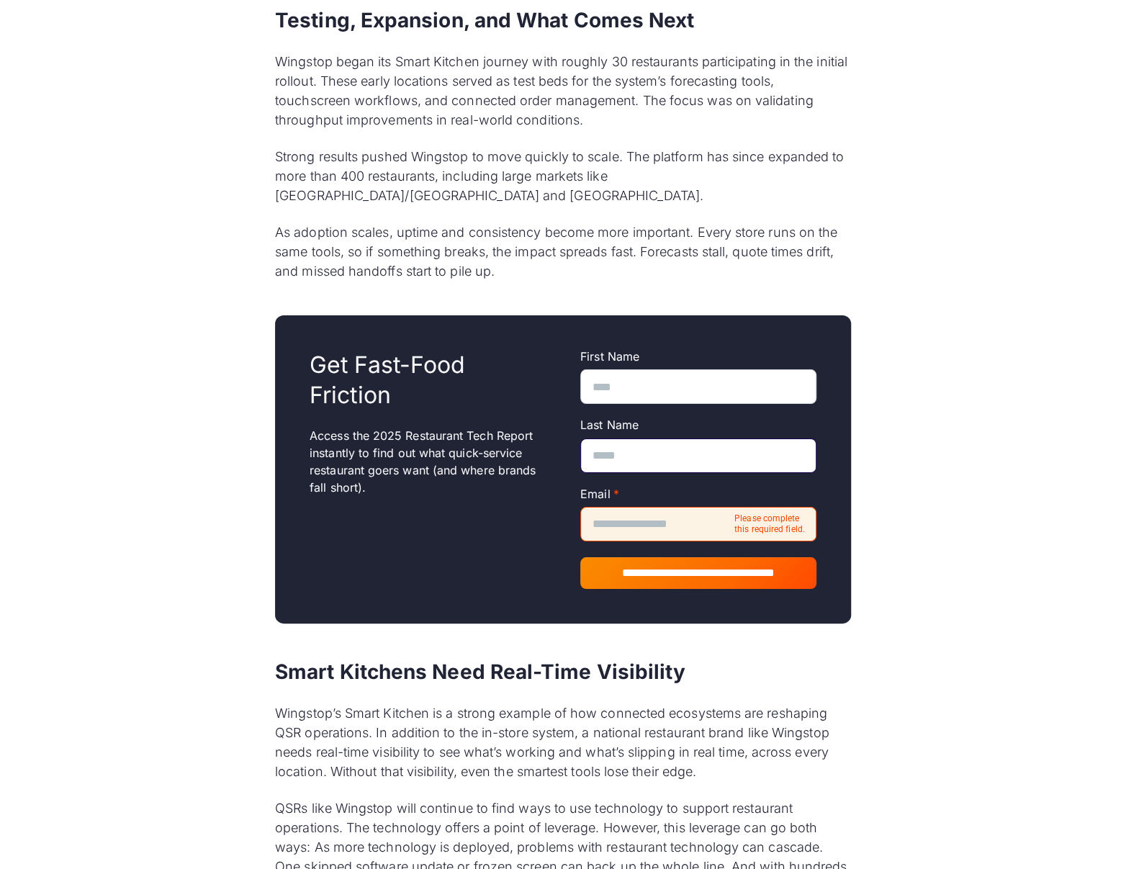
scroll to position [2608, 0]
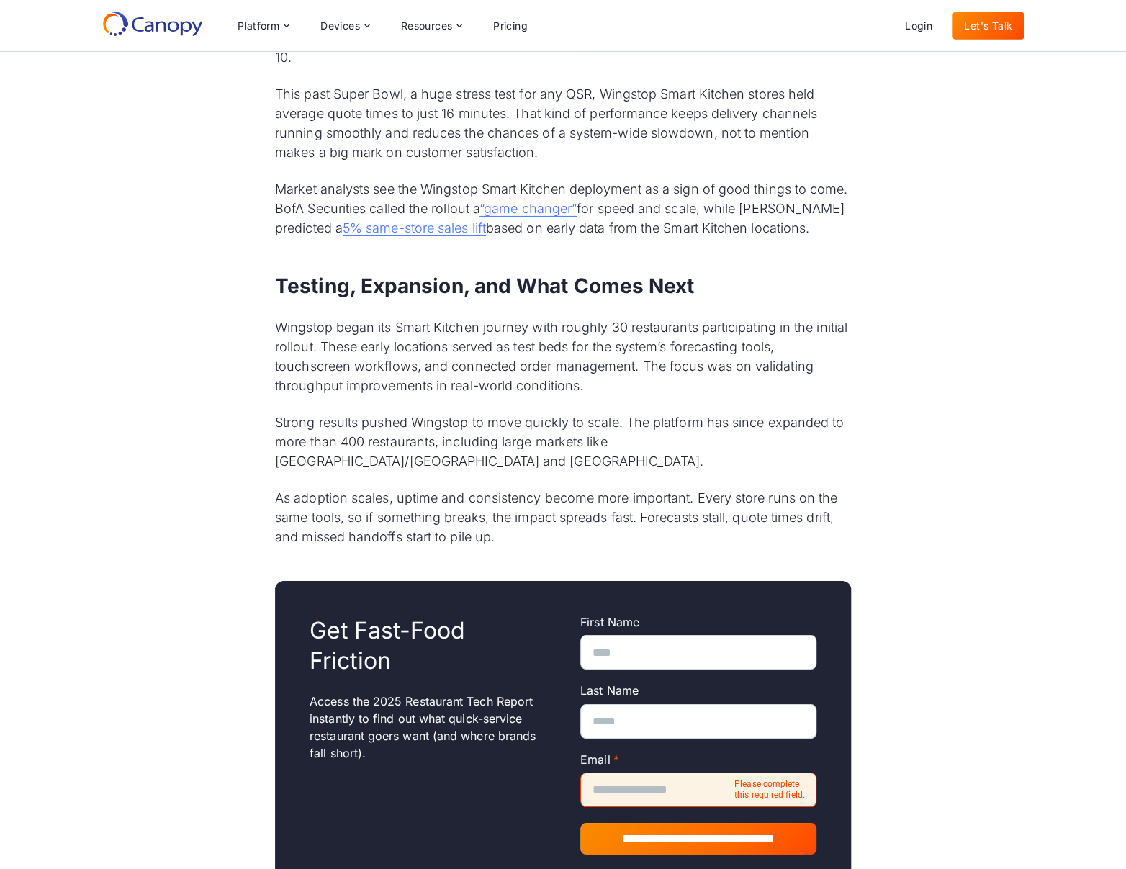
click at [386, 378] on p "Wingstop began its Smart Kitchen journey with roughly 30 restaurants participat…" at bounding box center [563, 356] width 576 height 78
